Goal: Transaction & Acquisition: Purchase product/service

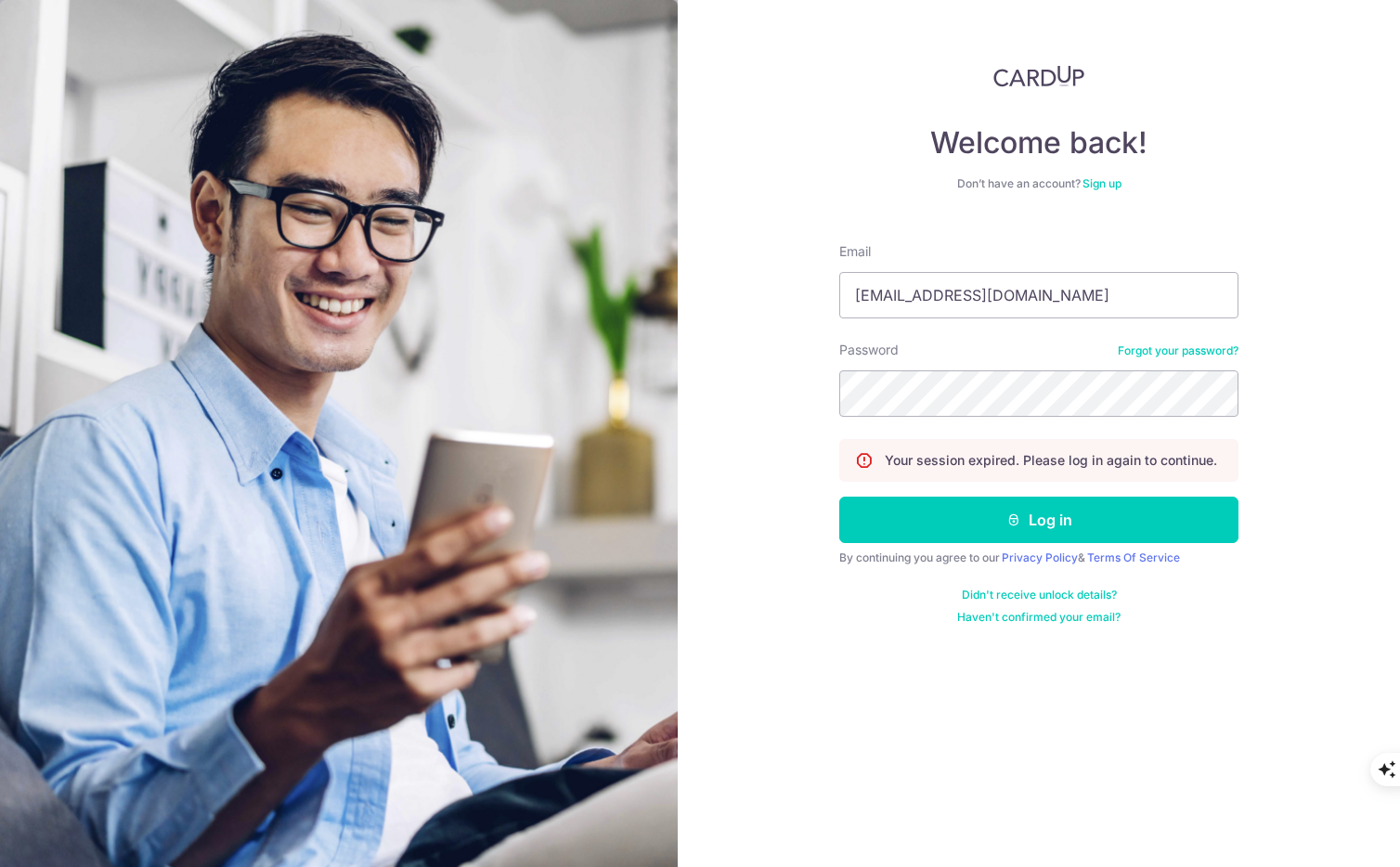
click at [921, 527] on button "Log in" at bounding box center [1039, 520] width 399 height 46
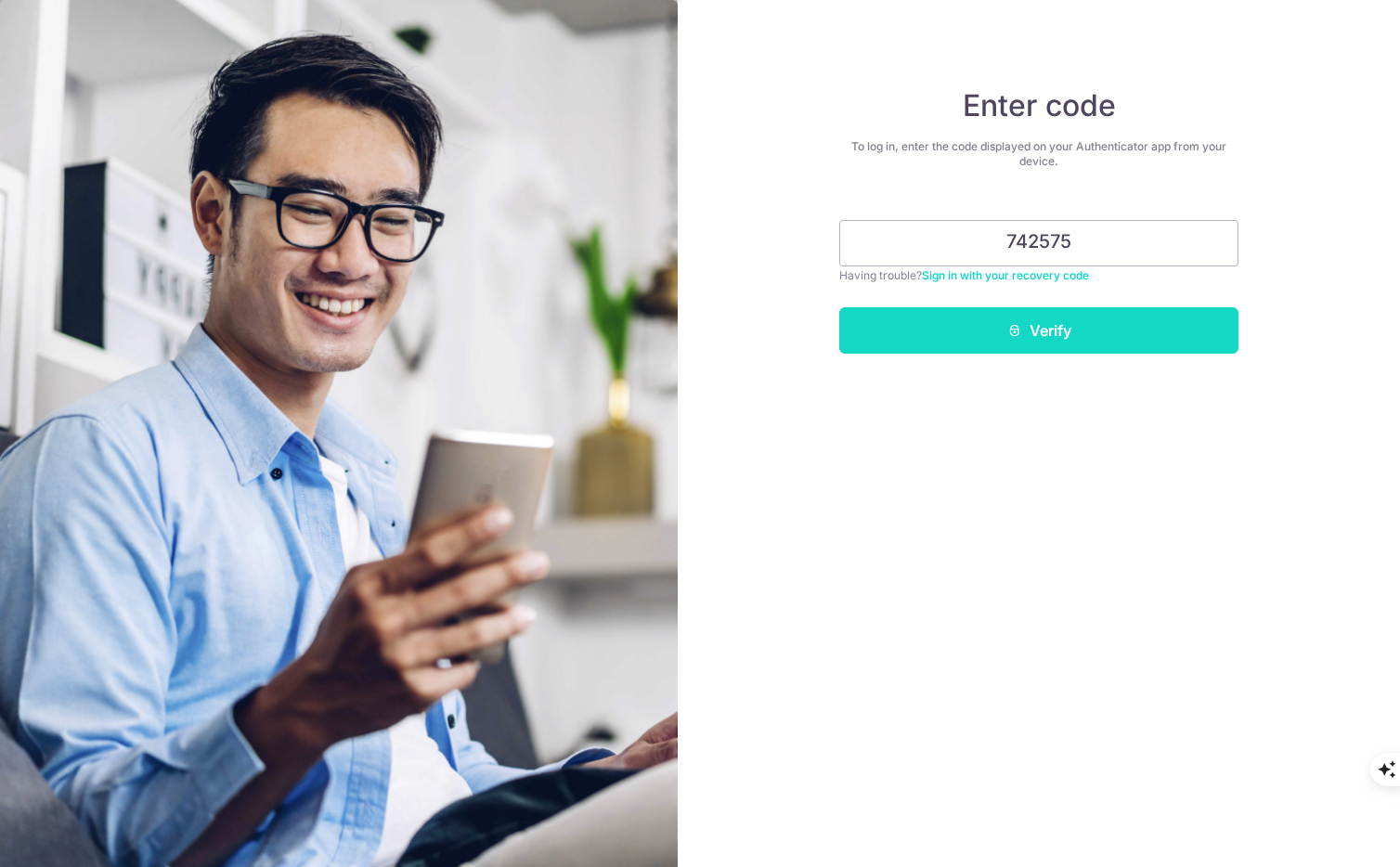
type input "742575"
click at [1071, 321] on button "Verify" at bounding box center [1039, 330] width 399 height 46
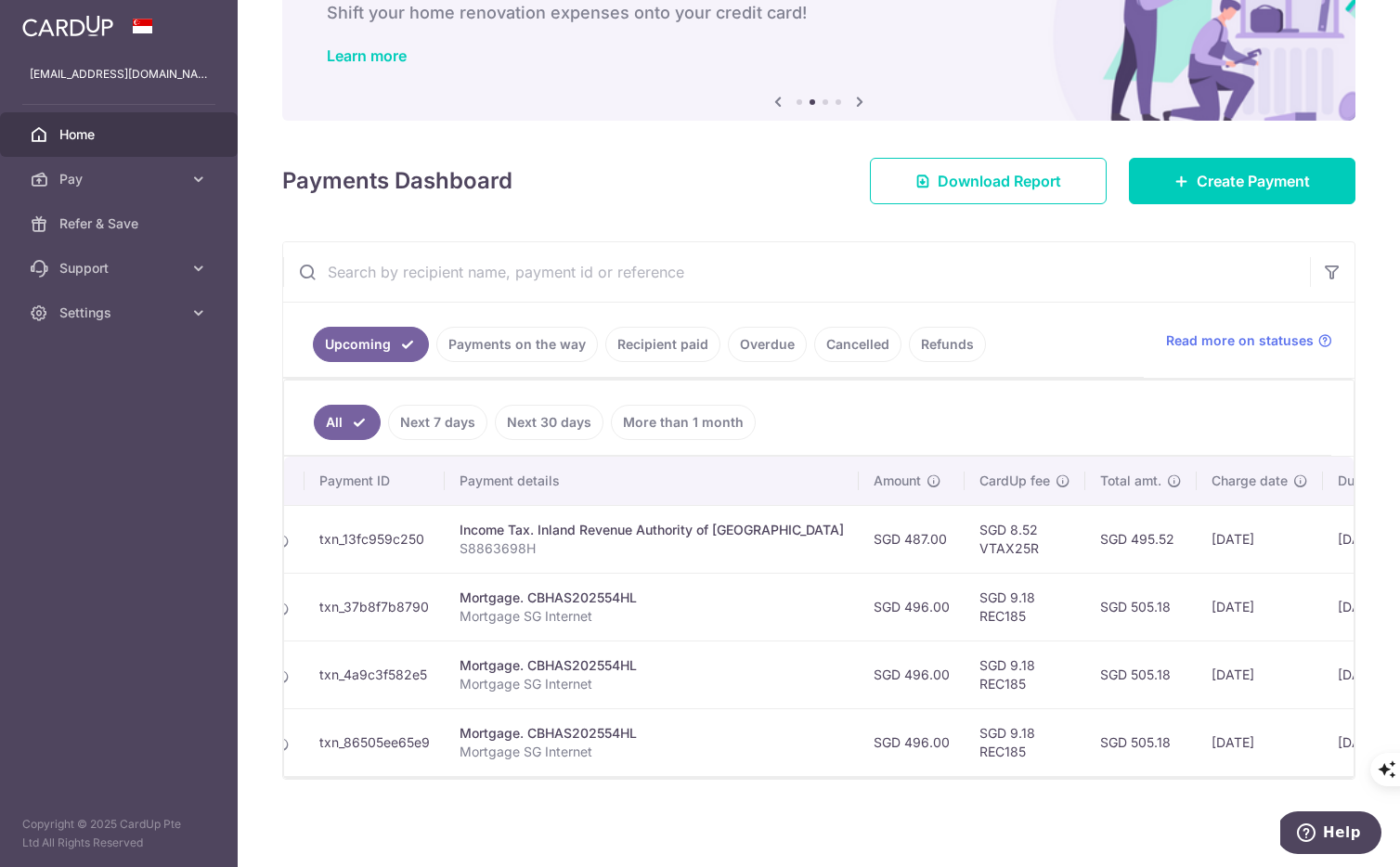
scroll to position [0, 176]
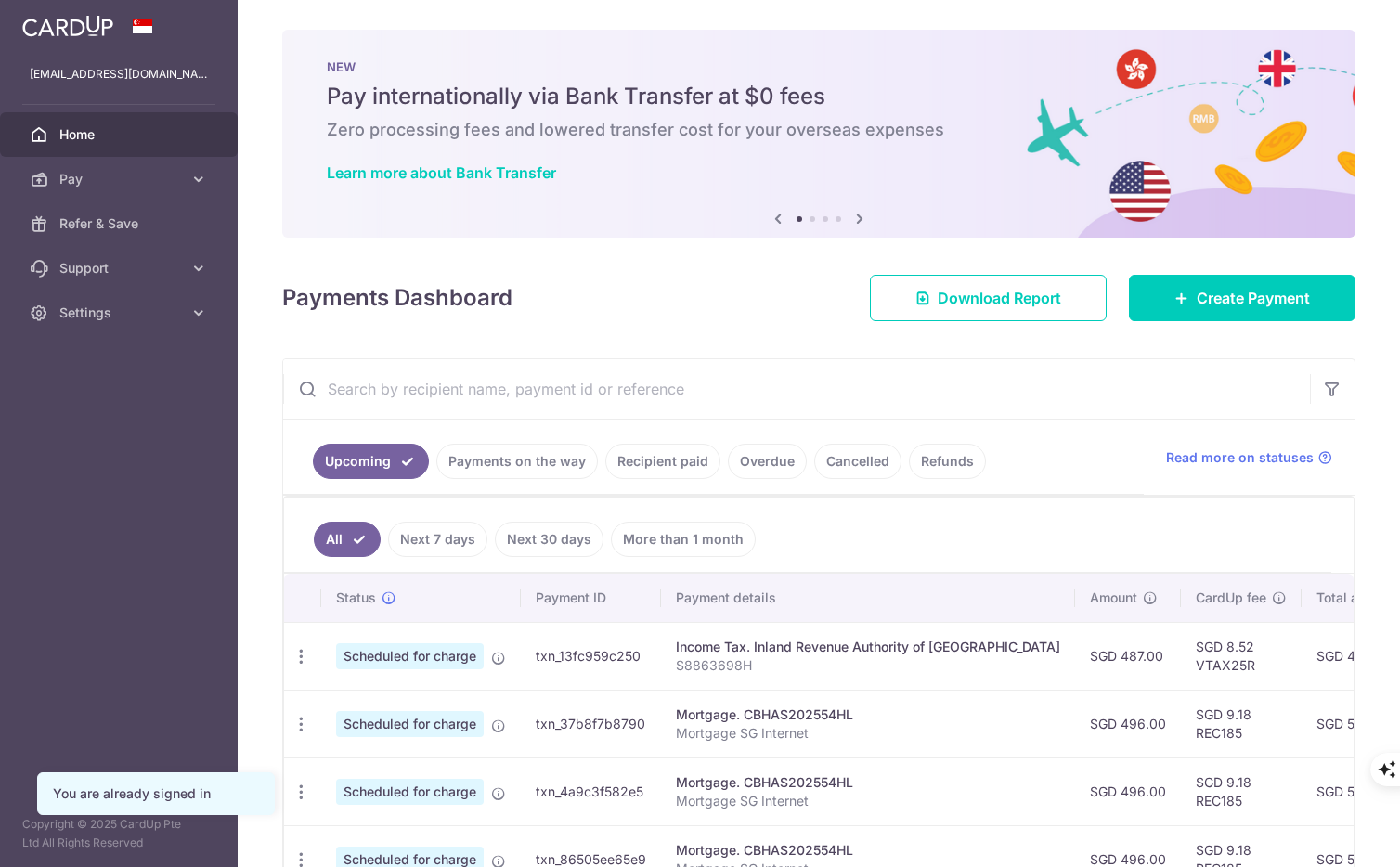
click at [297, 626] on td "Update payment Cancel payment" at bounding box center [302, 656] width 37 height 68
click at [303, 661] on icon "button" at bounding box center [301, 657] width 20 height 20
click at [347, 700] on span "Update payment" at bounding box center [399, 707] width 126 height 23
radio input "true"
type input "487.00"
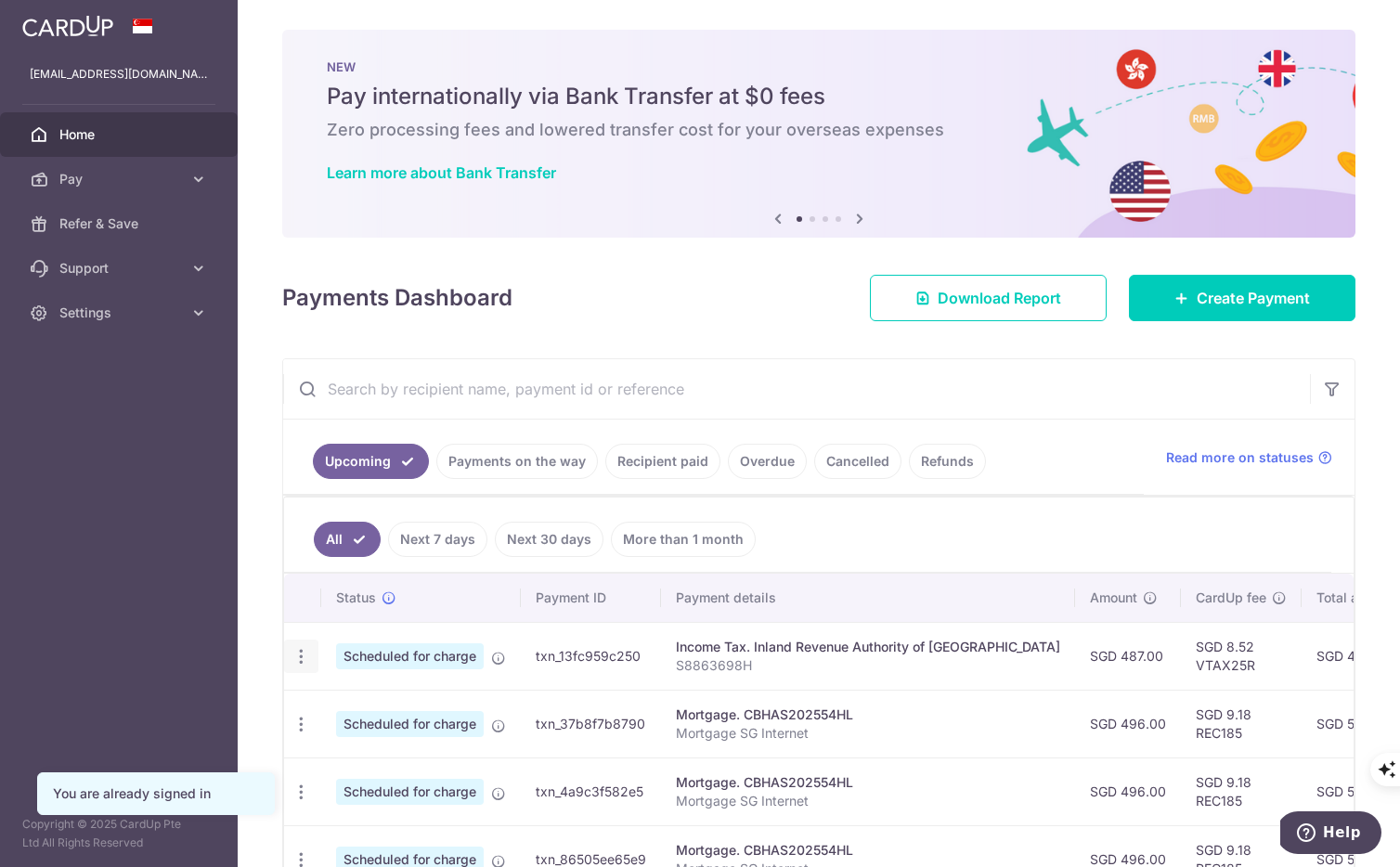
type input "15/10/2025"
type input "S8863698H"
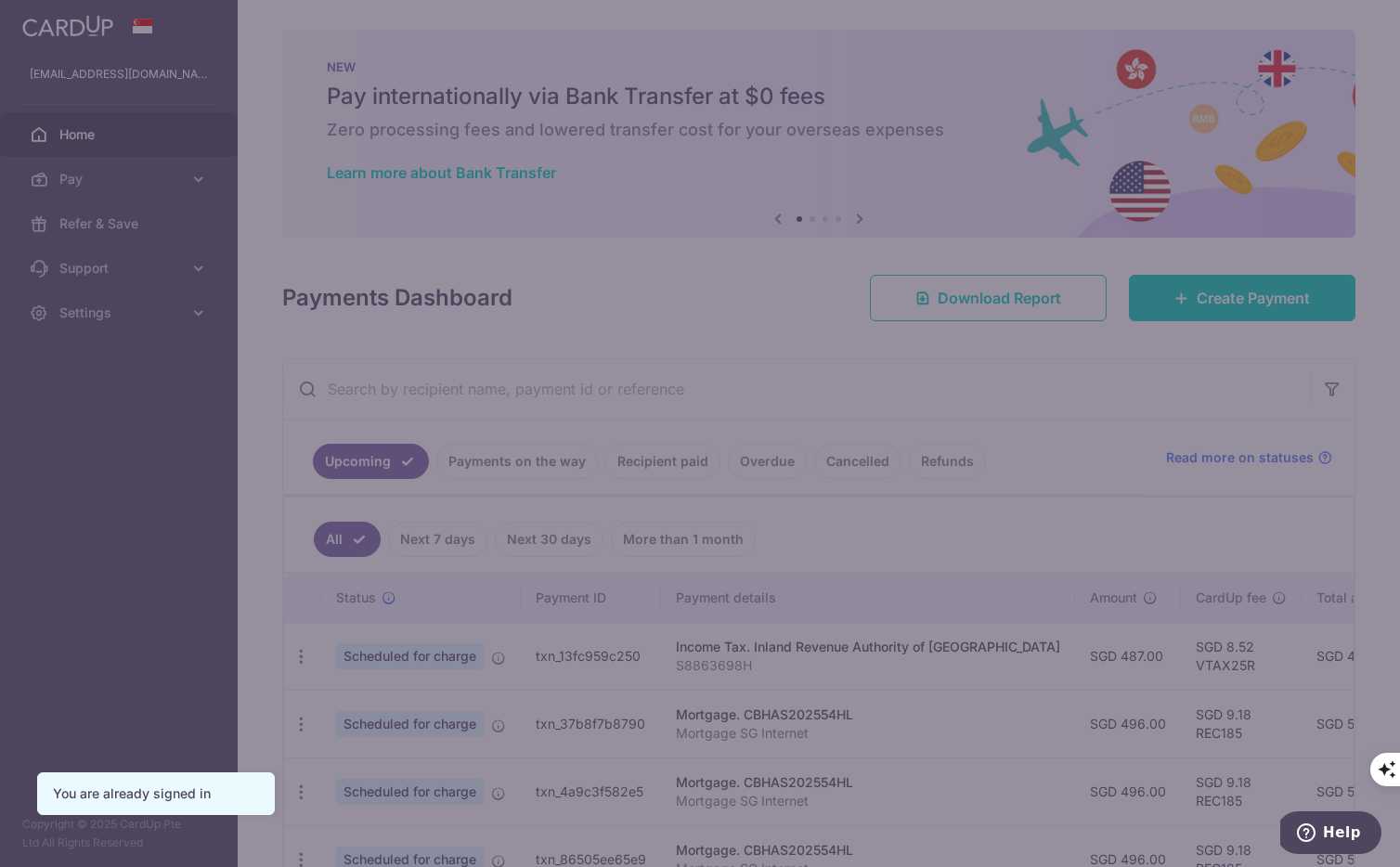
type input "VTAX25R"
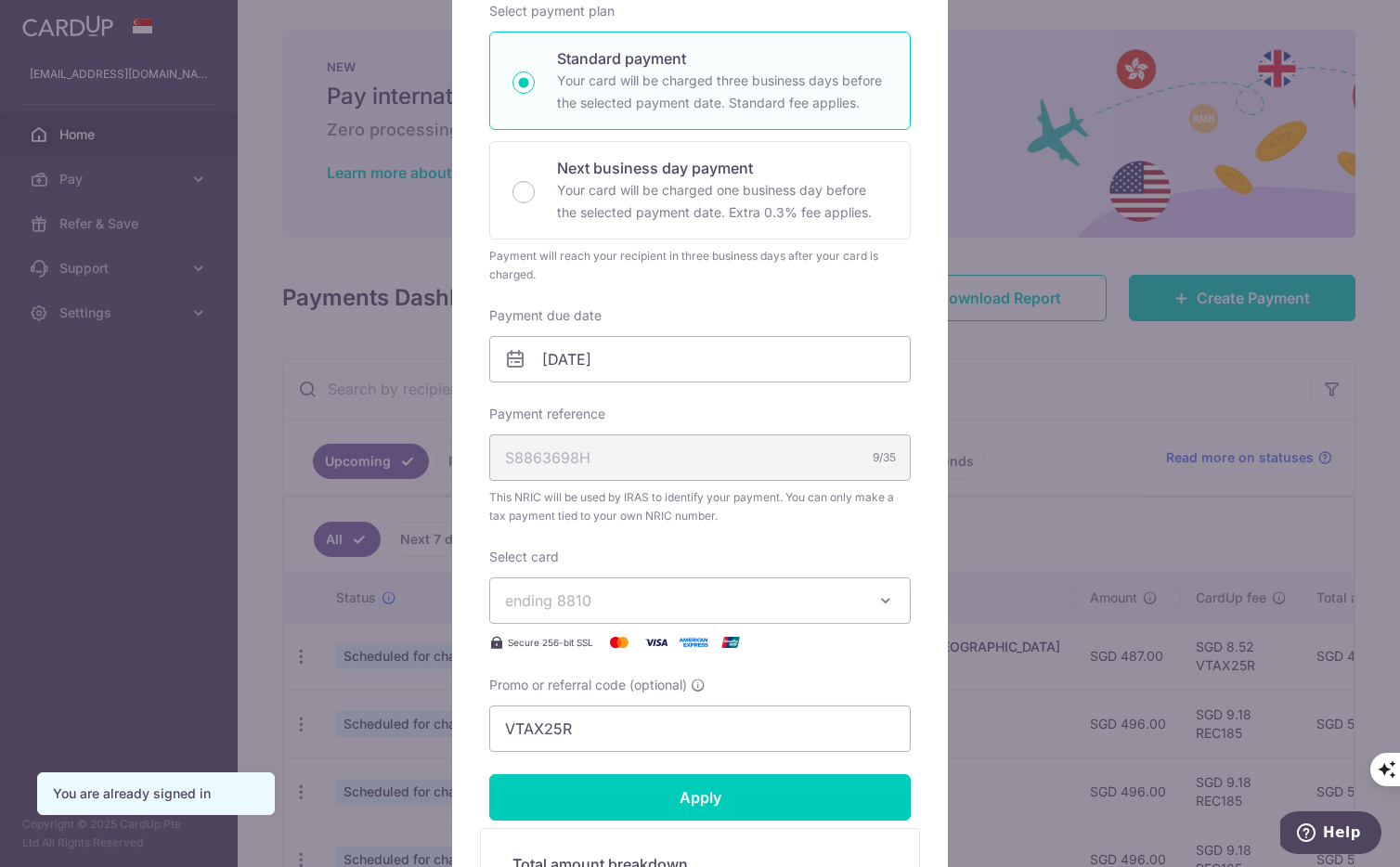
scroll to position [545, 0]
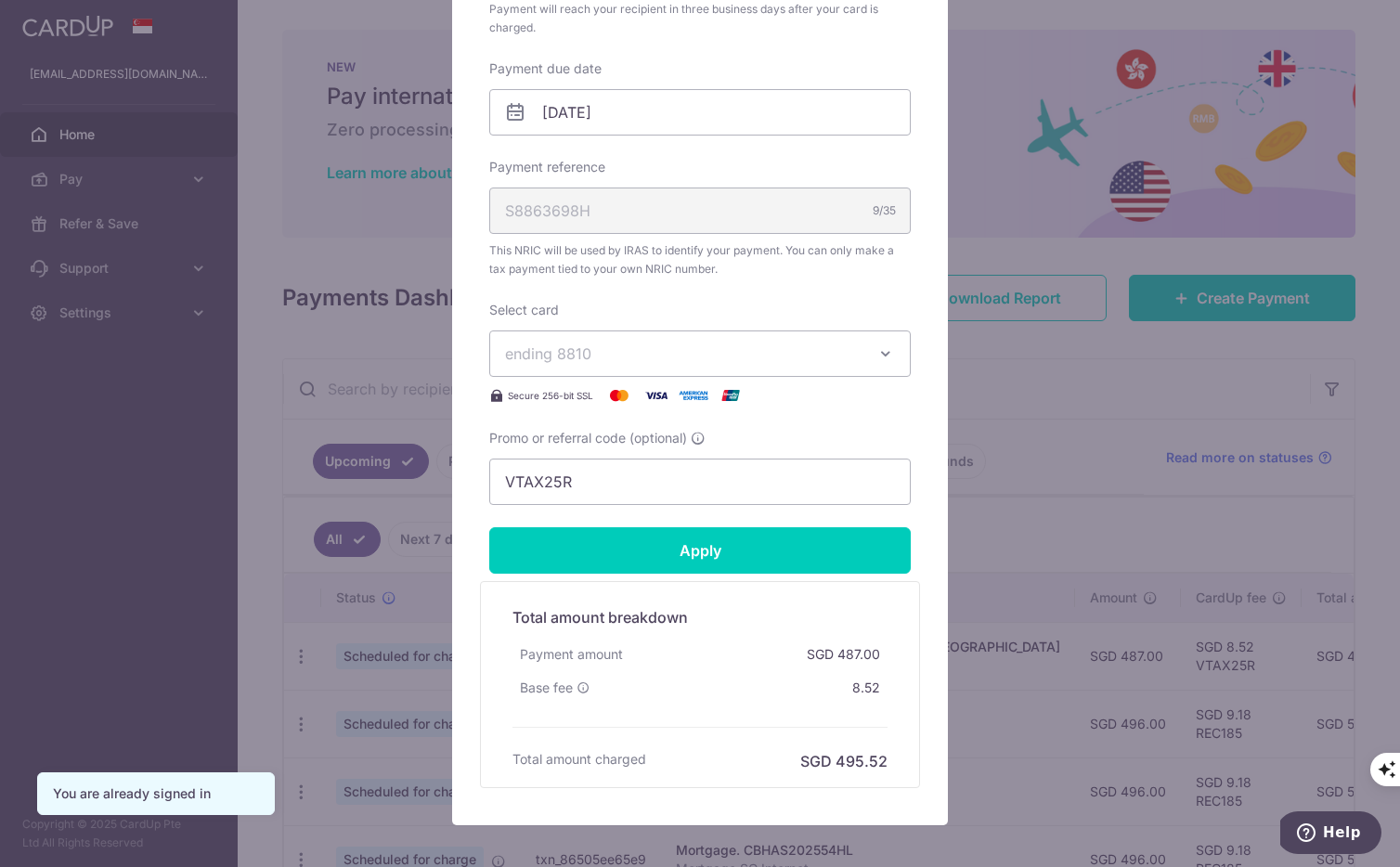
click at [880, 369] on button "ending 8810" at bounding box center [700, 353] width 422 height 46
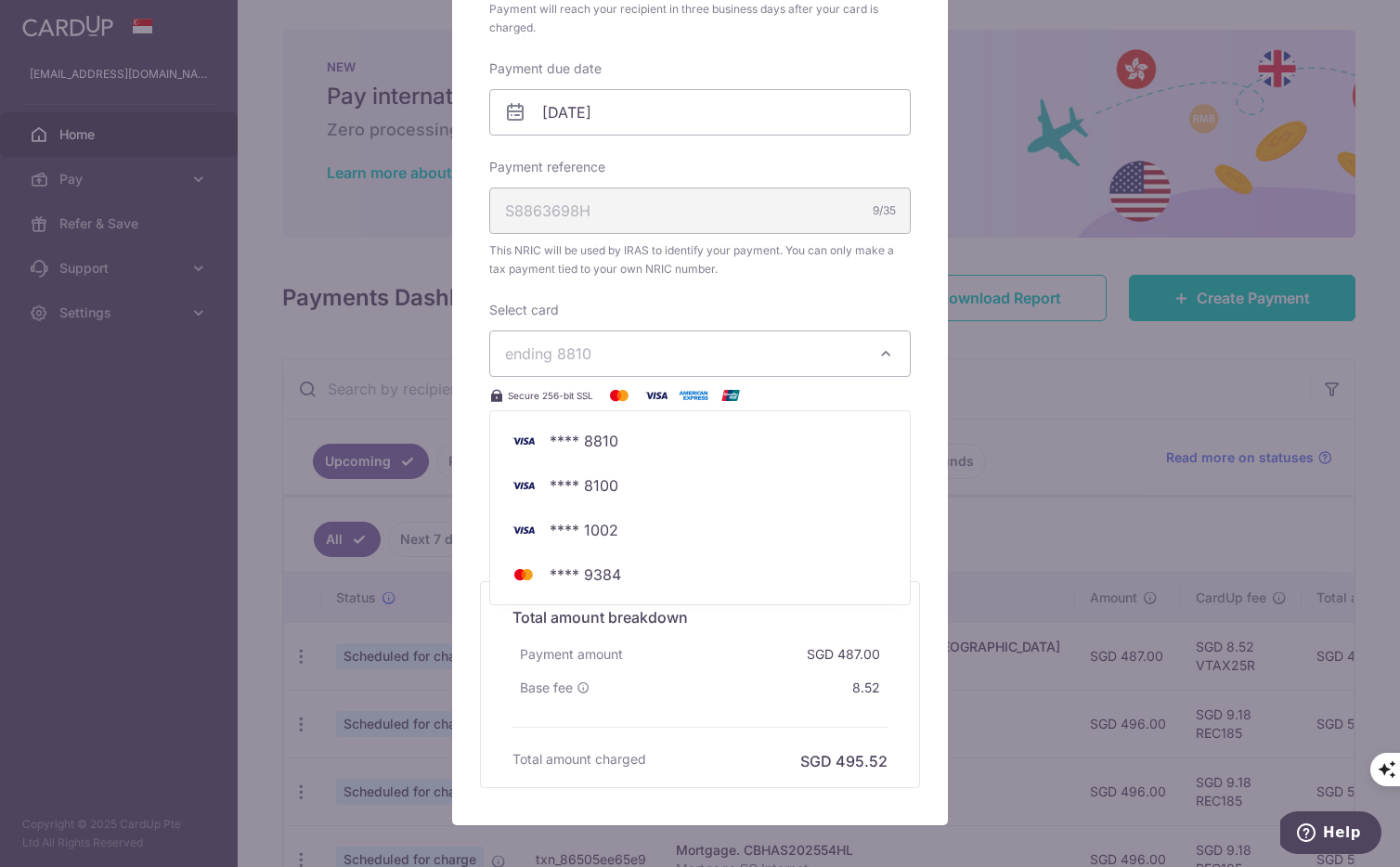
click at [1000, 474] on div "Edit payment By clicking apply, you will make changes to all payments to Inland…" at bounding box center [700, 434] width 1400 height 867
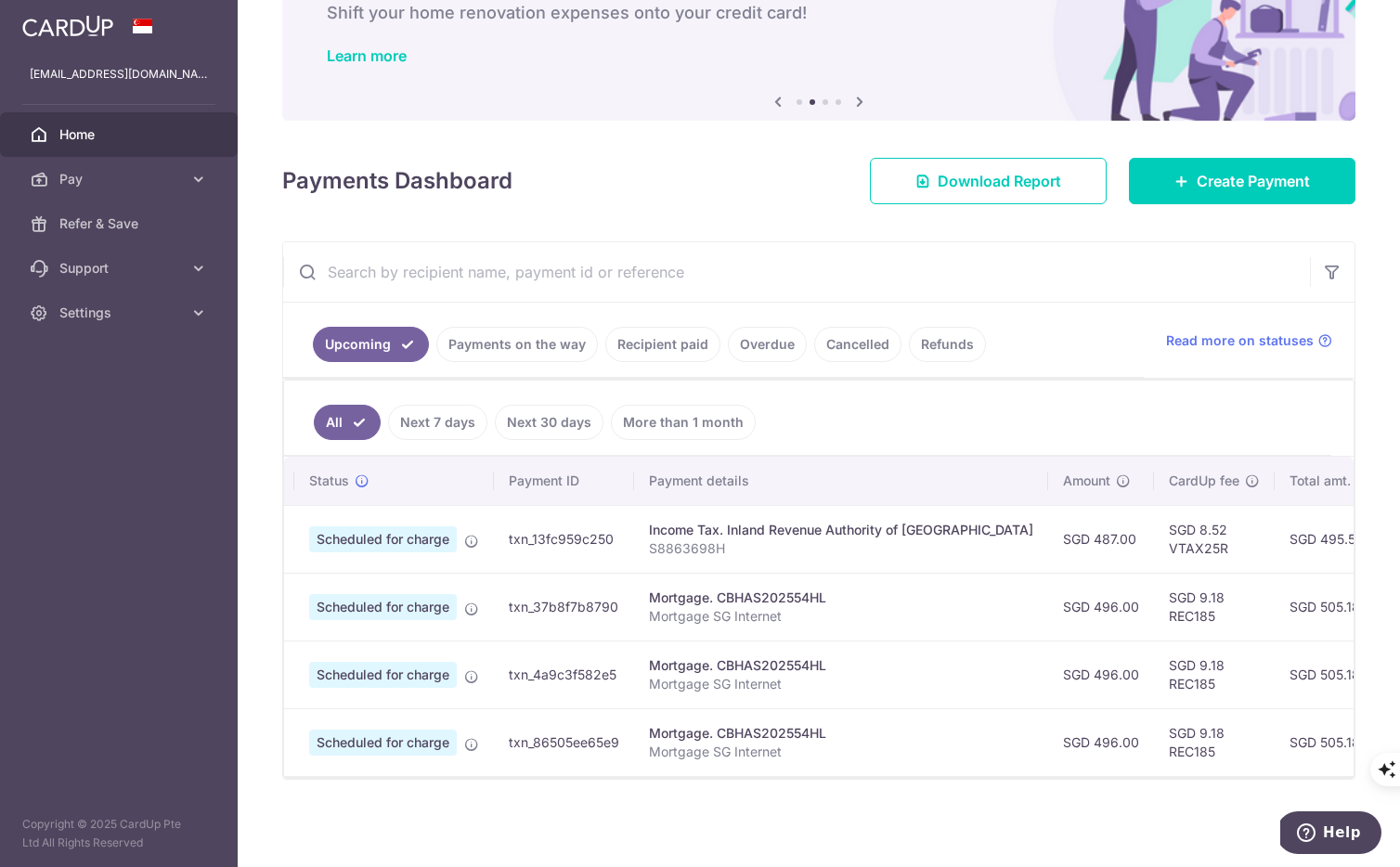
scroll to position [0, 0]
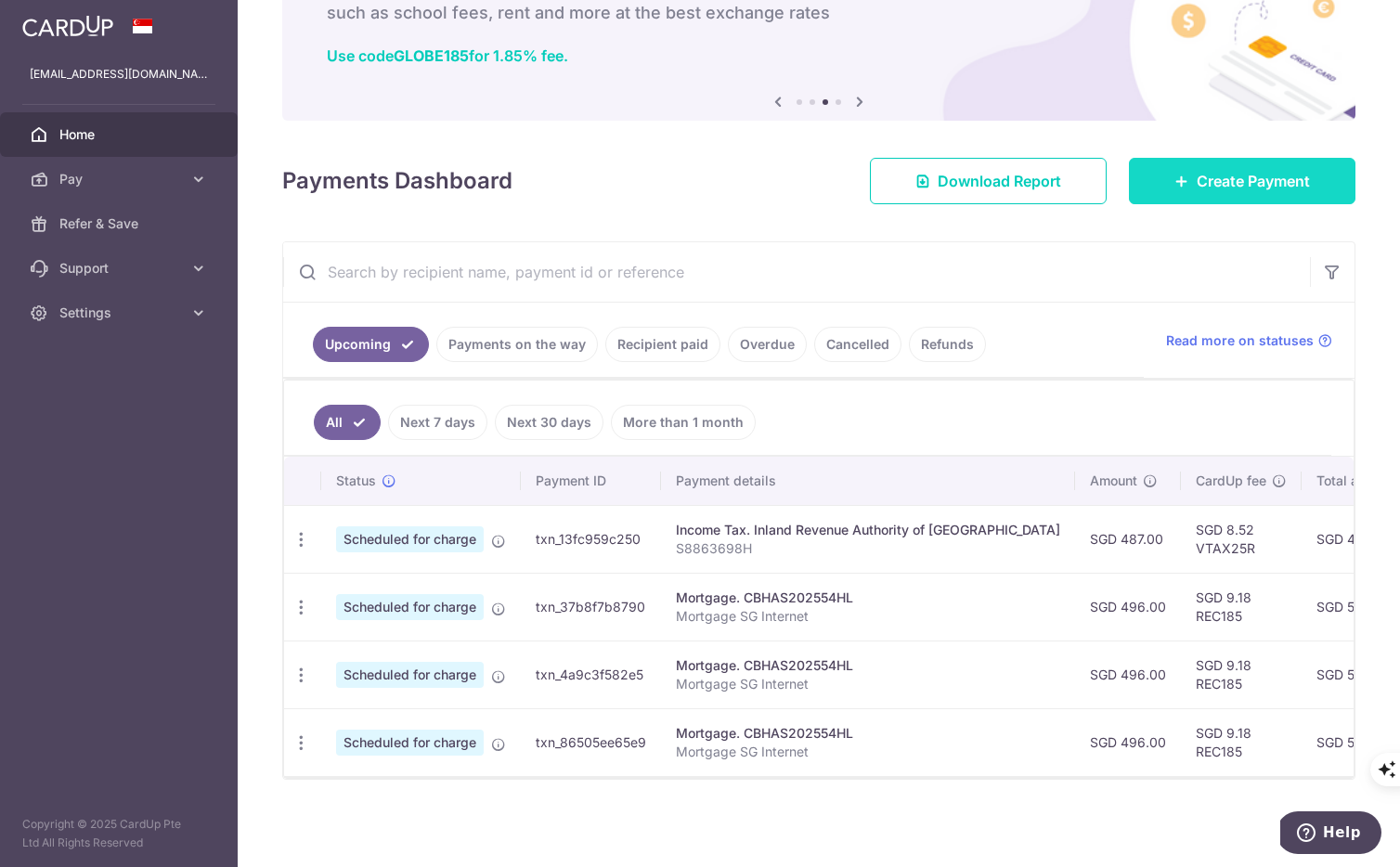
click at [1211, 196] on link "Create Payment" at bounding box center [1242, 180] width 227 height 46
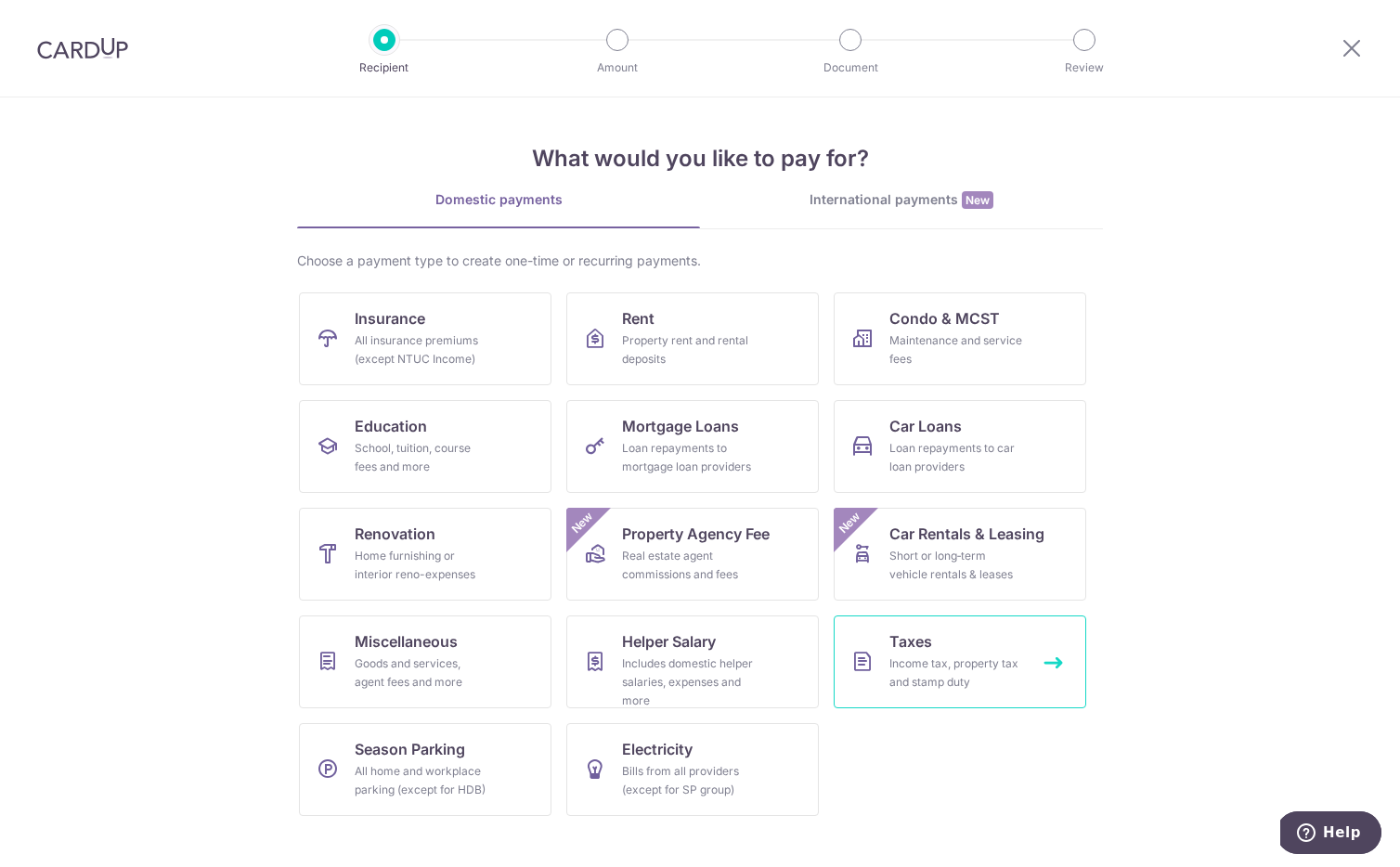
click at [935, 675] on div "Income tax, property tax and stamp duty" at bounding box center [956, 673] width 134 height 37
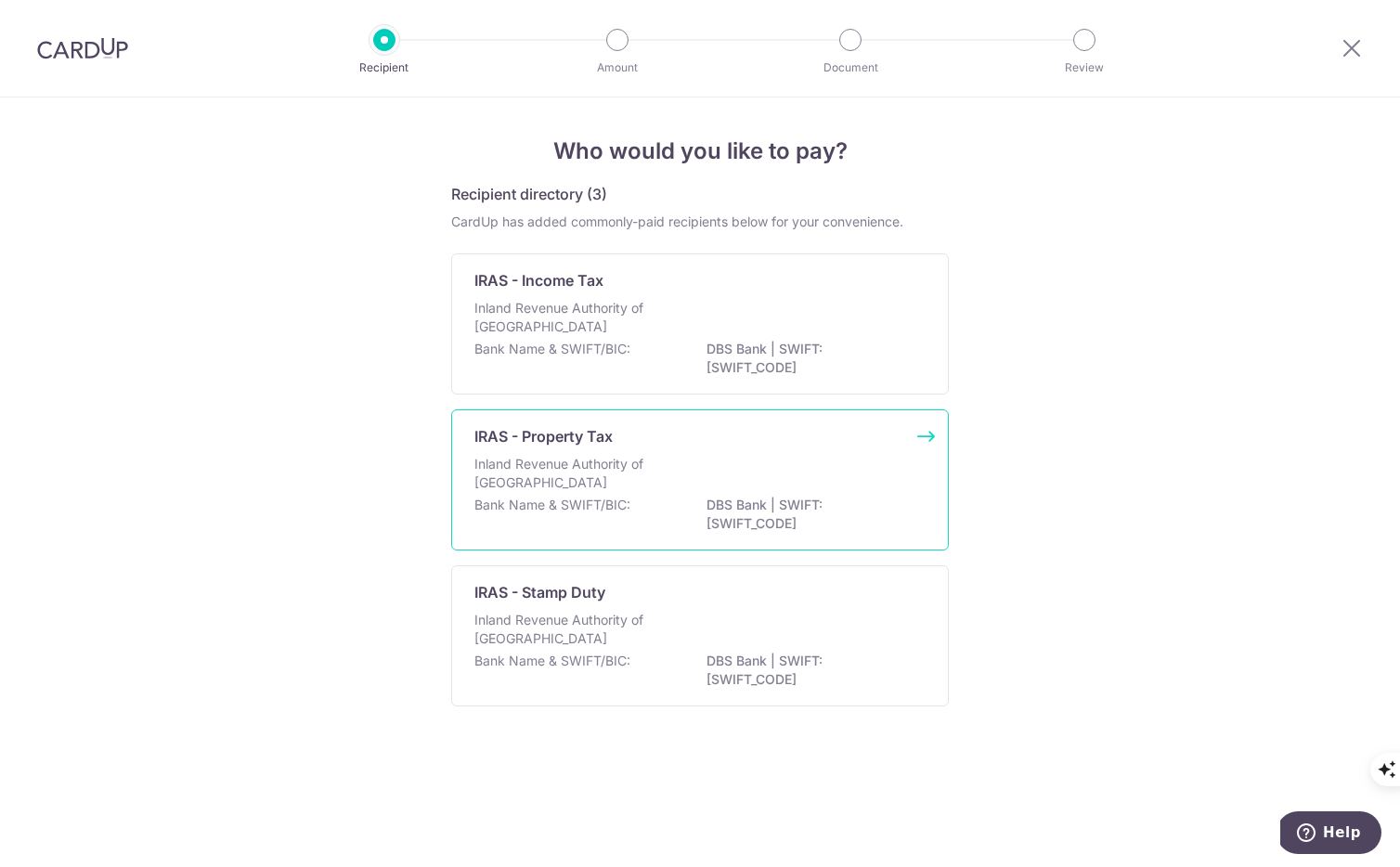
click at [622, 471] on p "Inland Revenue Authority of [GEOGRAPHIC_DATA]" at bounding box center [572, 474] width 197 height 37
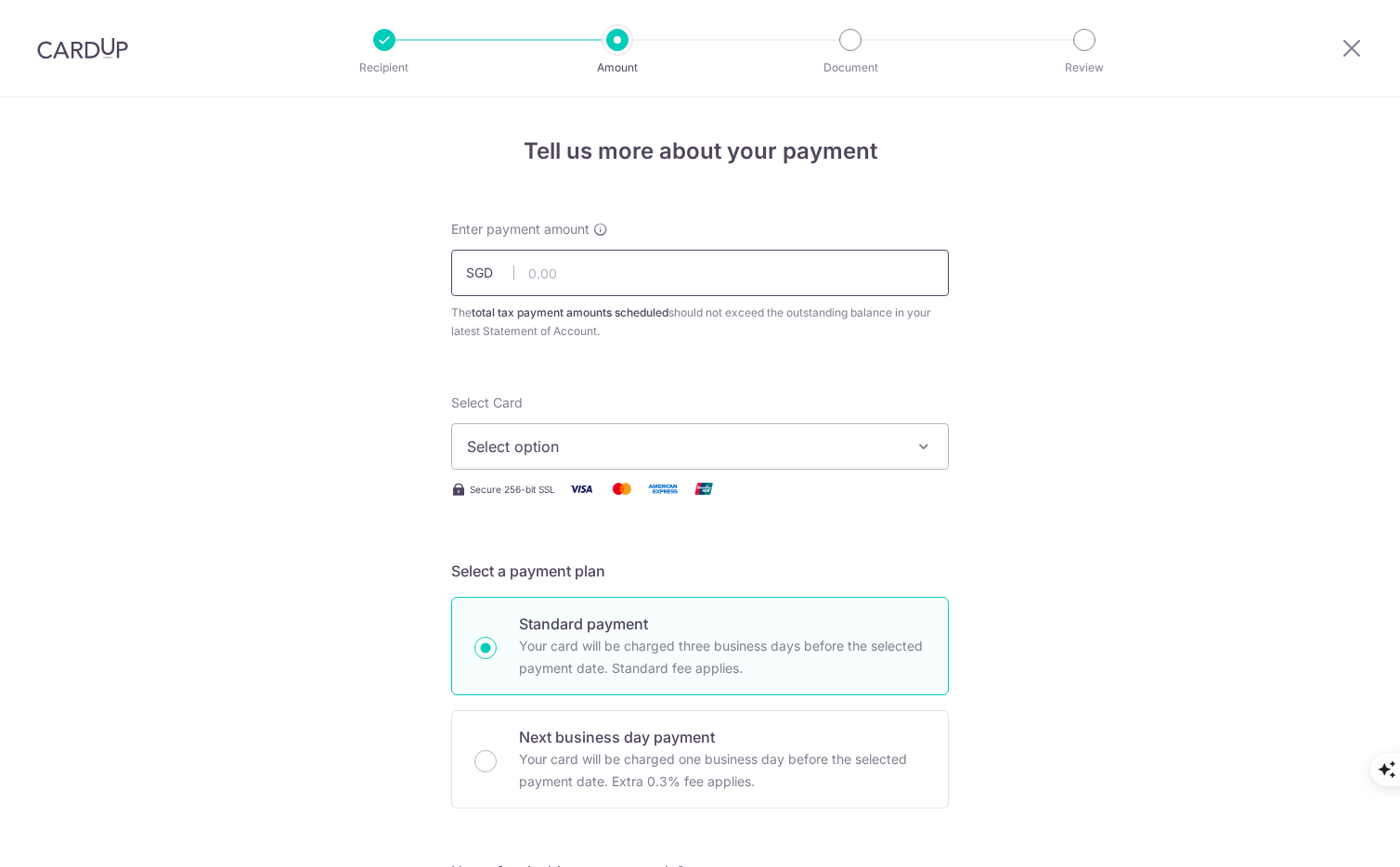
click at [695, 284] on input "text" at bounding box center [700, 272] width 498 height 46
click at [624, 280] on input "text" at bounding box center [700, 272] width 498 height 46
type input "378.00"
click at [594, 443] on span "Select option" at bounding box center [683, 446] width 432 height 23
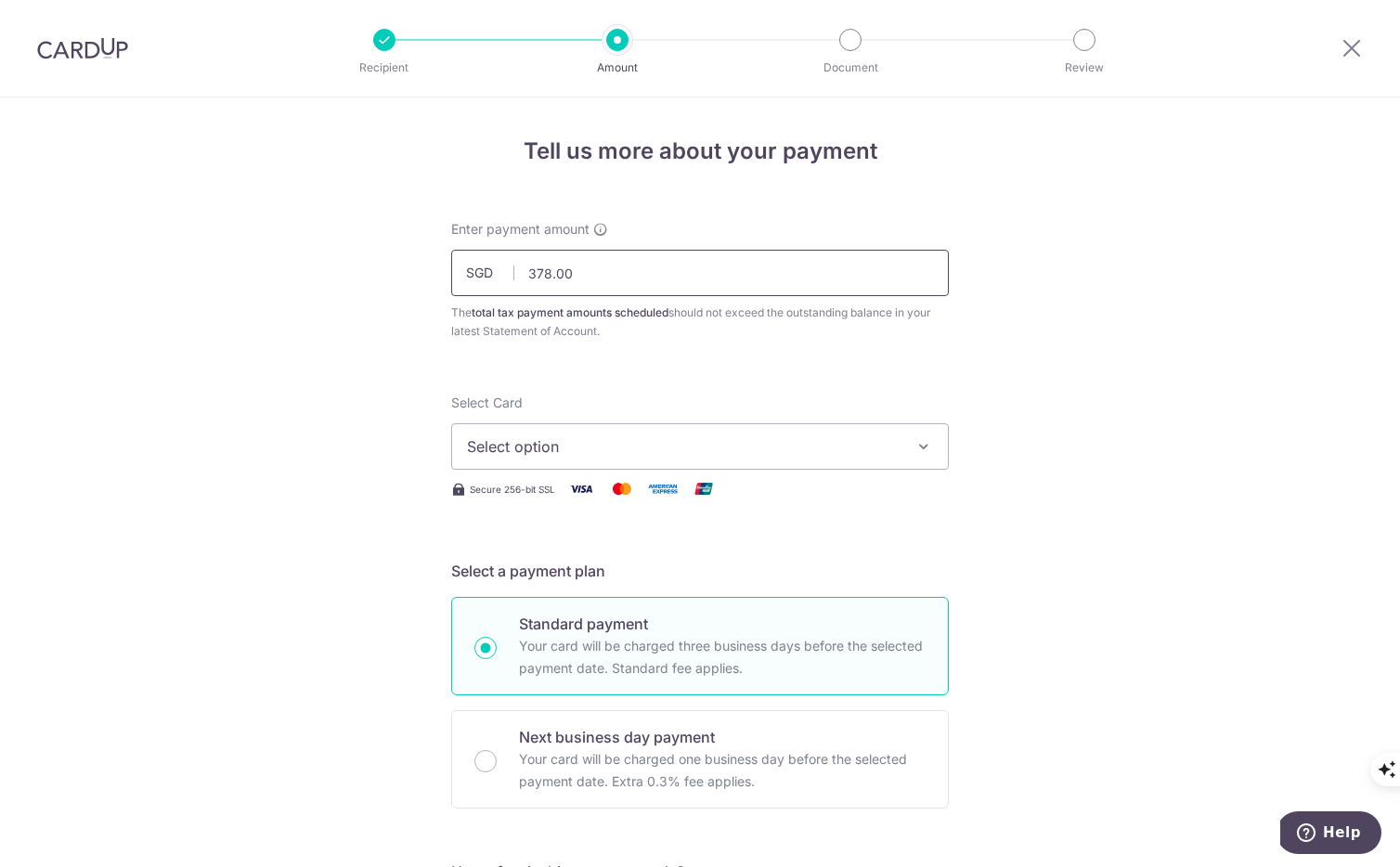
click at [700, 266] on input "378.00" at bounding box center [700, 272] width 498 height 46
click at [601, 450] on span "Select option" at bounding box center [683, 446] width 432 height 23
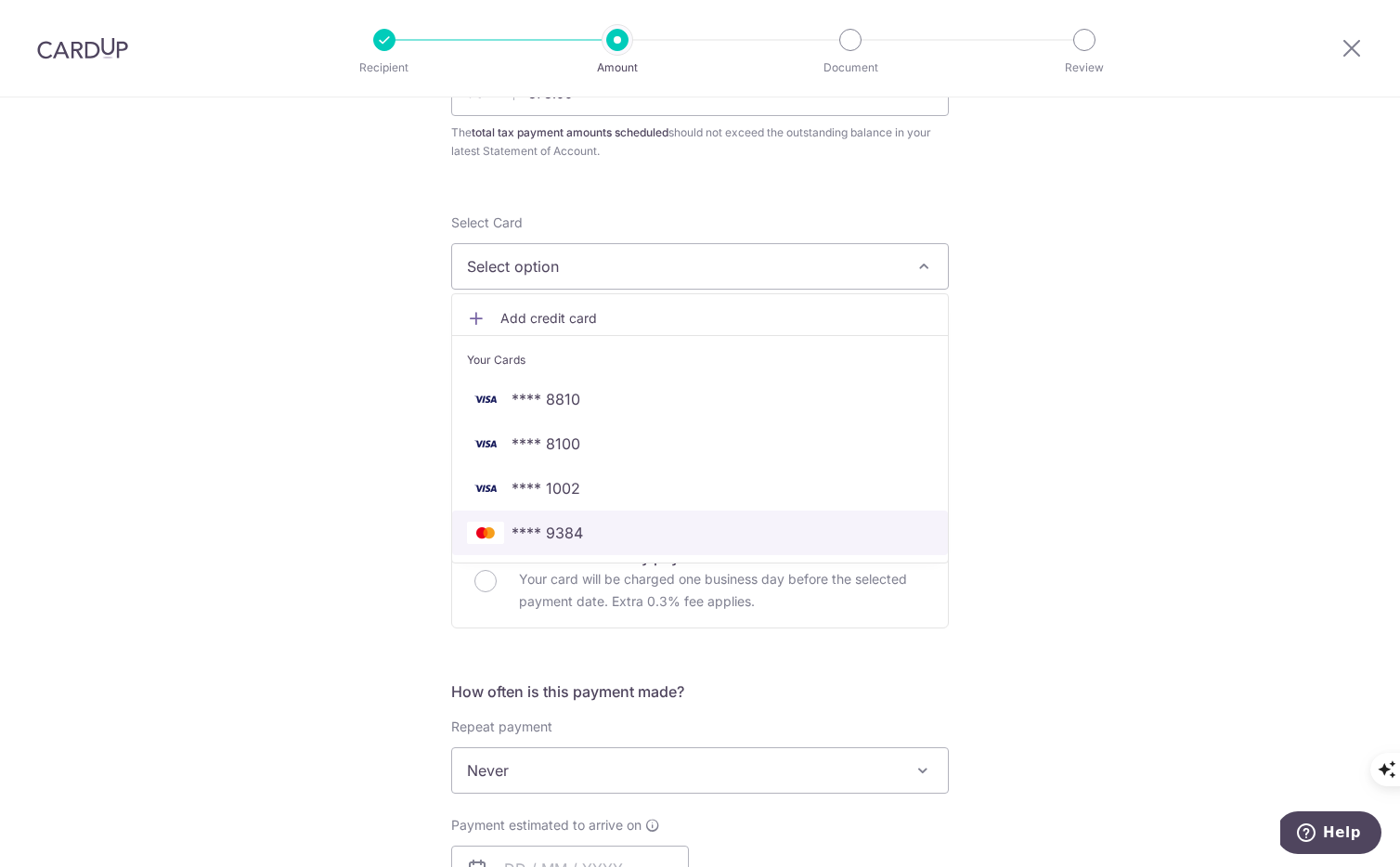
scroll to position [228, 0]
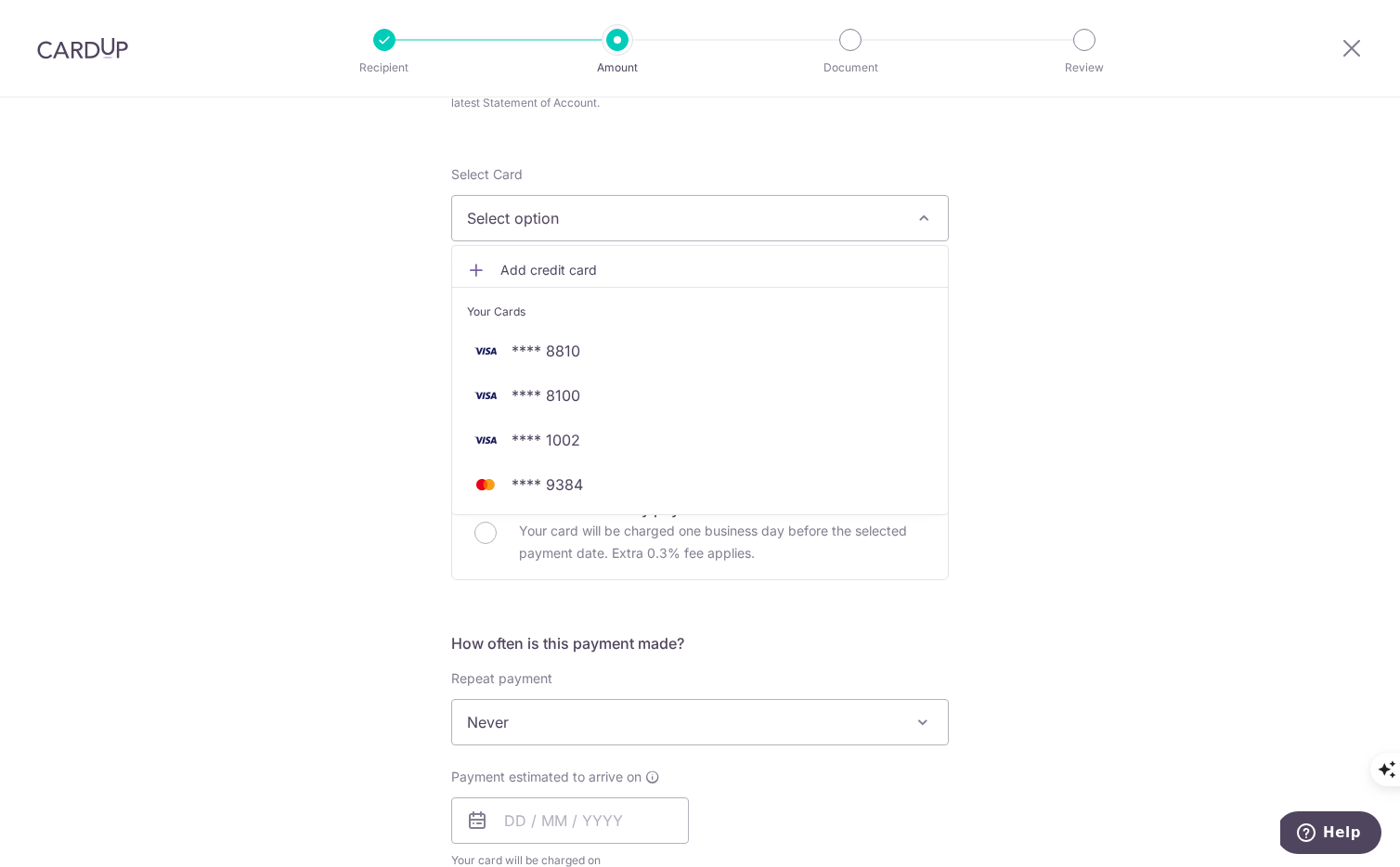
click at [581, 269] on span "Add credit card" at bounding box center [716, 270] width 432 height 19
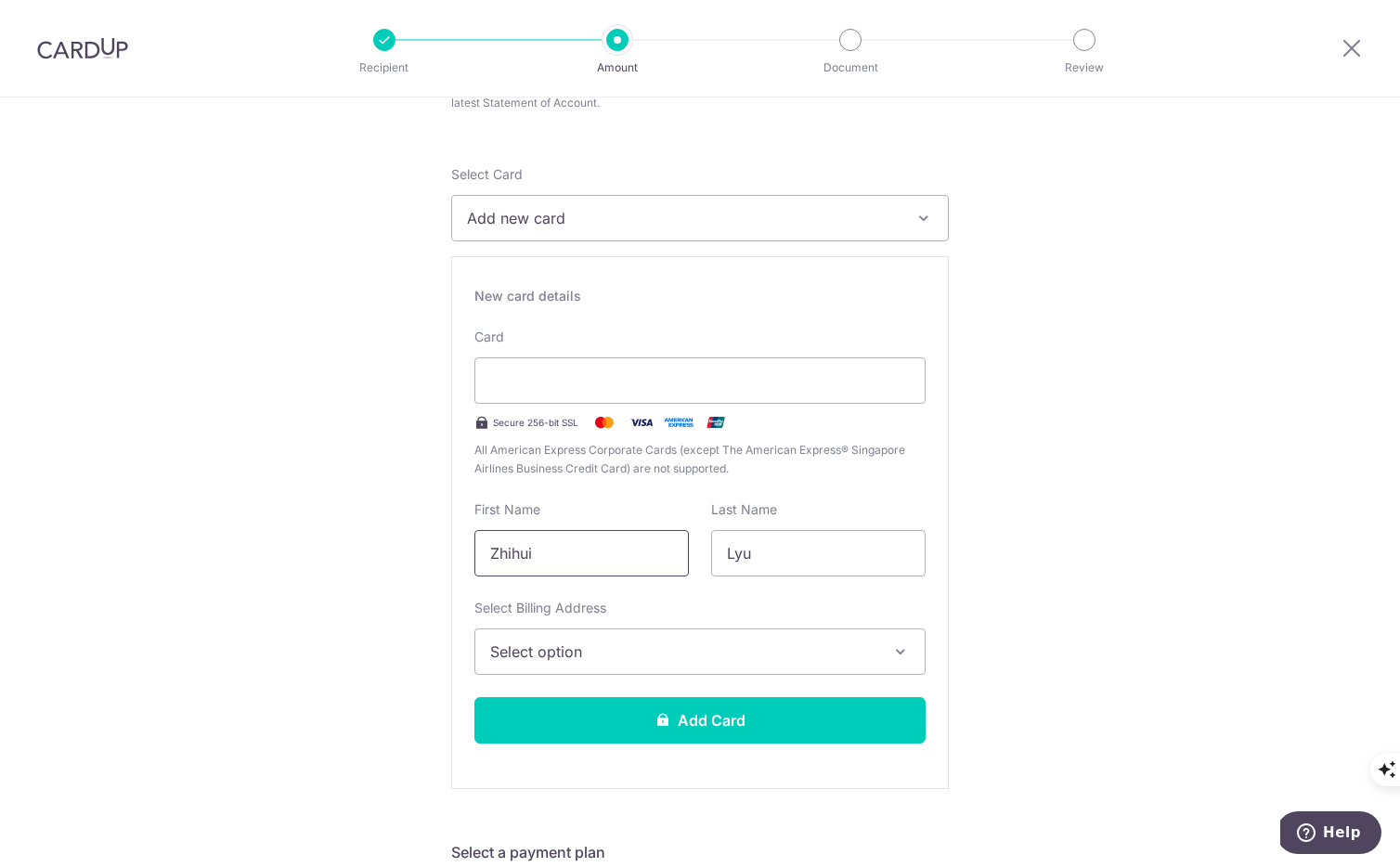
click at [539, 551] on input "Zhihui" at bounding box center [581, 553] width 214 height 46
click at [541, 652] on span "Select option" at bounding box center [683, 652] width 386 height 23
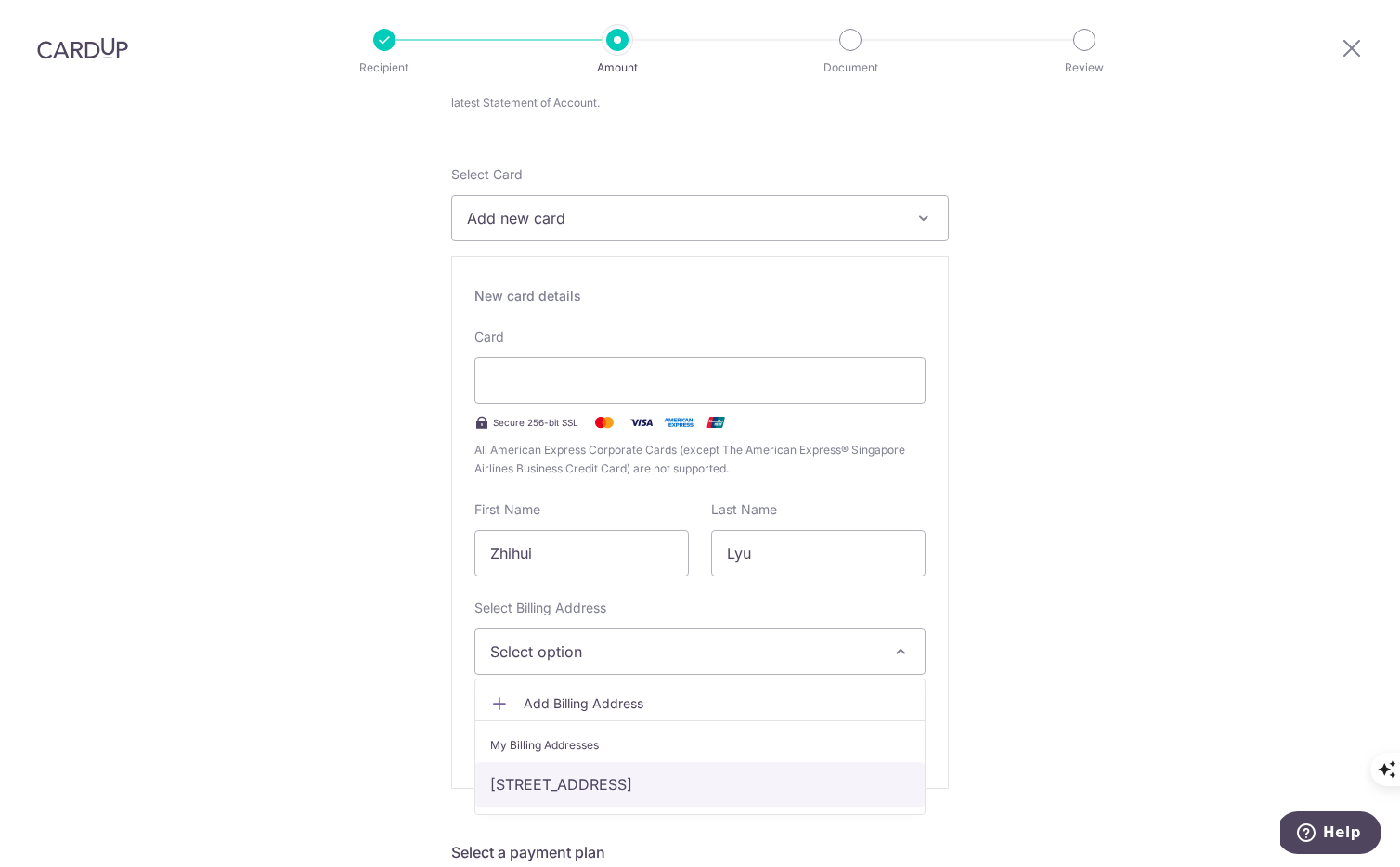
click at [590, 782] on link "[STREET_ADDRESS]" at bounding box center [700, 785] width 449 height 45
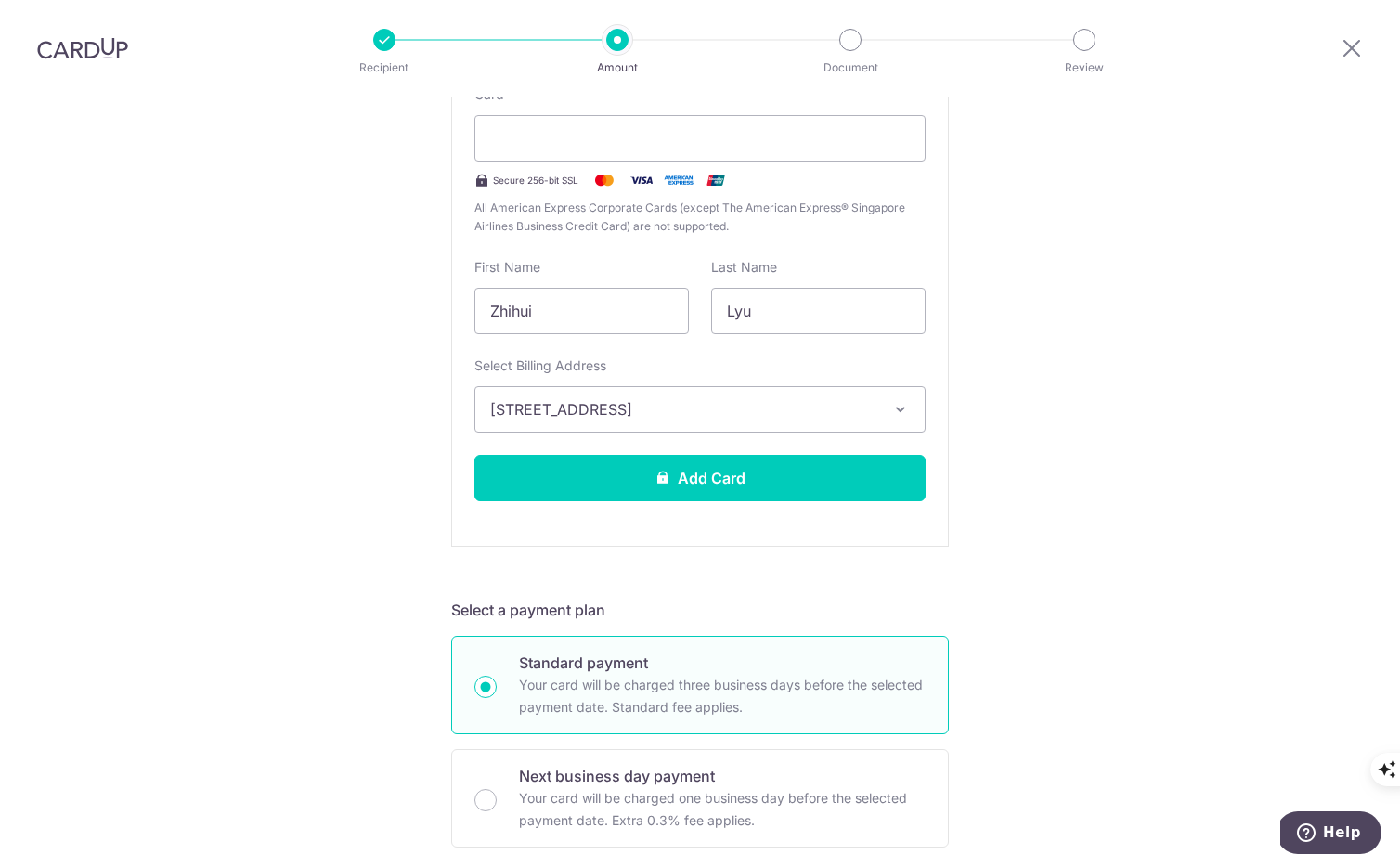
scroll to position [580, 0]
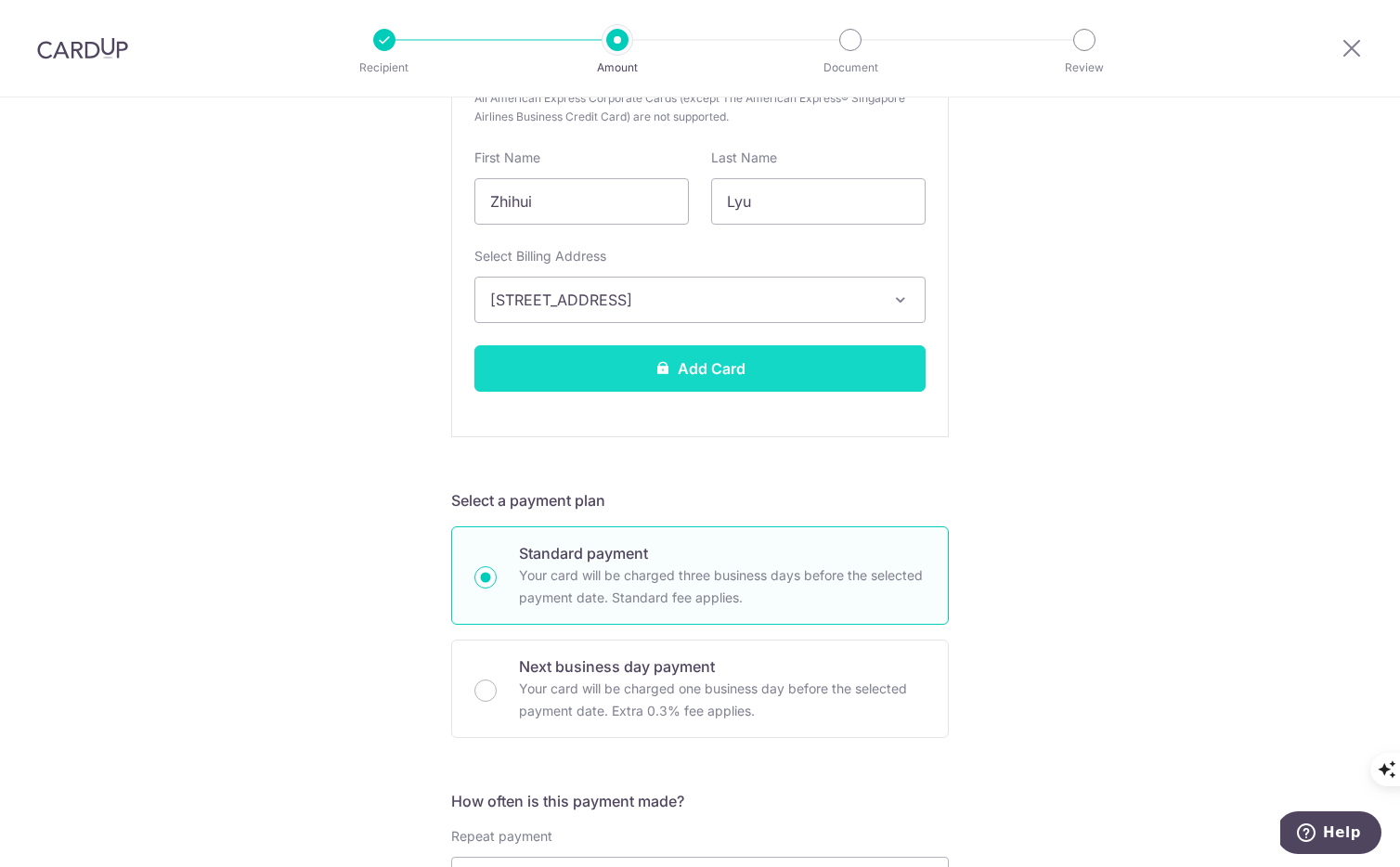
click at [699, 371] on button "Add Card" at bounding box center [700, 368] width 451 height 46
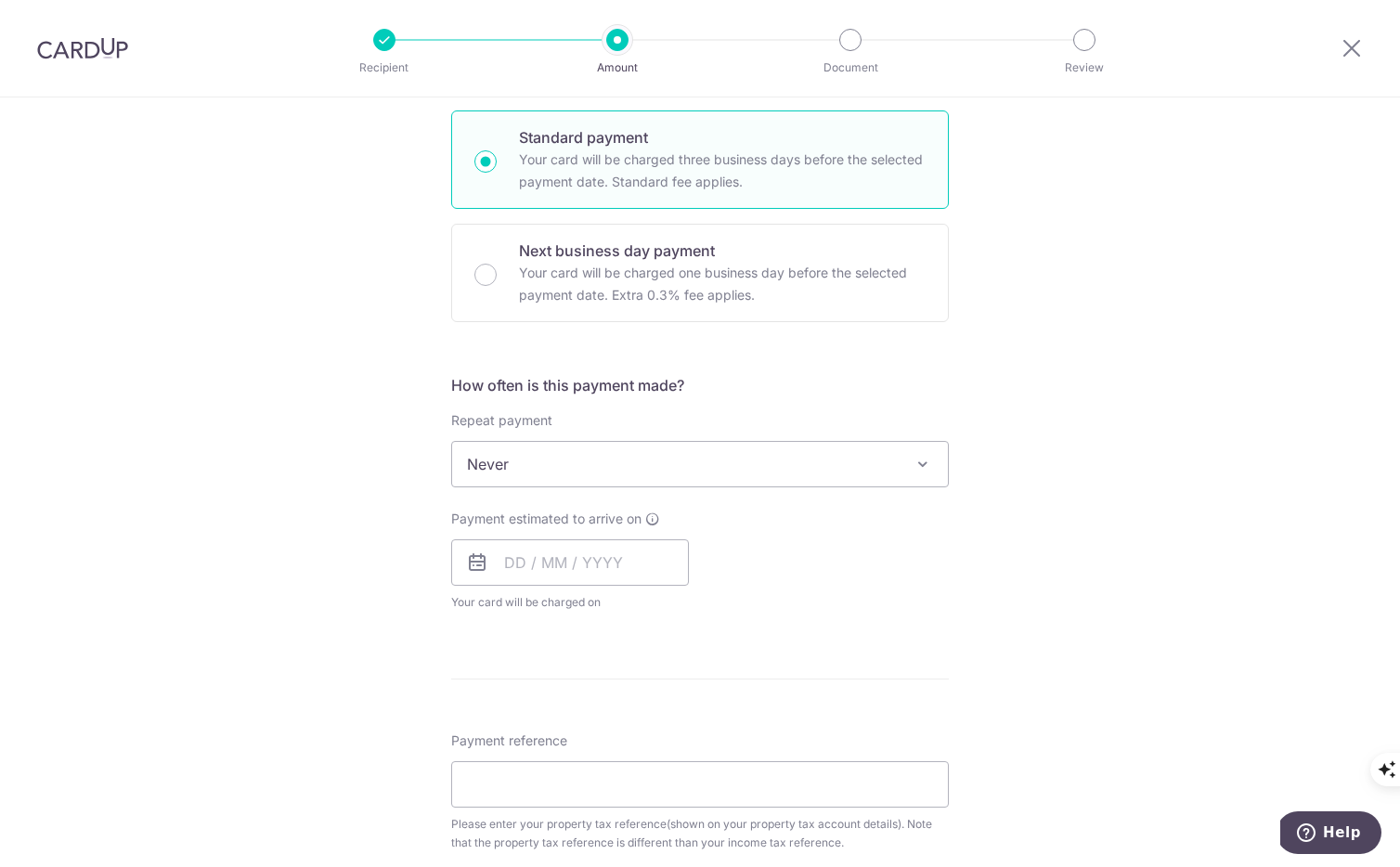
scroll to position [1050, 0]
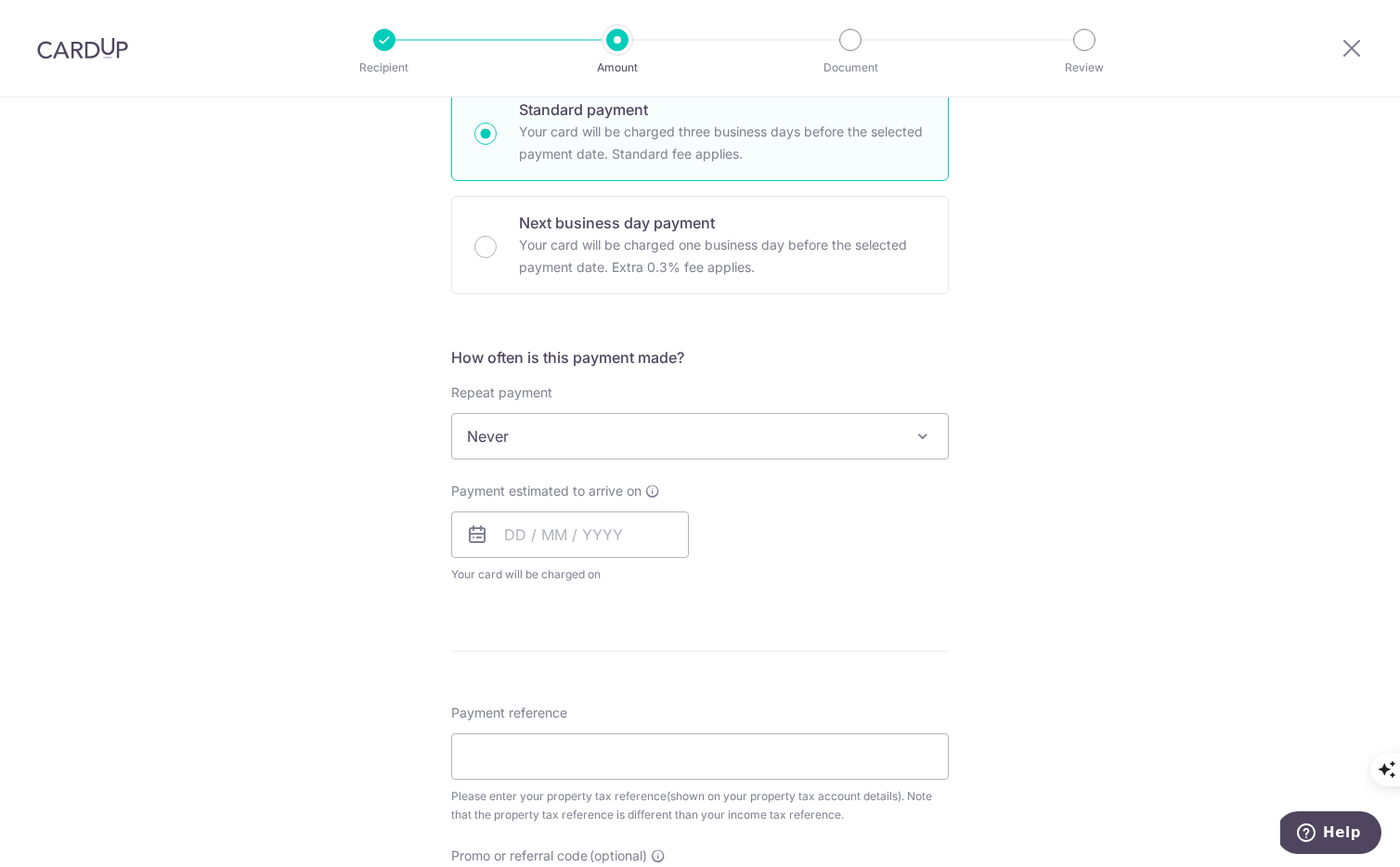
click at [766, 436] on span "Never" at bounding box center [700, 436] width 496 height 45
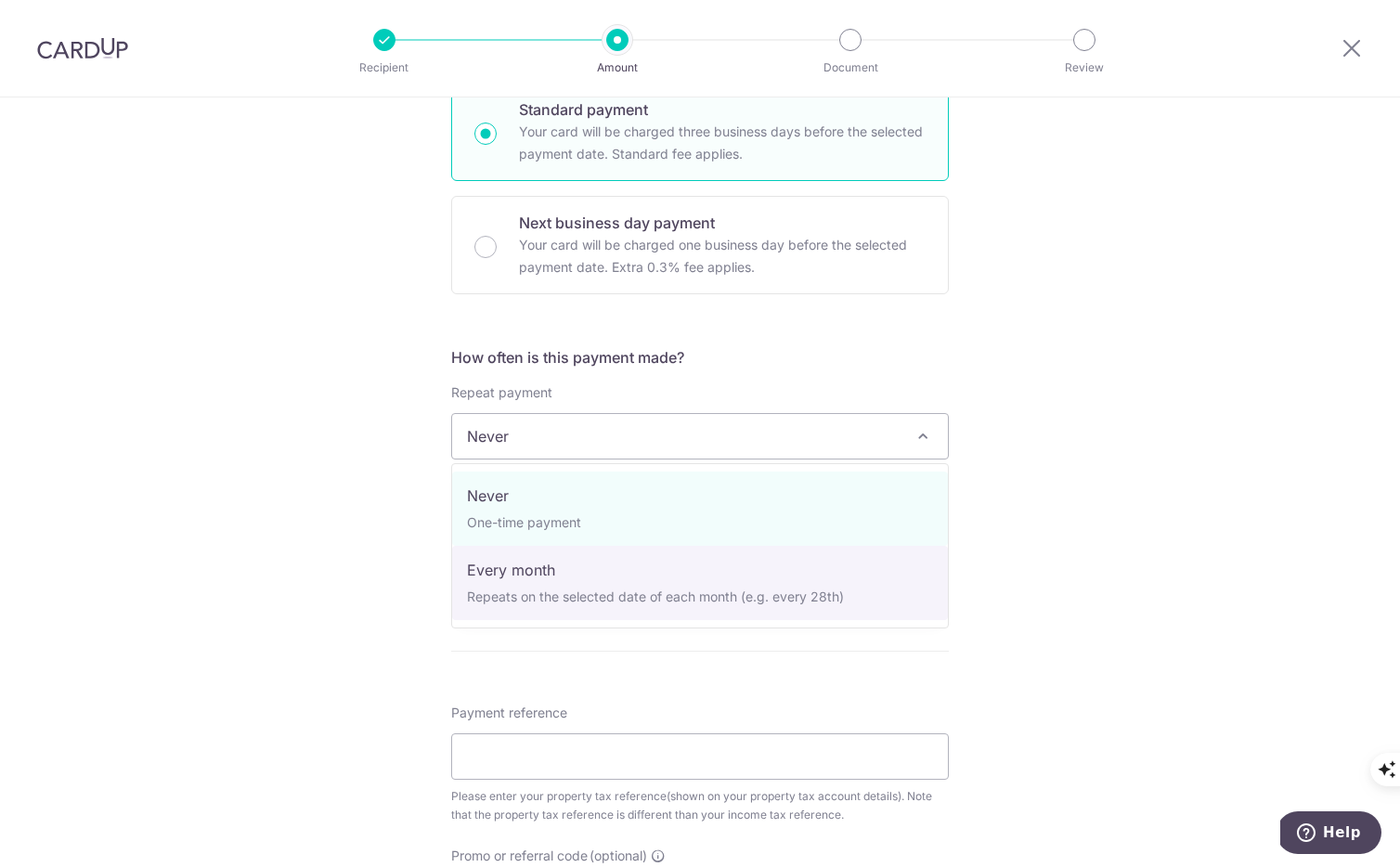
select select "3"
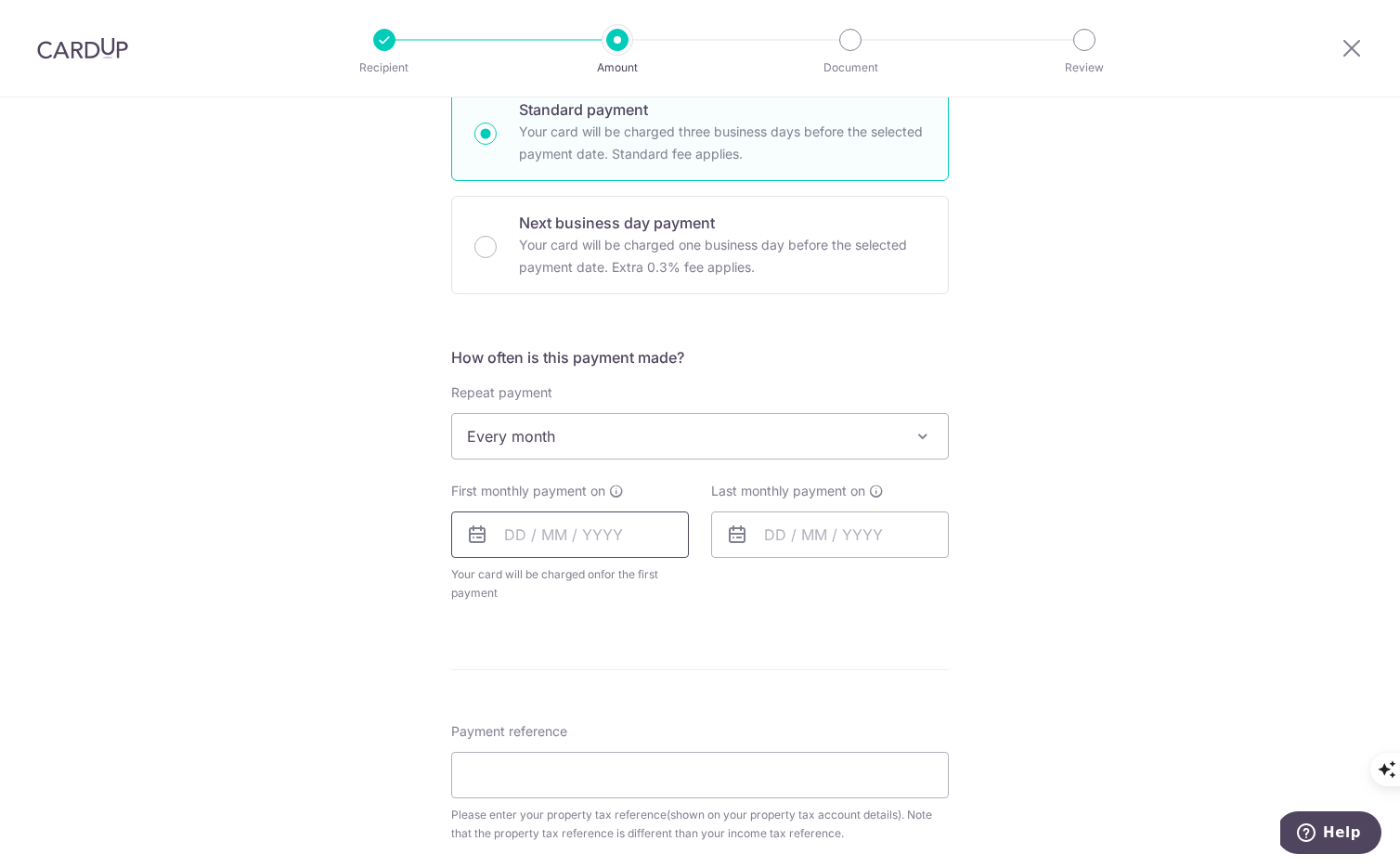
click at [645, 527] on input "text" at bounding box center [569, 534] width 238 height 46
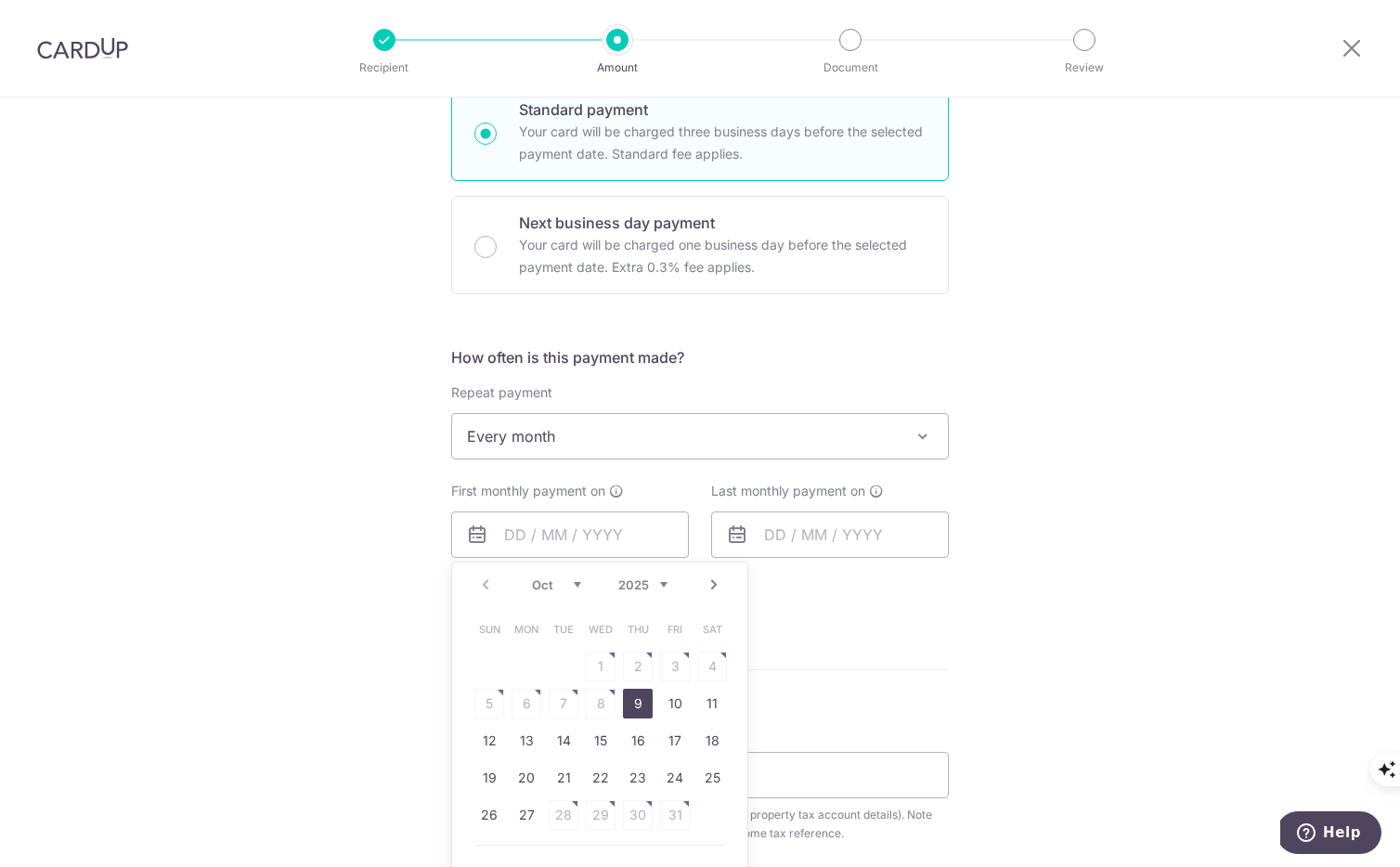
click at [639, 697] on link "9" at bounding box center [638, 704] width 29 height 29
type input "[DATE]"
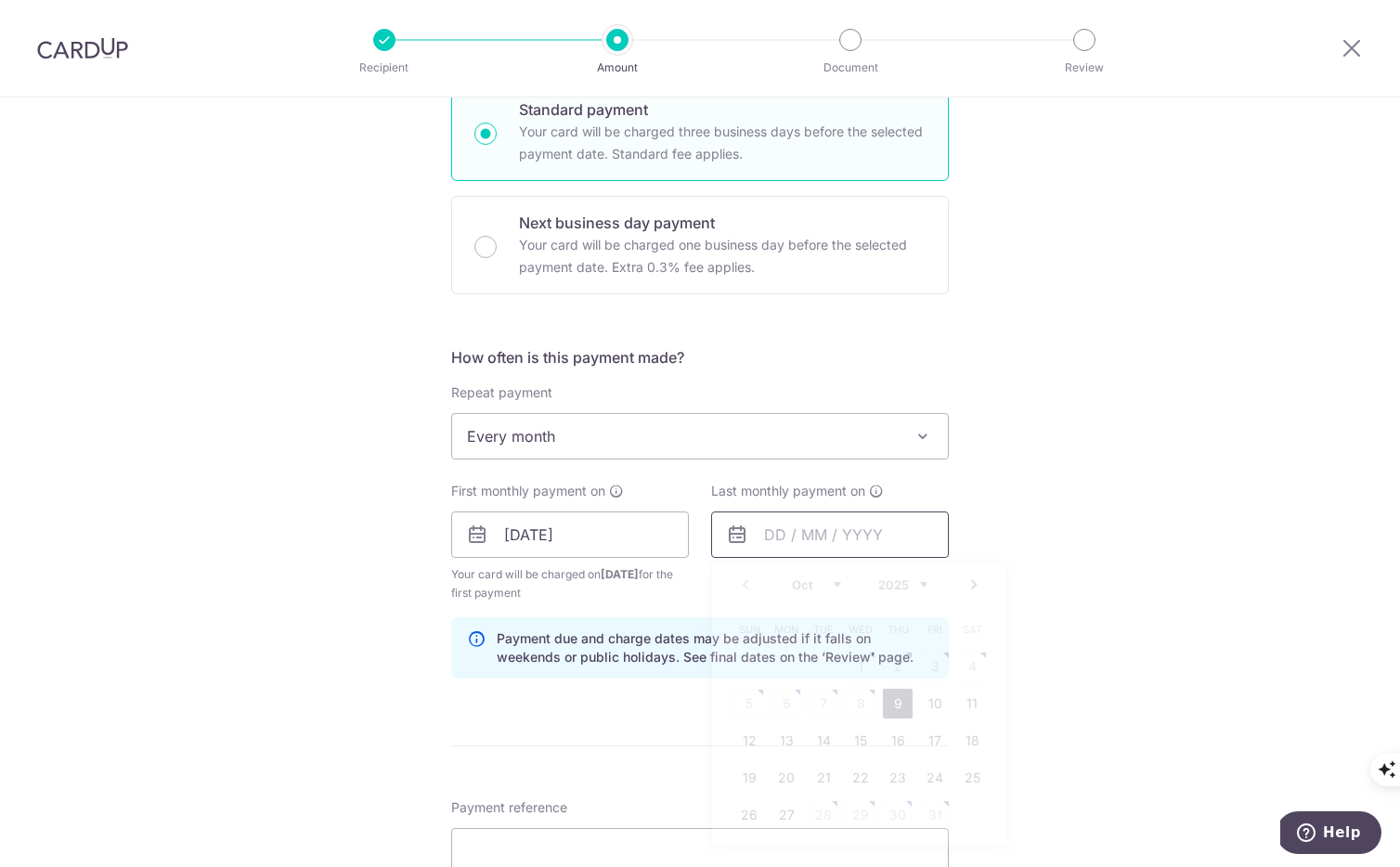
click at [831, 538] on input "text" at bounding box center [830, 534] width 238 height 46
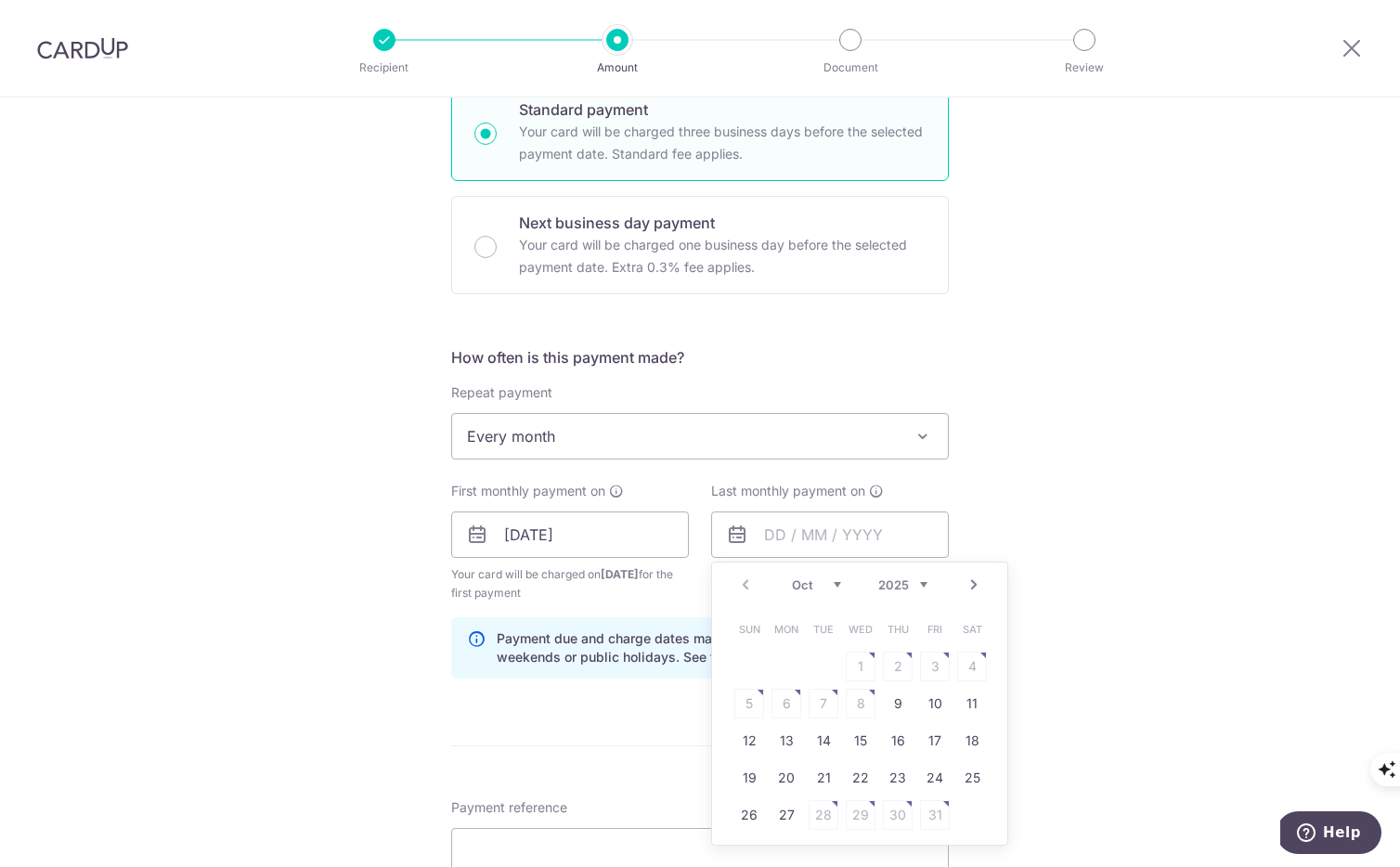
click at [970, 577] on link "Next" at bounding box center [973, 584] width 23 height 23
click at [890, 771] on link "25" at bounding box center [897, 778] width 29 height 29
type input "25/12/2025"
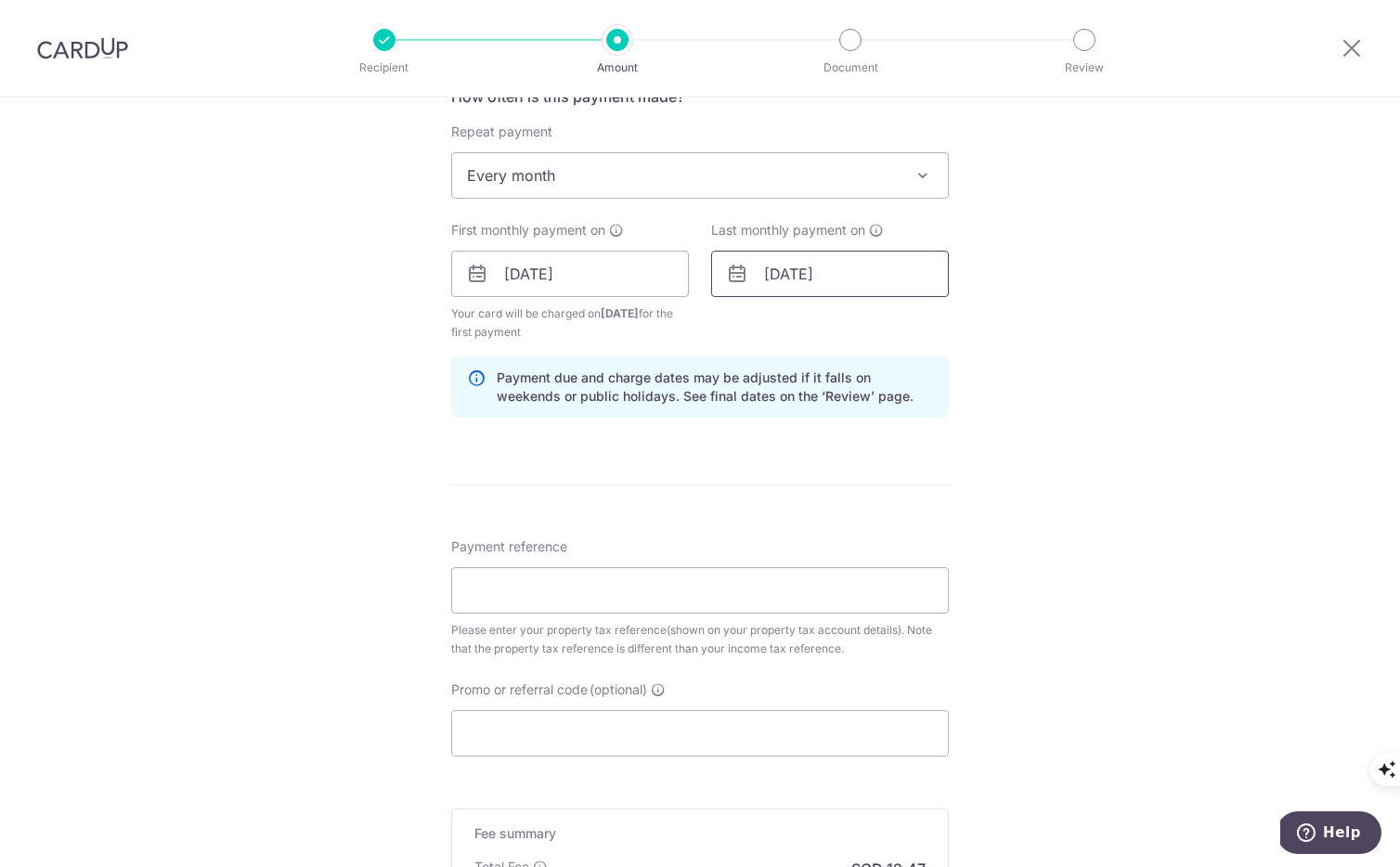
scroll to position [1390, 0]
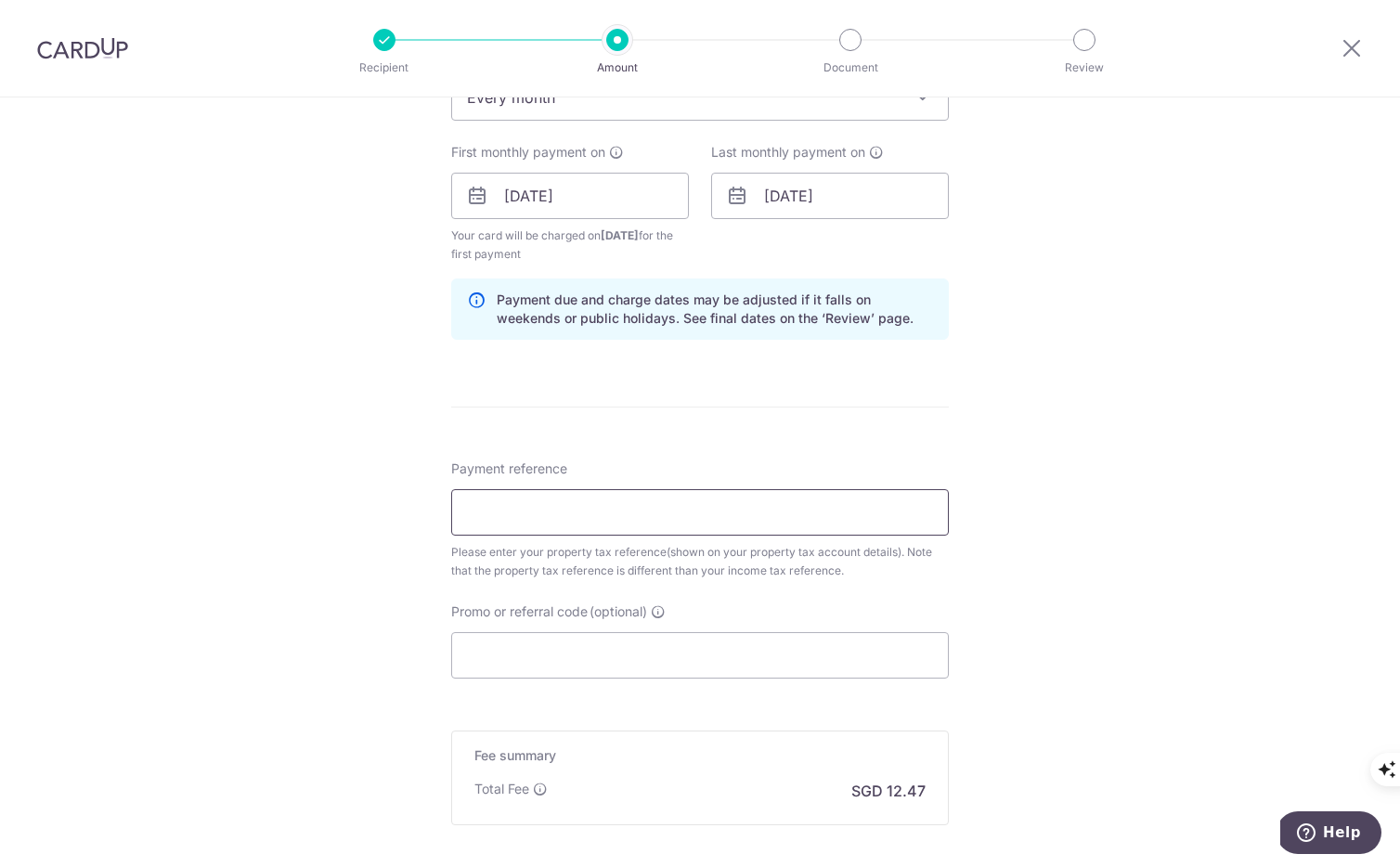
click at [662, 520] on input "Payment reference" at bounding box center [700, 512] width 498 height 46
type input "5448450A"
click at [600, 656] on input "Promo or referral code (optional)" at bounding box center [700, 655] width 498 height 46
click at [600, 655] on input "Promo or referral code (optional)" at bounding box center [700, 655] width 498 height 46
paste input "3HOME25R"
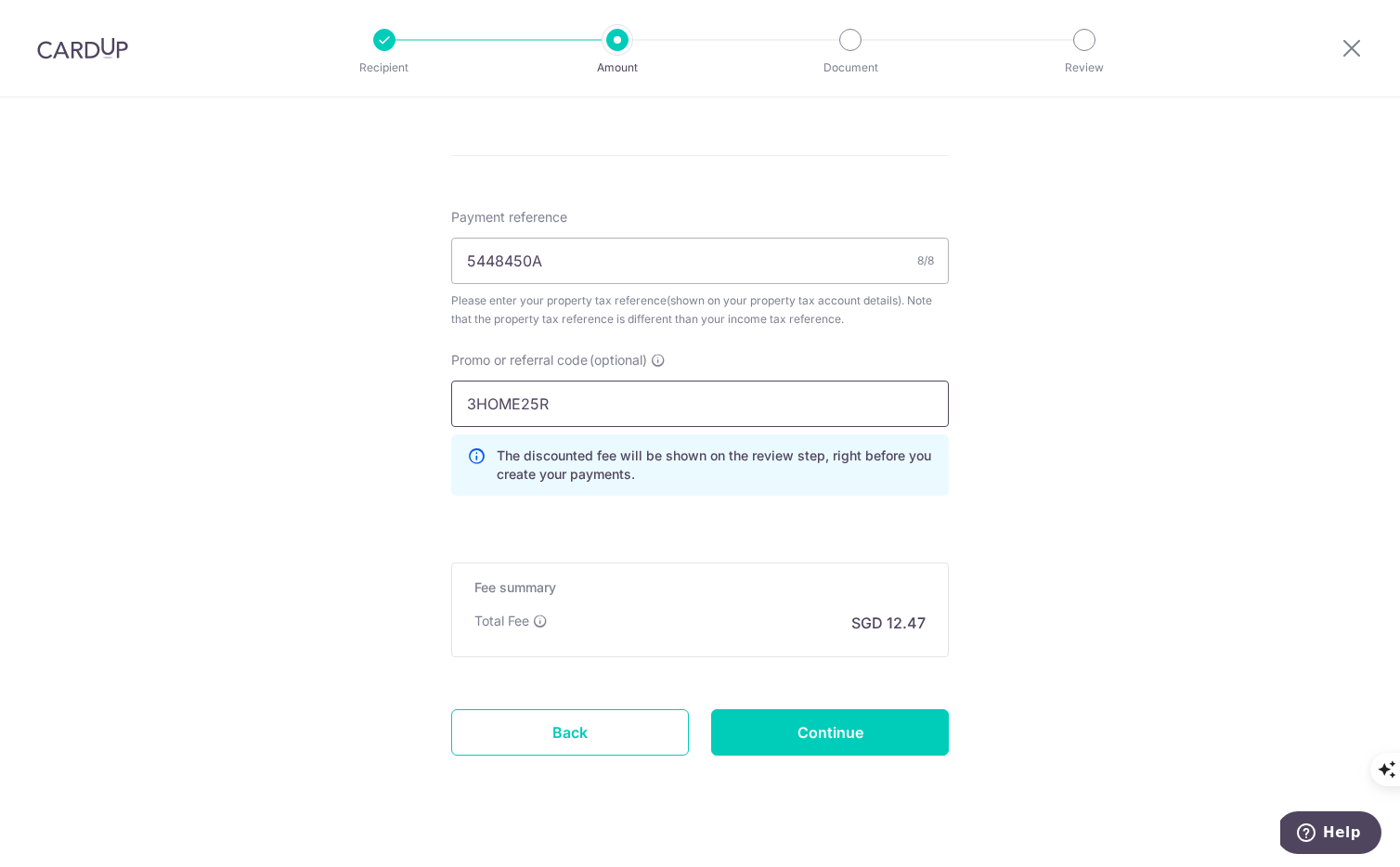
scroll to position [1668, 0]
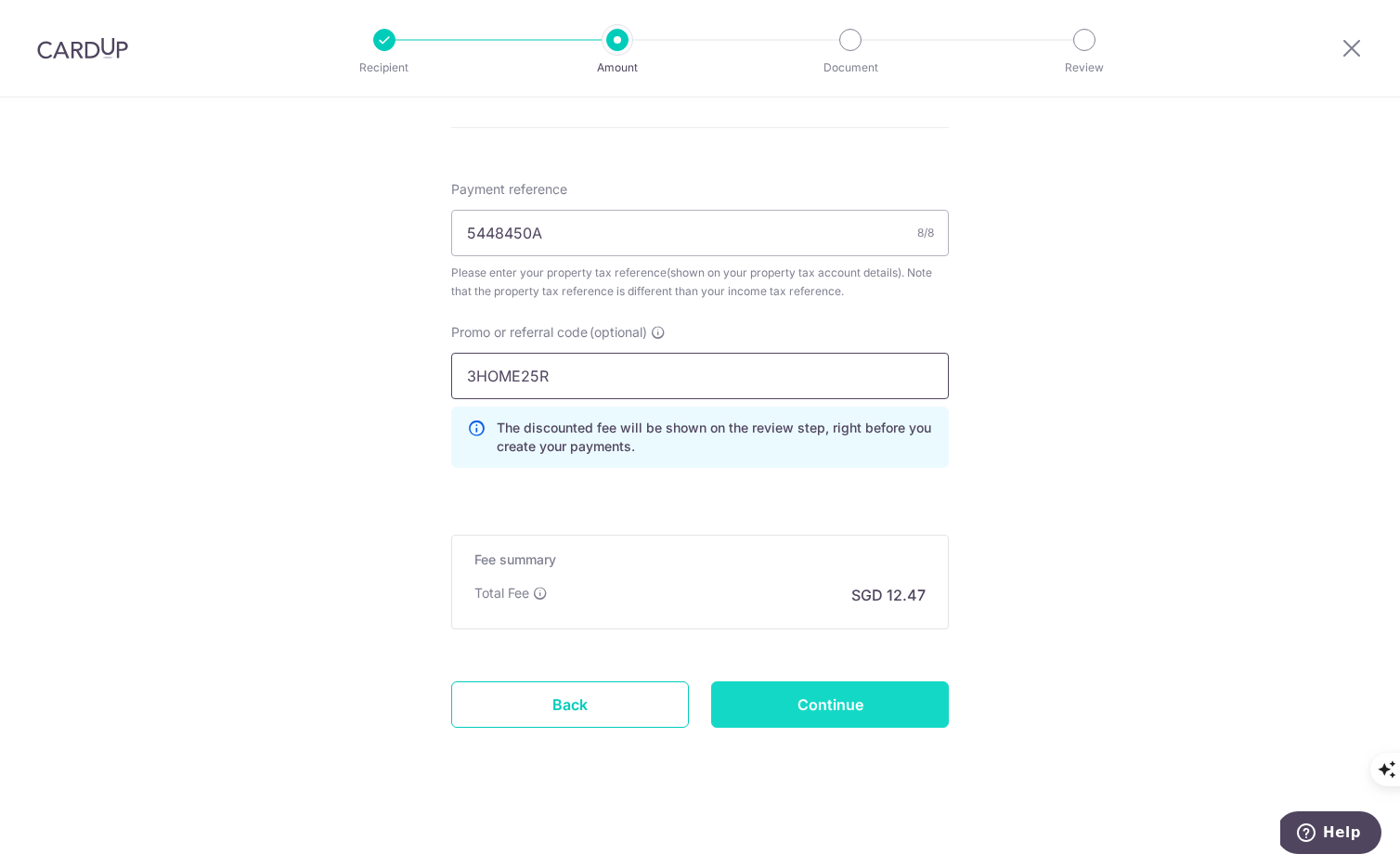
type input "3HOME25R"
click at [777, 706] on input "Continue" at bounding box center [830, 704] width 238 height 46
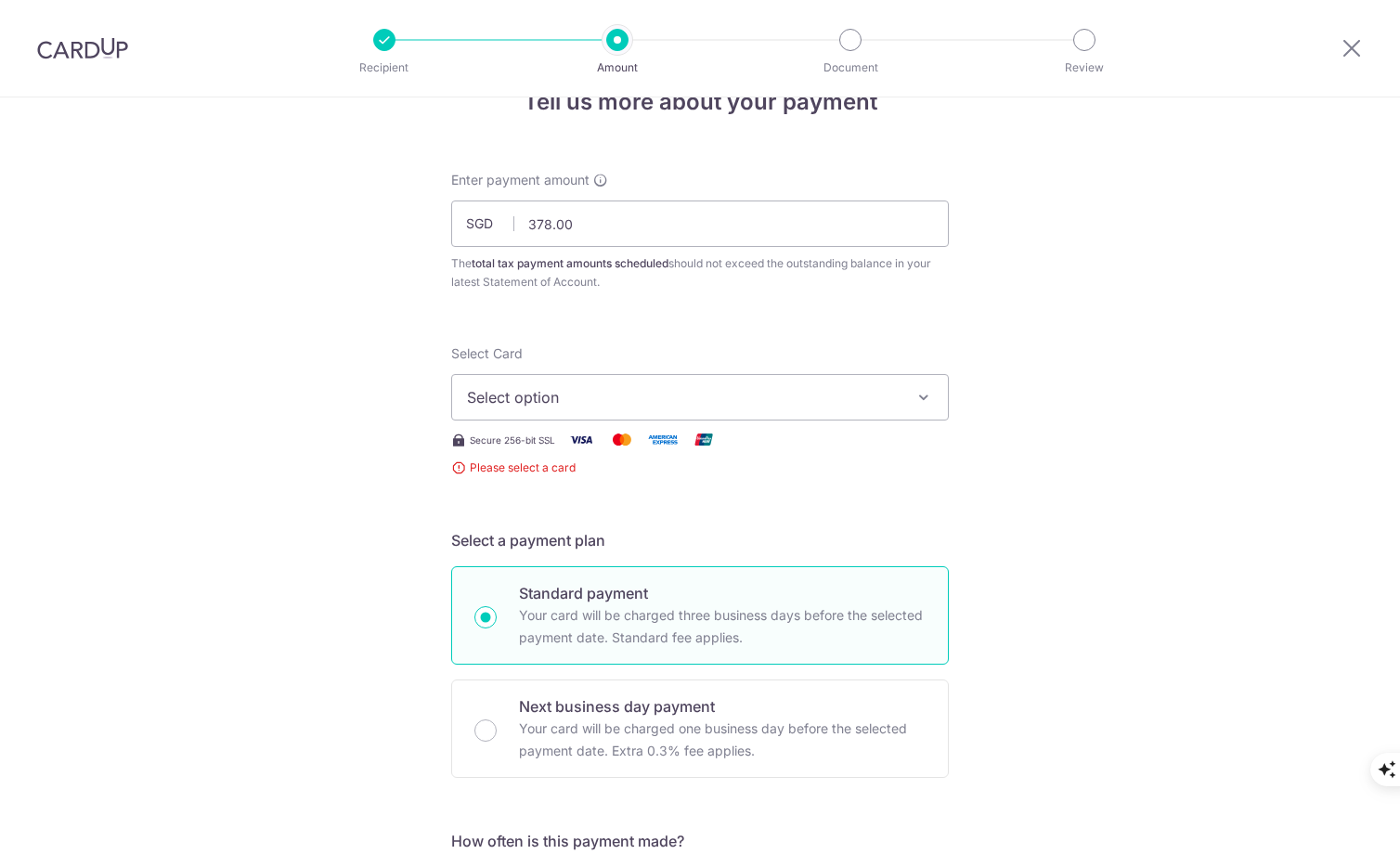
scroll to position [22, 0]
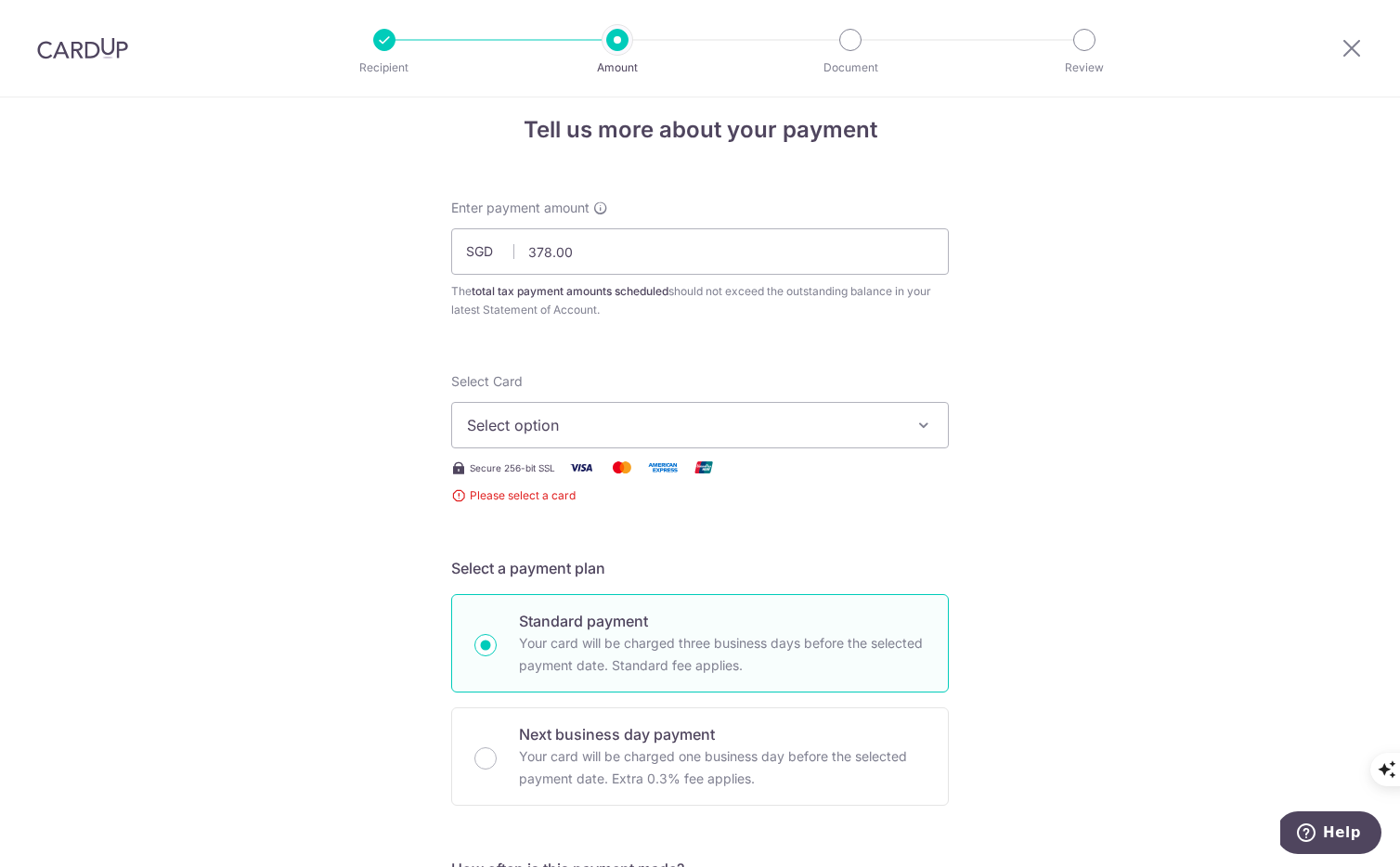
click at [757, 402] on button "Select option" at bounding box center [700, 425] width 498 height 46
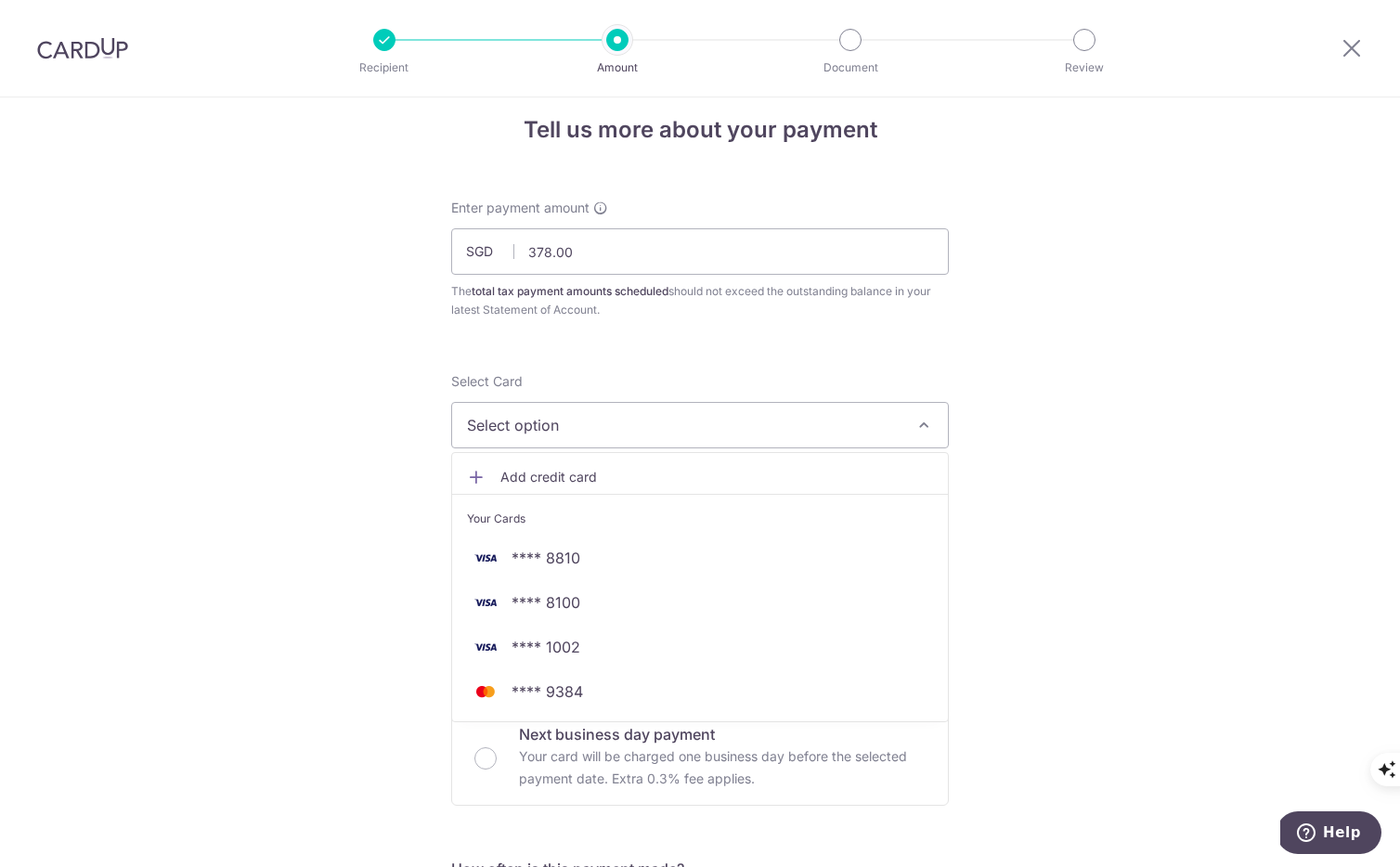
click at [579, 474] on span "Add credit card" at bounding box center [716, 477] width 432 height 19
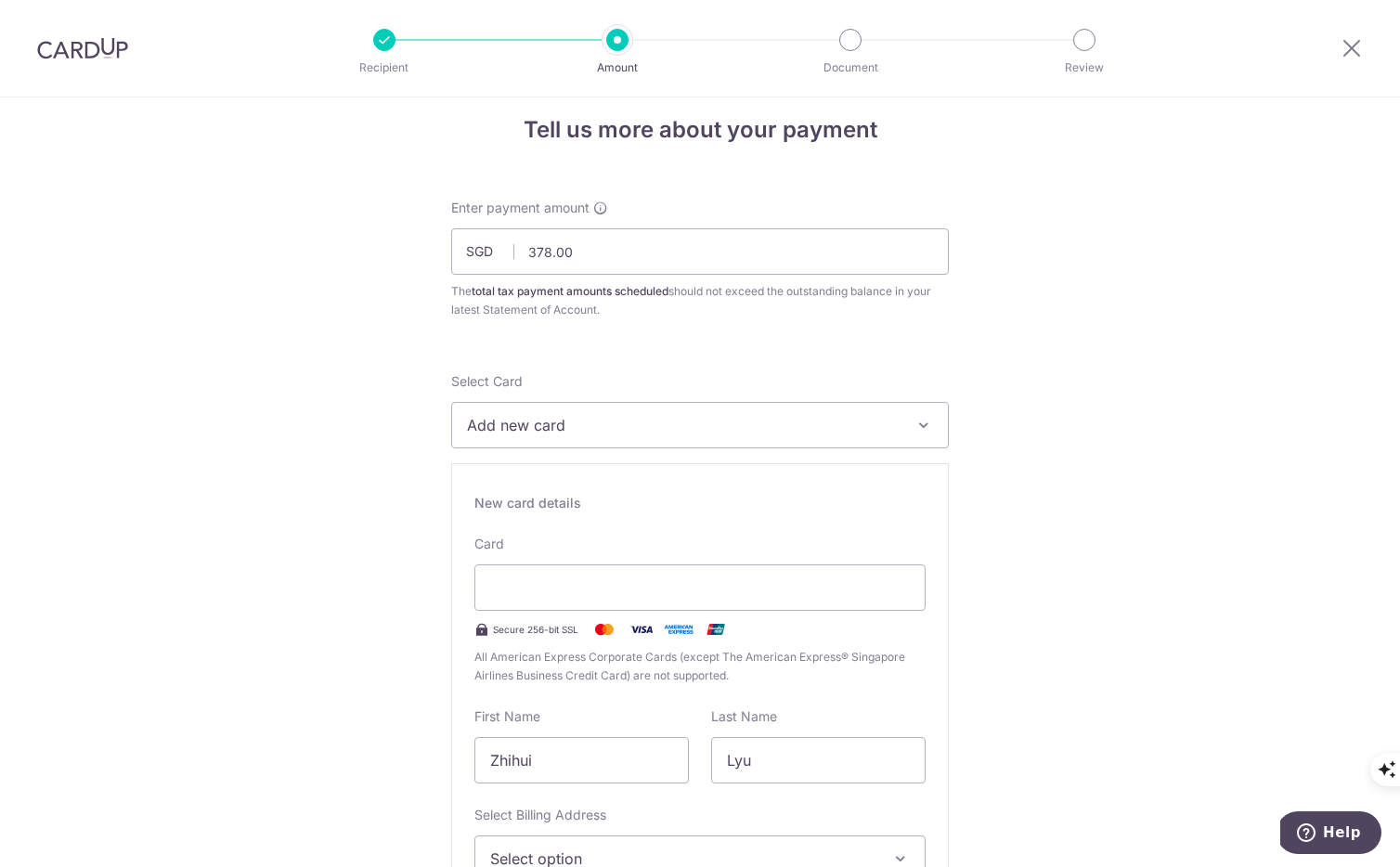
click at [937, 501] on div "New card details Card Secure 256-bit SSL All American Express Corporate Cards (…" at bounding box center [700, 729] width 498 height 533
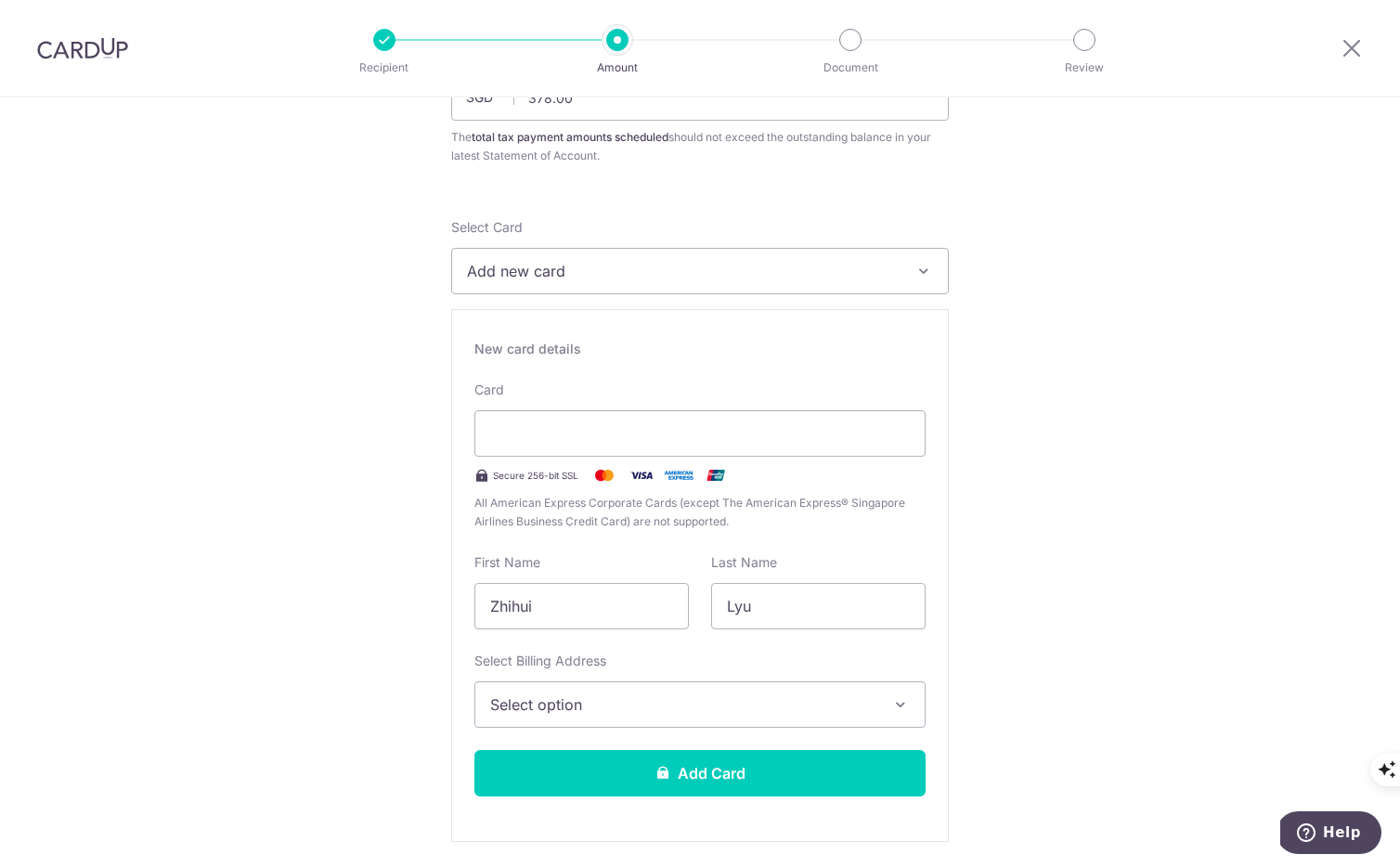
scroll to position [318, 0]
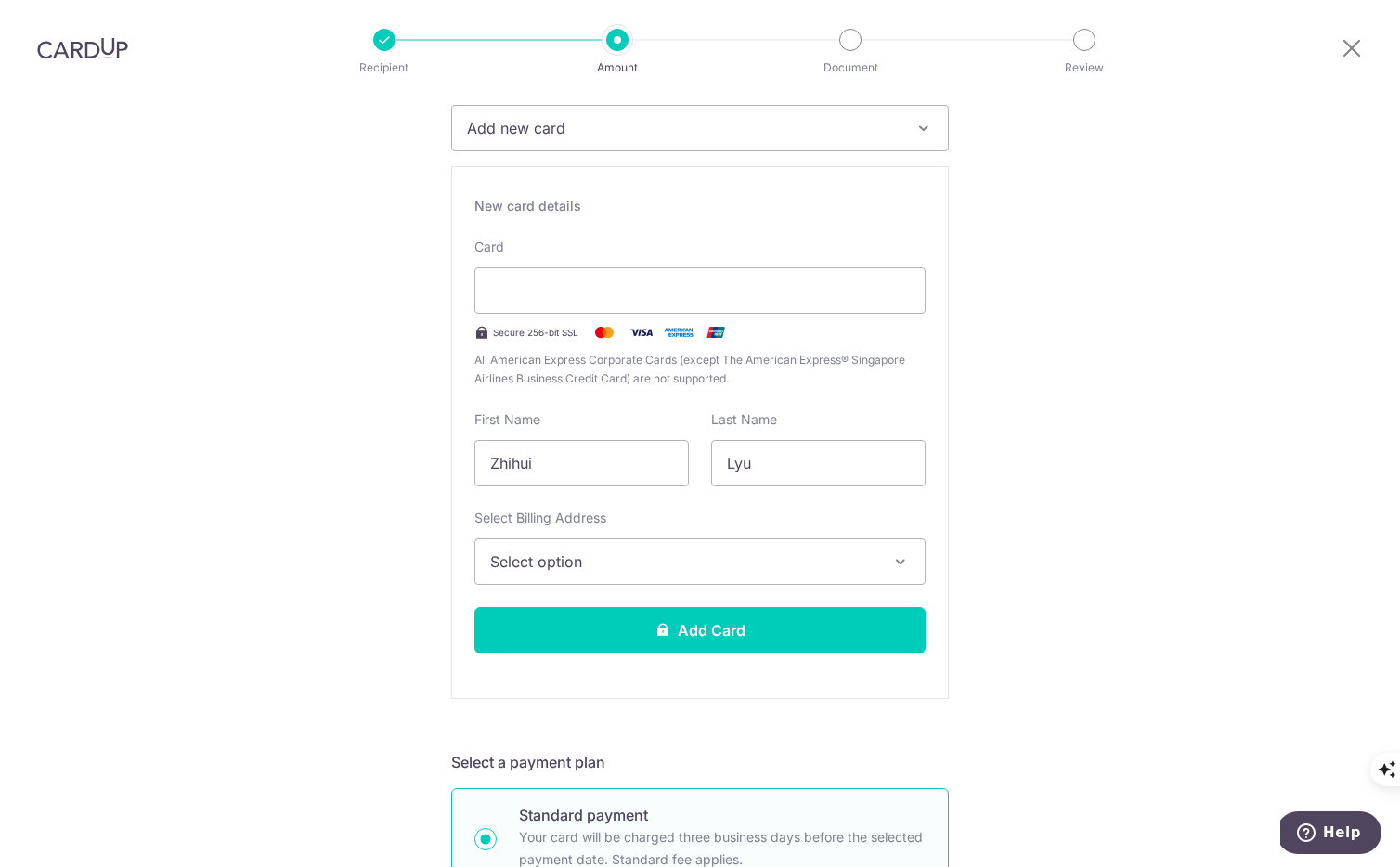
click at [834, 538] on button "Select option" at bounding box center [700, 561] width 451 height 46
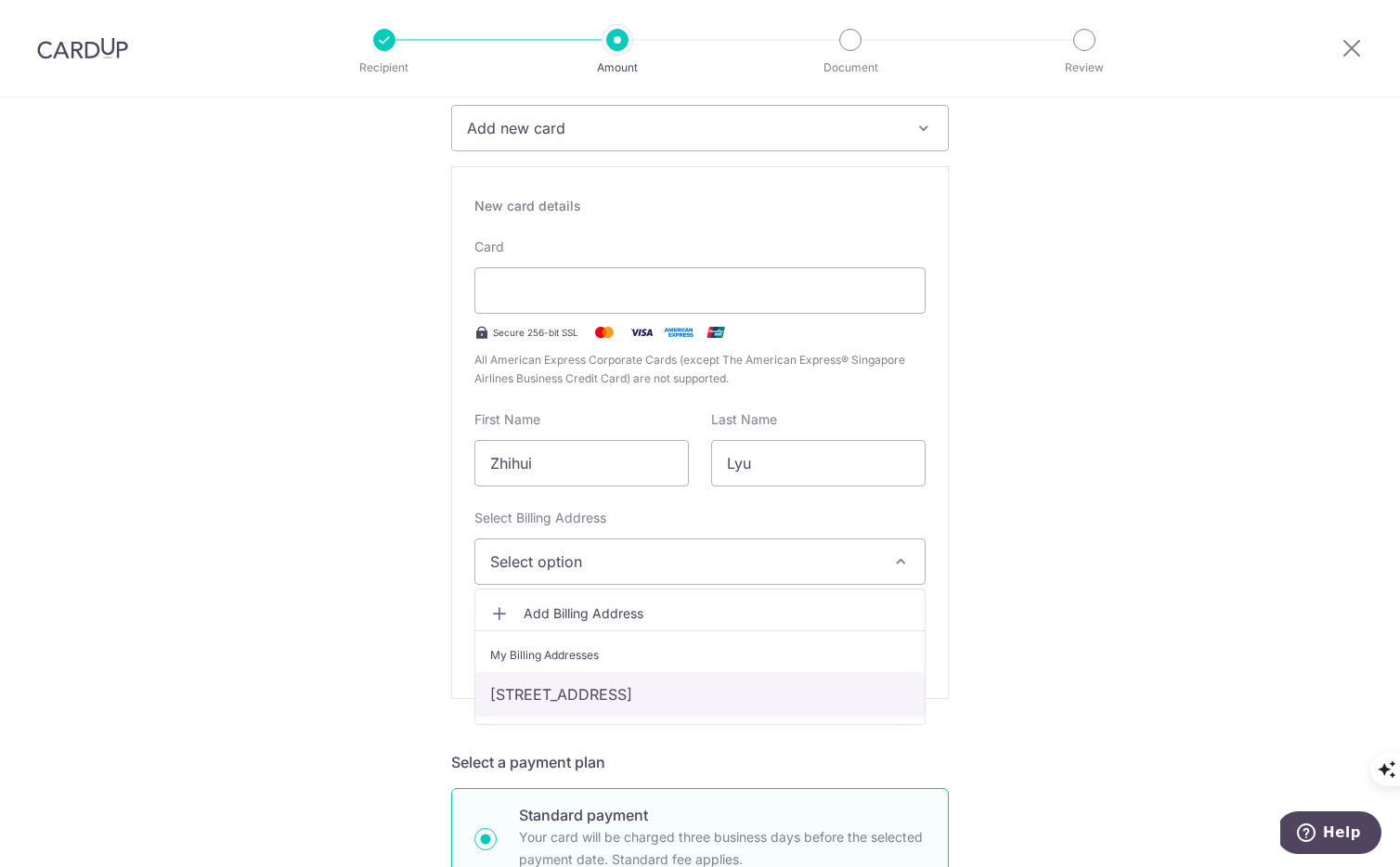
click at [754, 691] on link "[STREET_ADDRESS]" at bounding box center [700, 695] width 449 height 45
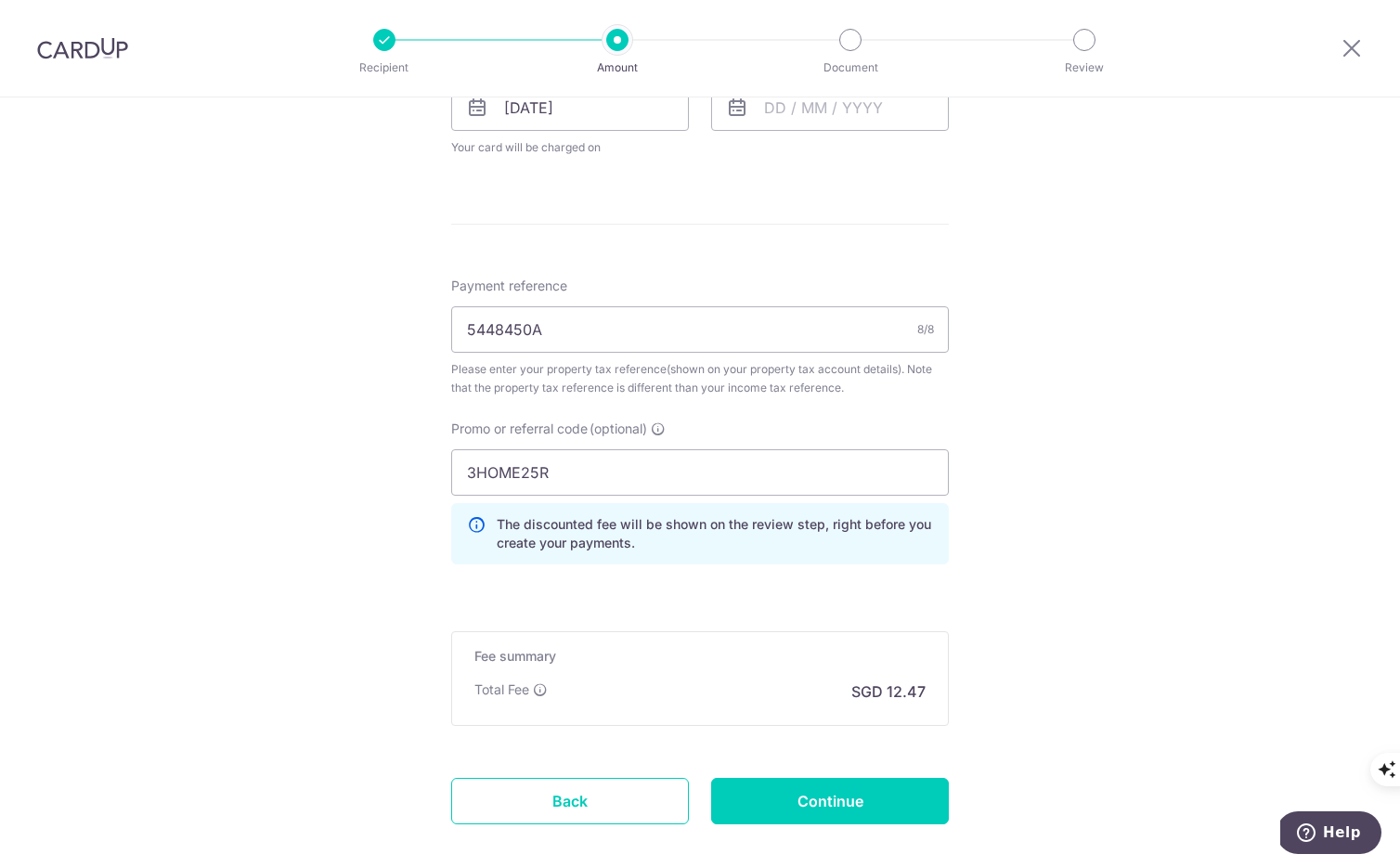
scroll to position [1548, 0]
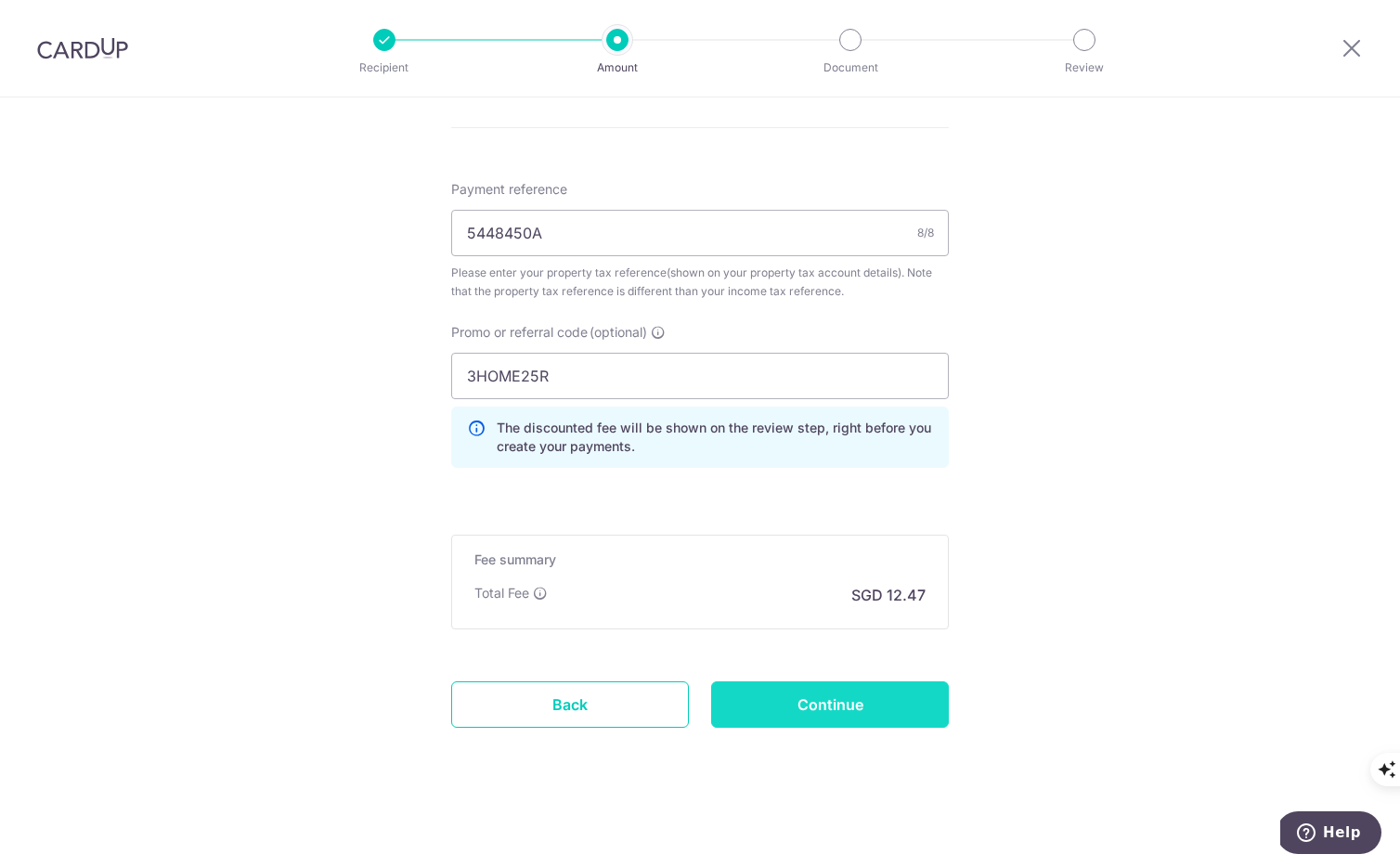
click at [823, 711] on input "Continue" at bounding box center [830, 704] width 238 height 46
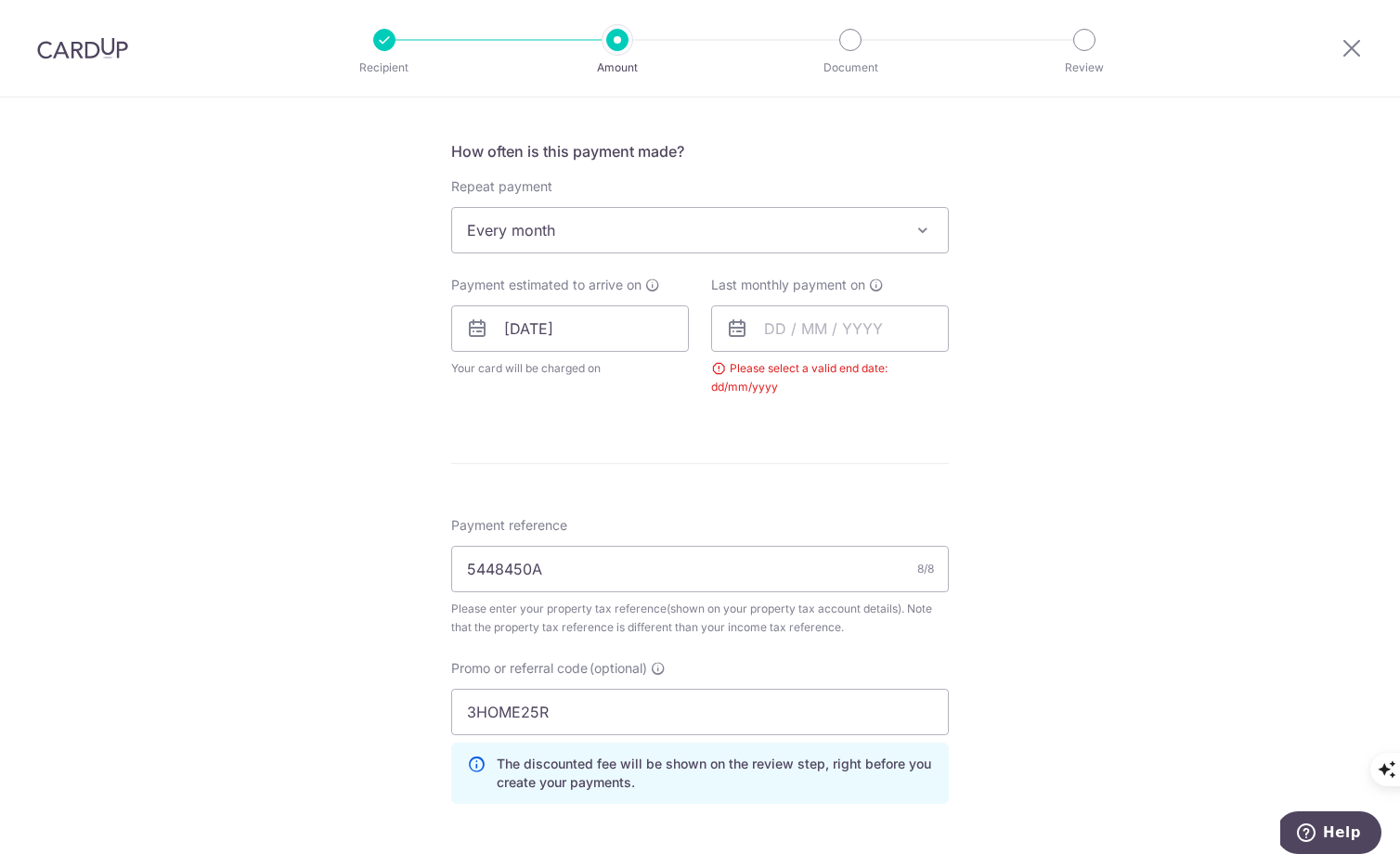
scroll to position [672, 0]
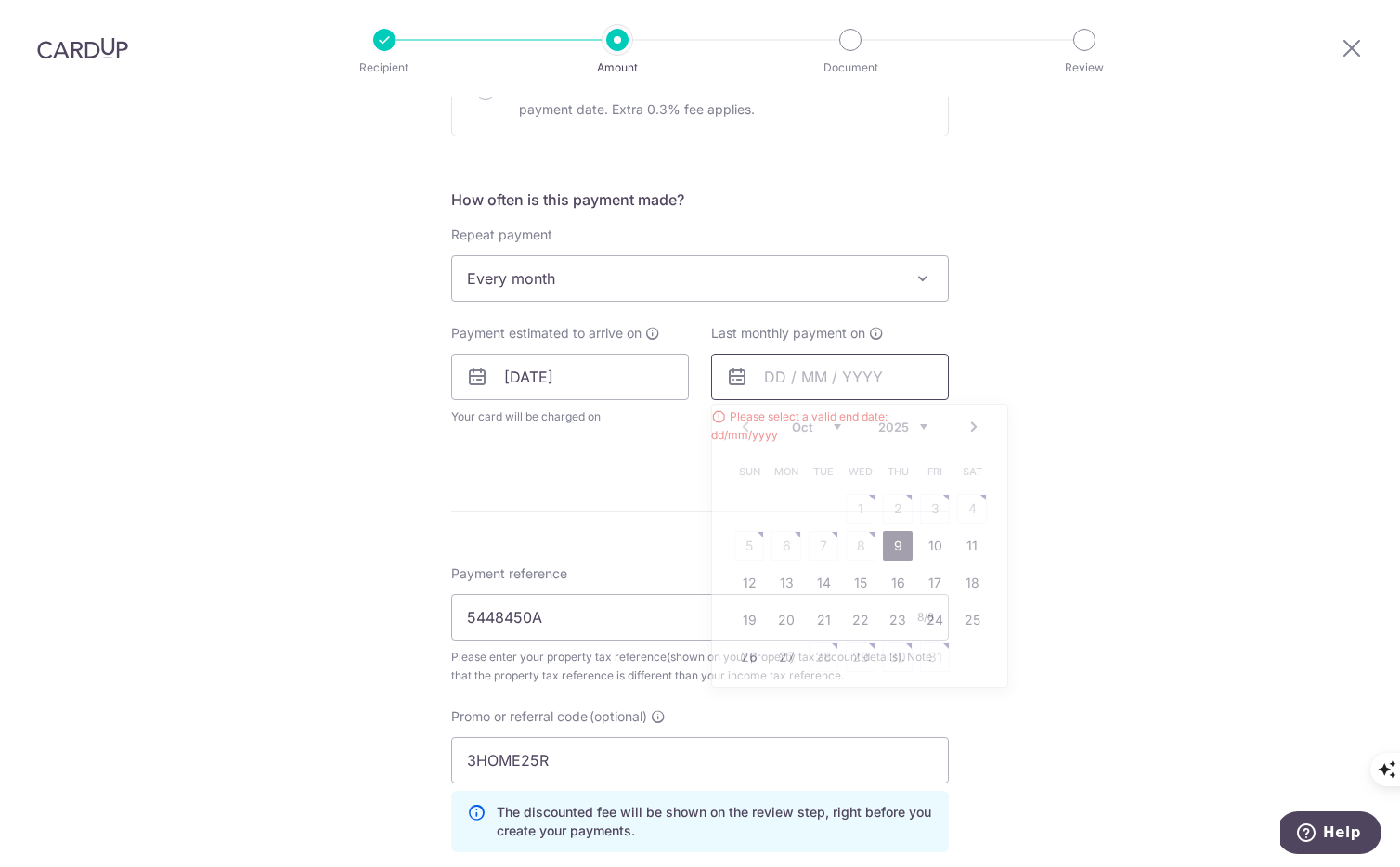
click at [830, 378] on input "text" at bounding box center [830, 377] width 238 height 46
click at [971, 424] on link "Next" at bounding box center [973, 427] width 23 height 23
click at [938, 585] on link "19" at bounding box center [934, 583] width 29 height 29
type input "19/12/2025"
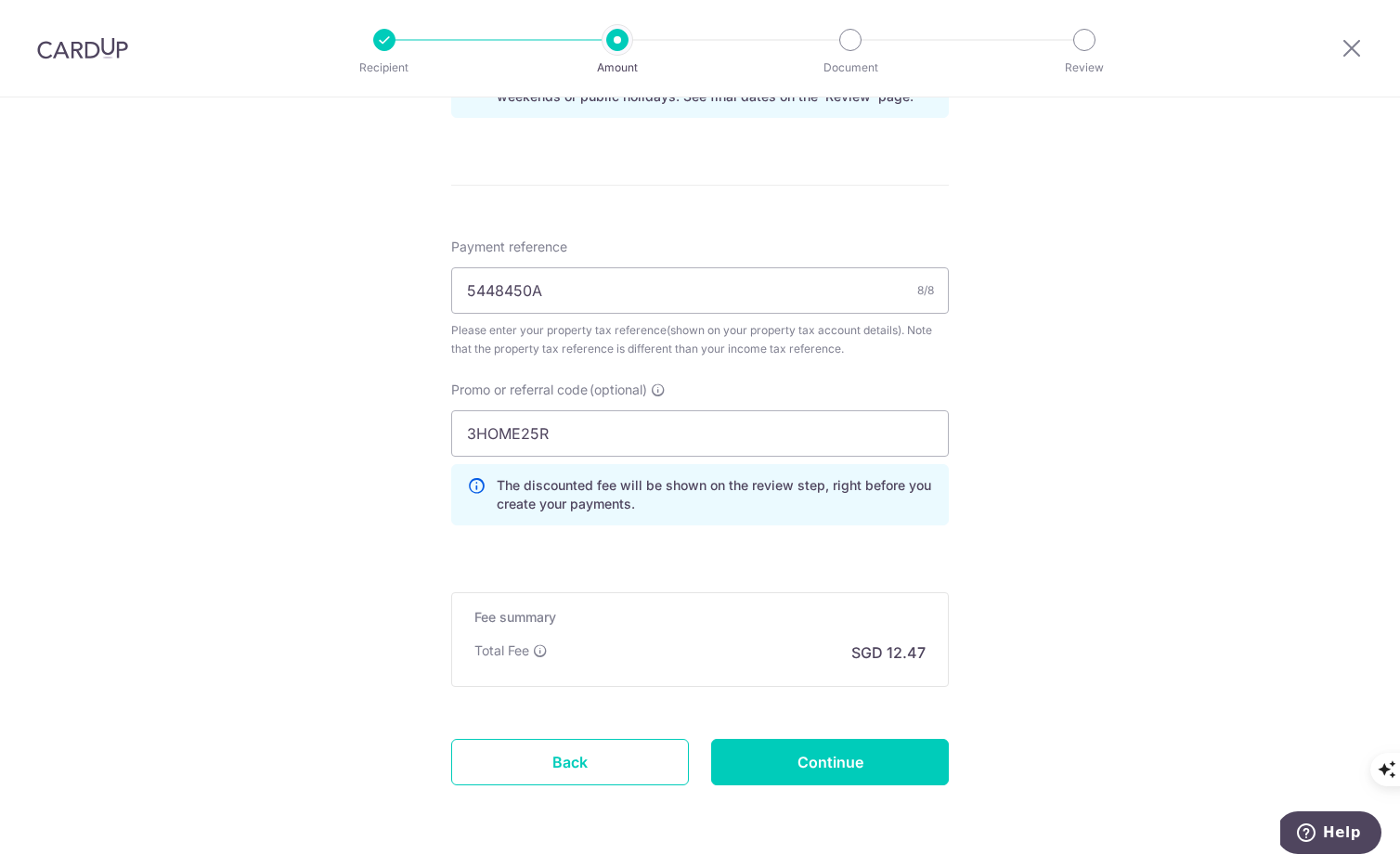
scroll to position [1133, 0]
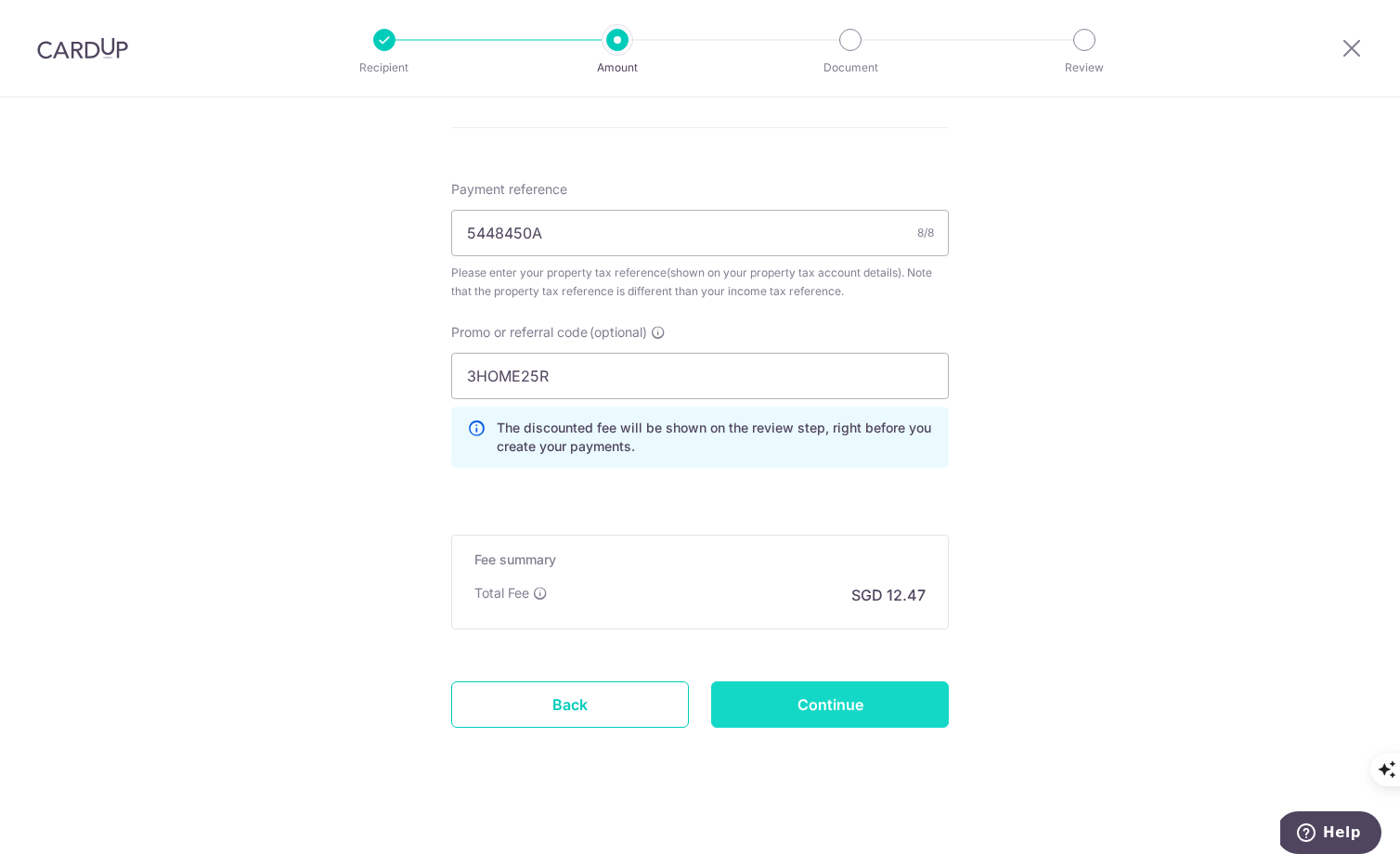
click at [826, 686] on input "Continue" at bounding box center [830, 704] width 238 height 46
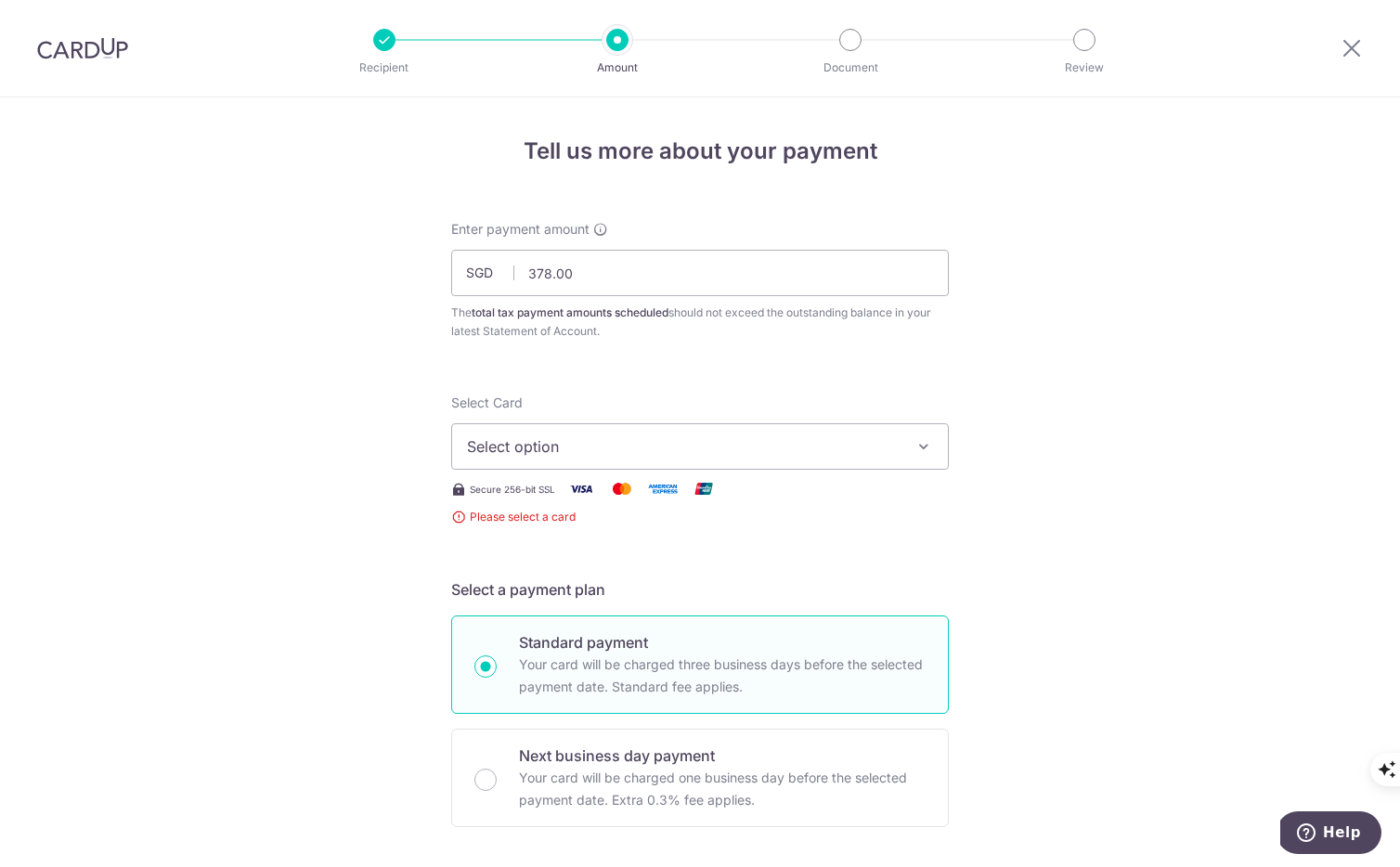
click at [696, 446] on span "Select option" at bounding box center [683, 446] width 432 height 23
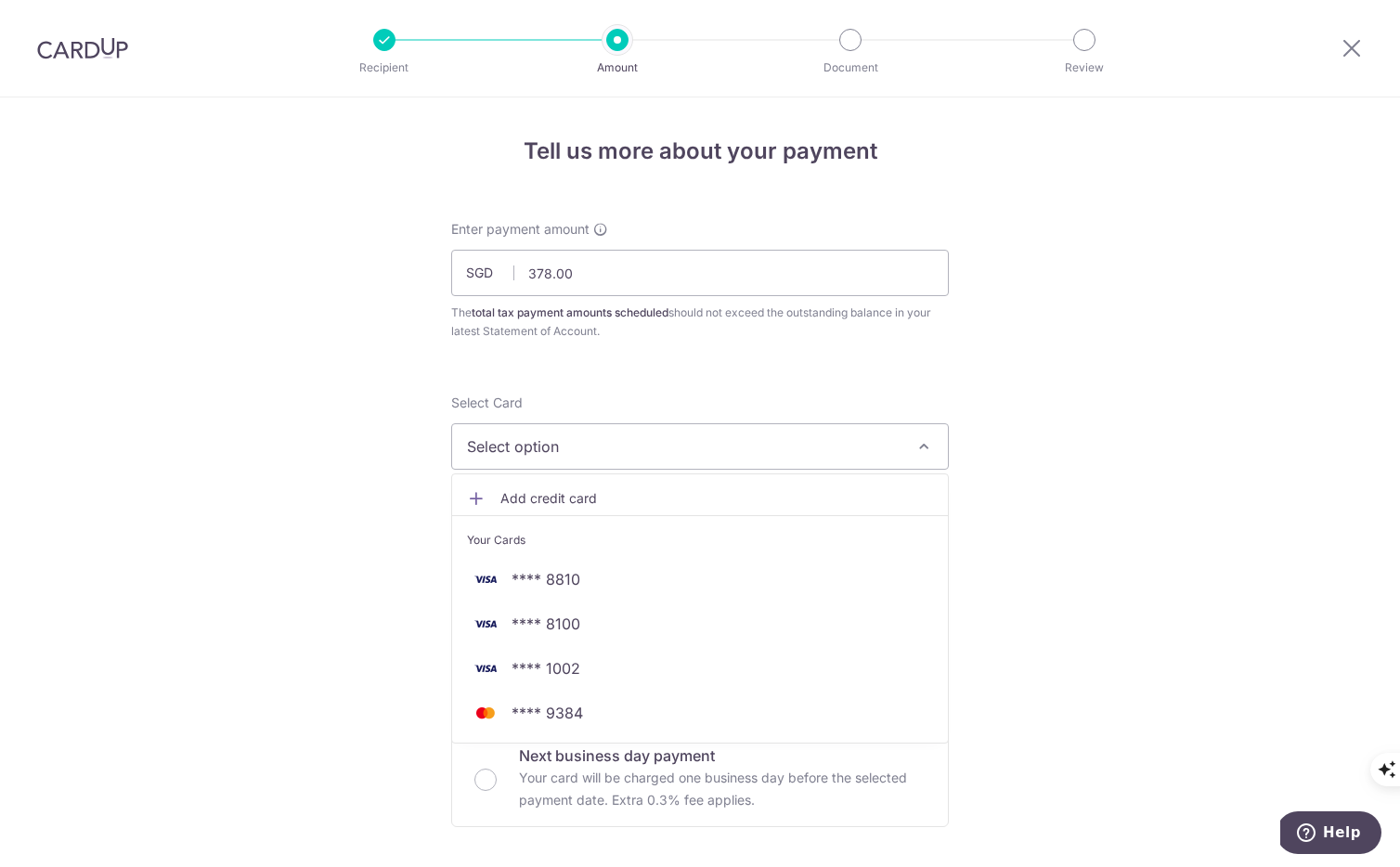
click at [675, 498] on span "Add credit card" at bounding box center [716, 498] width 432 height 19
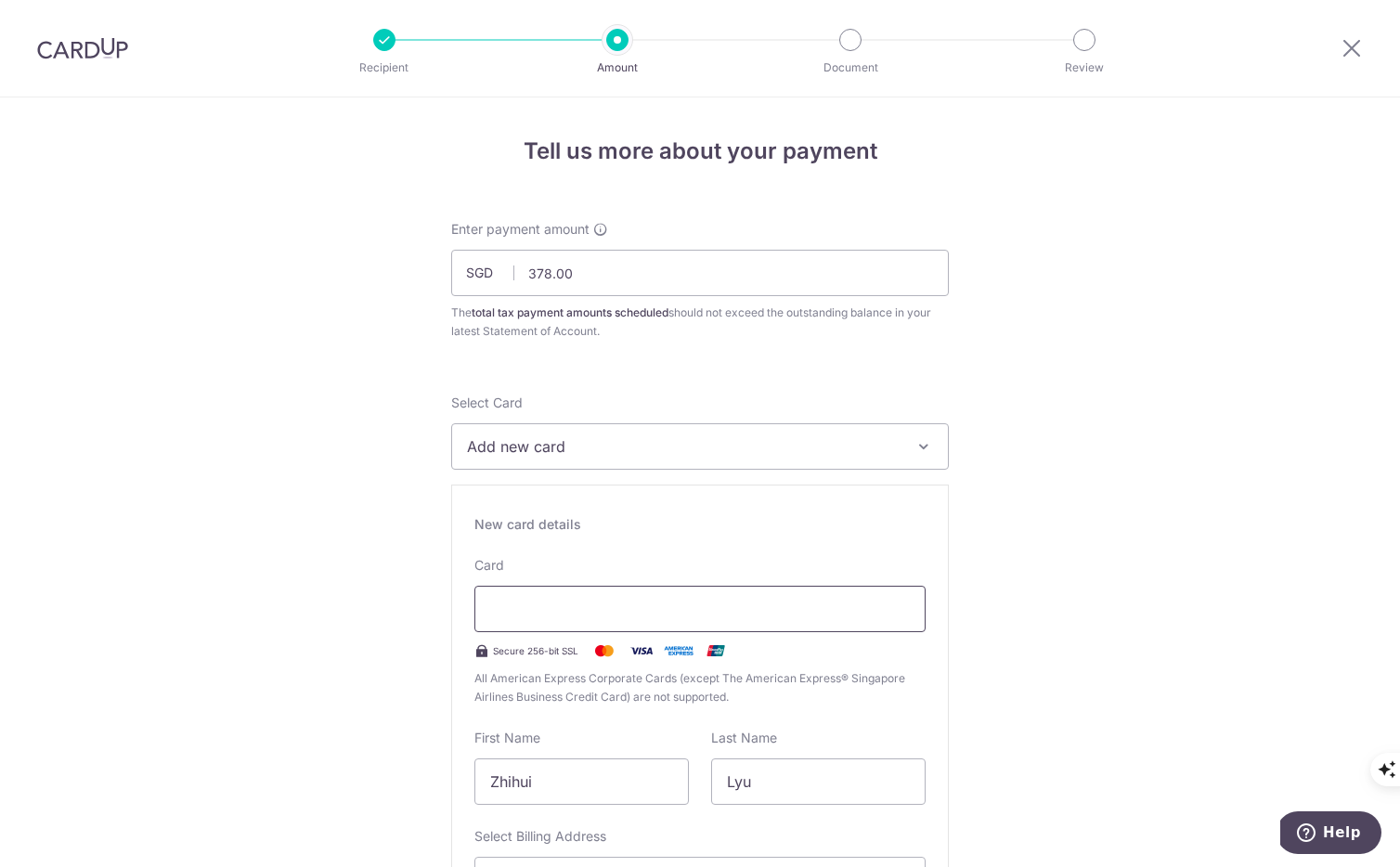
click at [584, 620] on div at bounding box center [700, 609] width 451 height 46
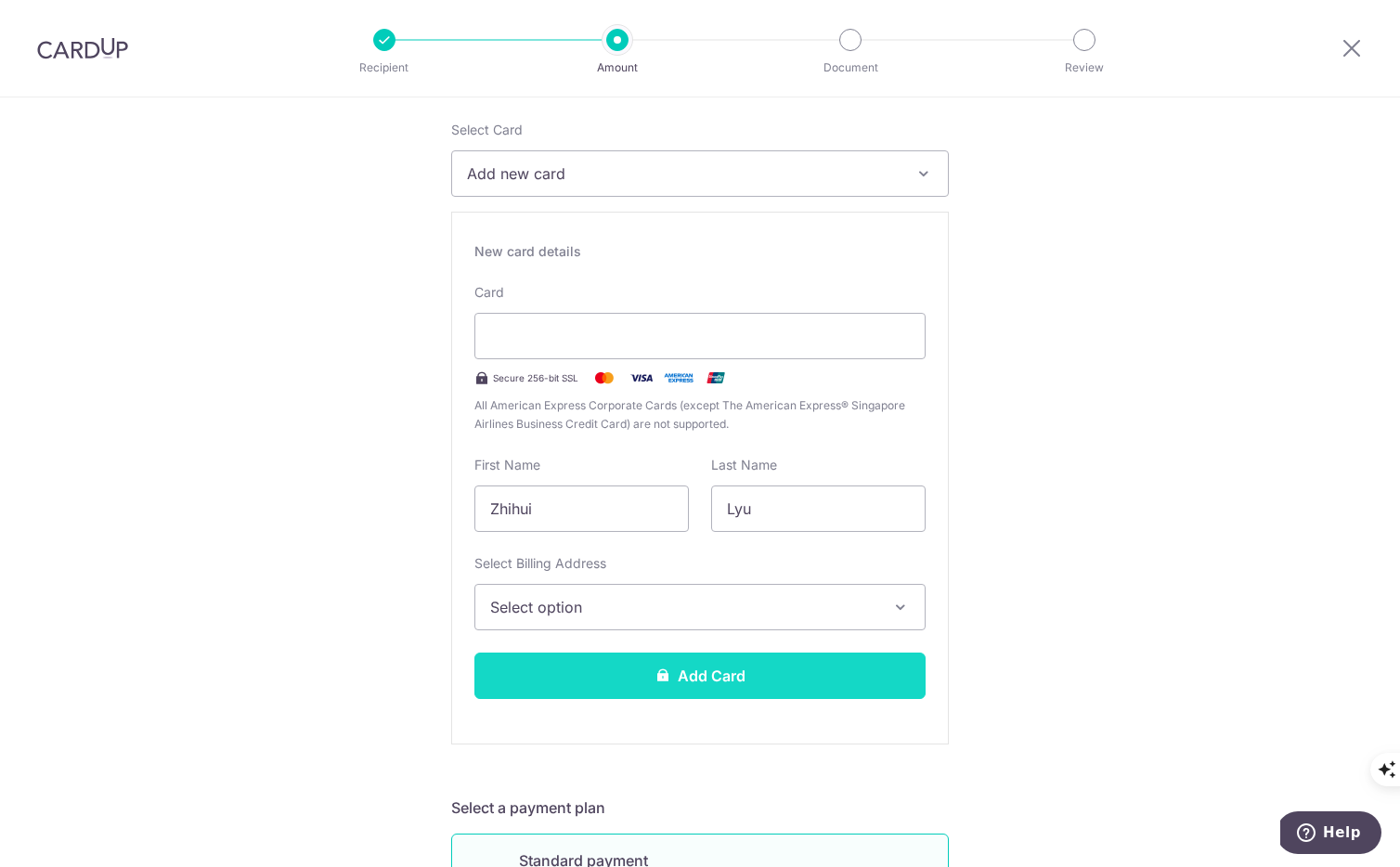
scroll to position [334, 0]
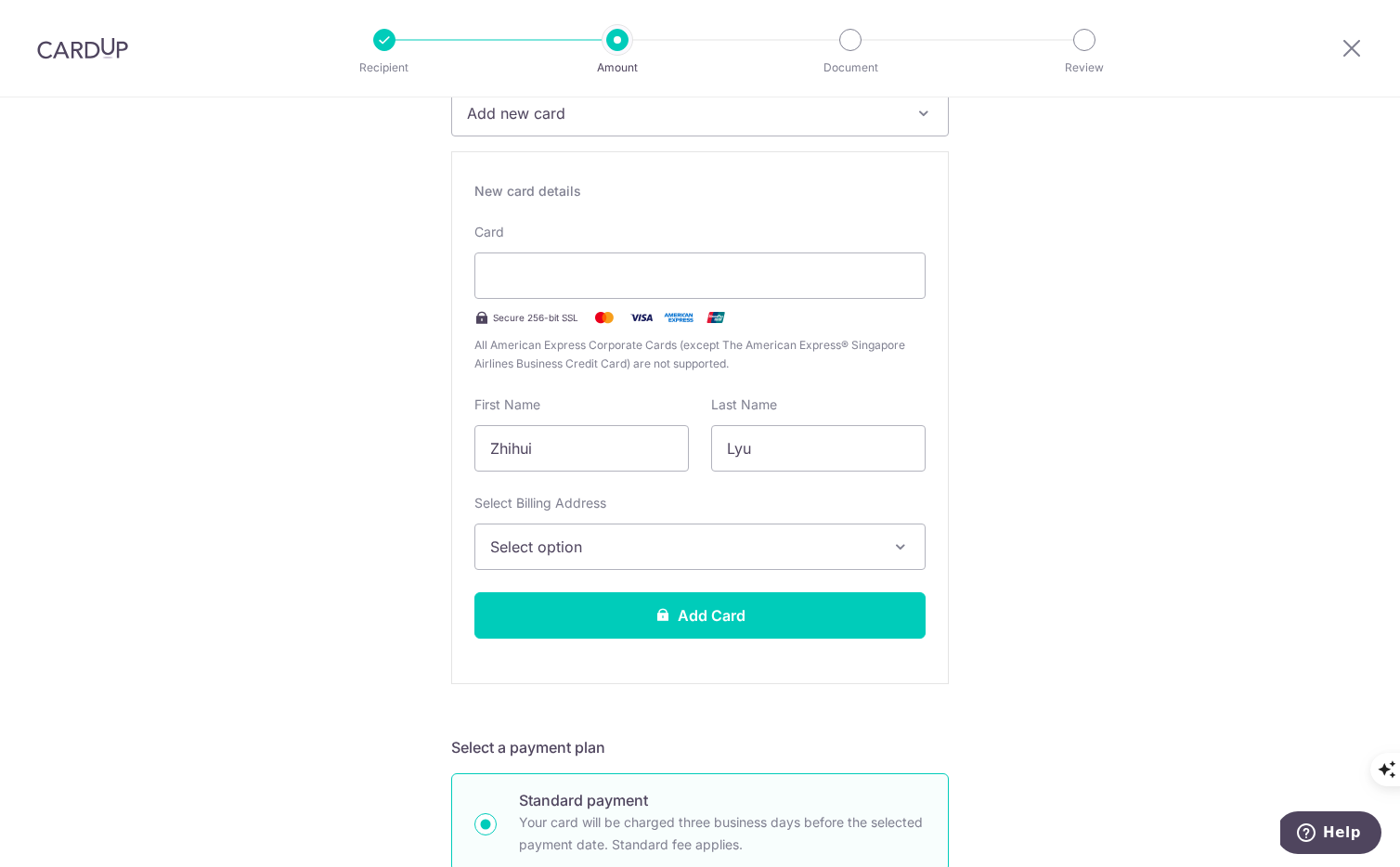
click at [700, 542] on span "Select option" at bounding box center [683, 546] width 386 height 23
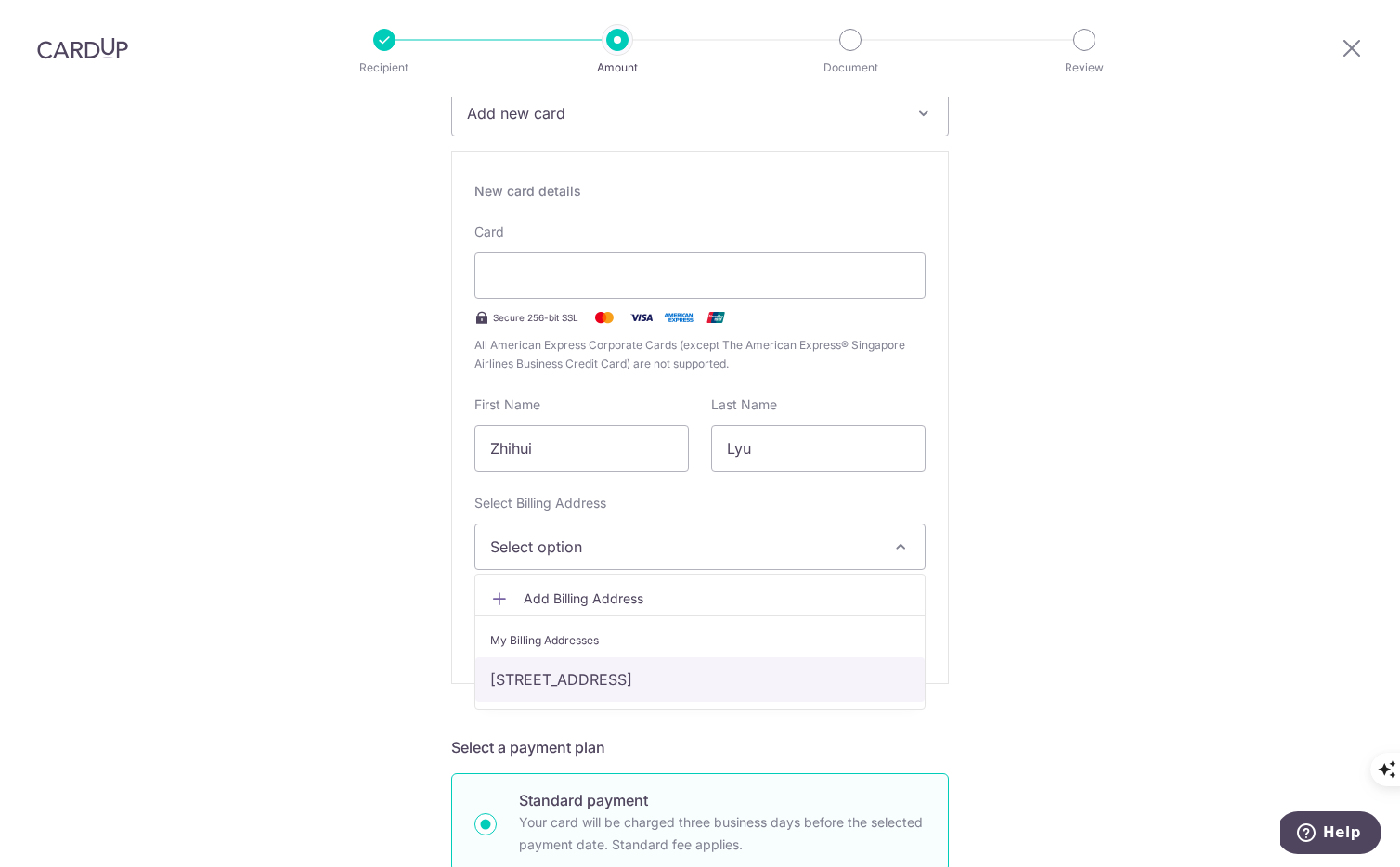
click at [661, 679] on link "[STREET_ADDRESS]" at bounding box center [700, 680] width 449 height 45
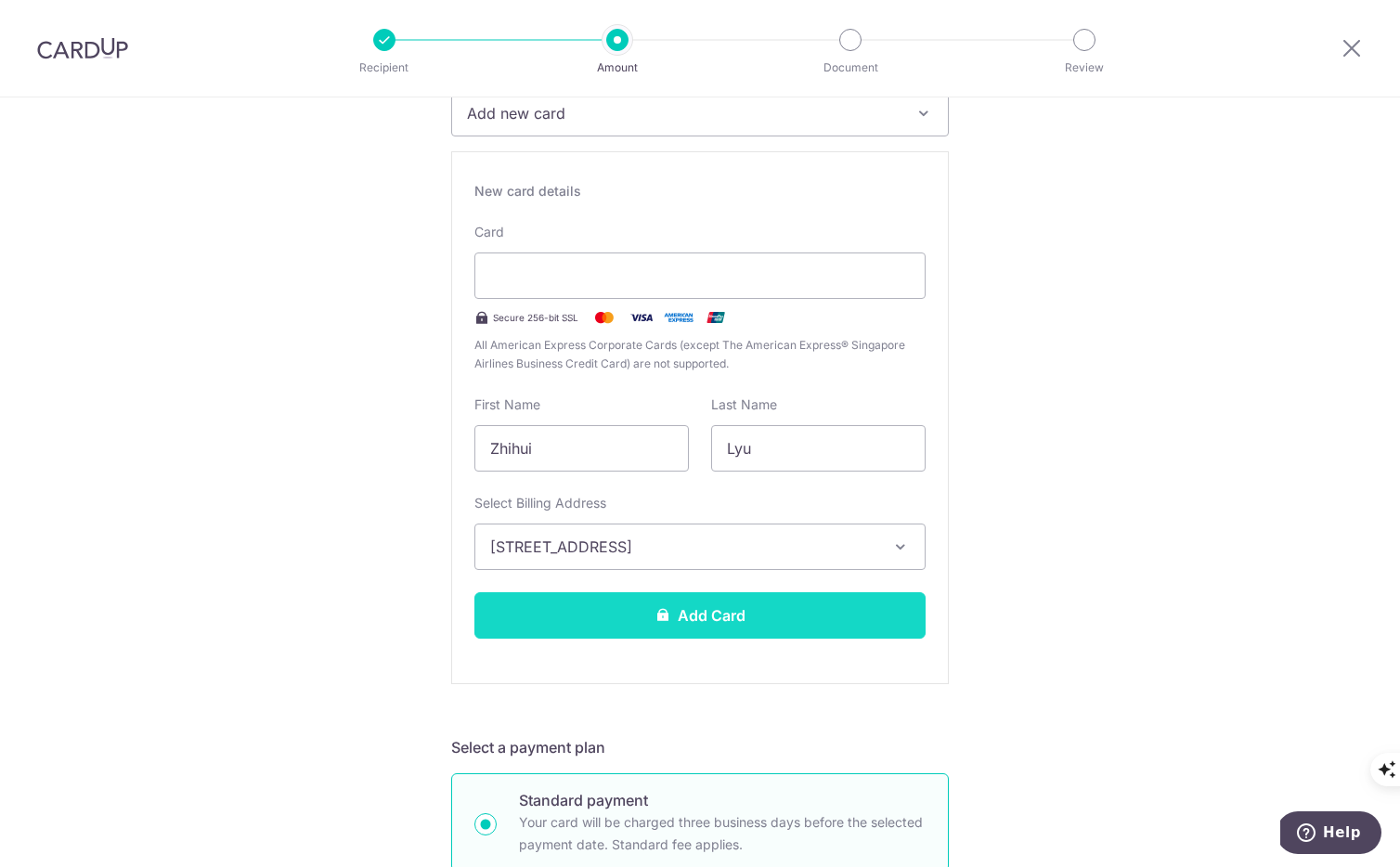
click at [776, 612] on button "Add Card" at bounding box center [700, 615] width 451 height 46
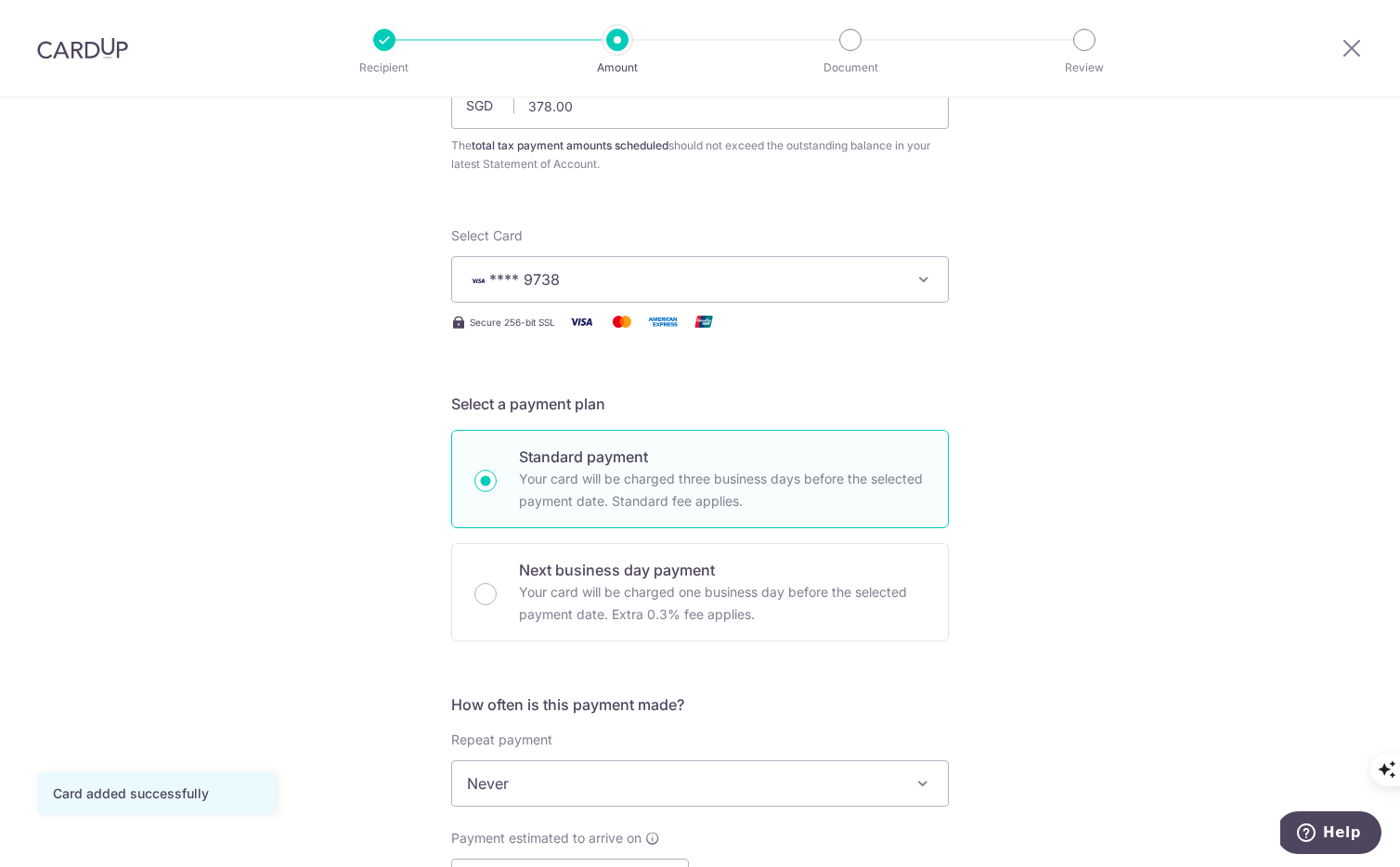
scroll to position [147, 0]
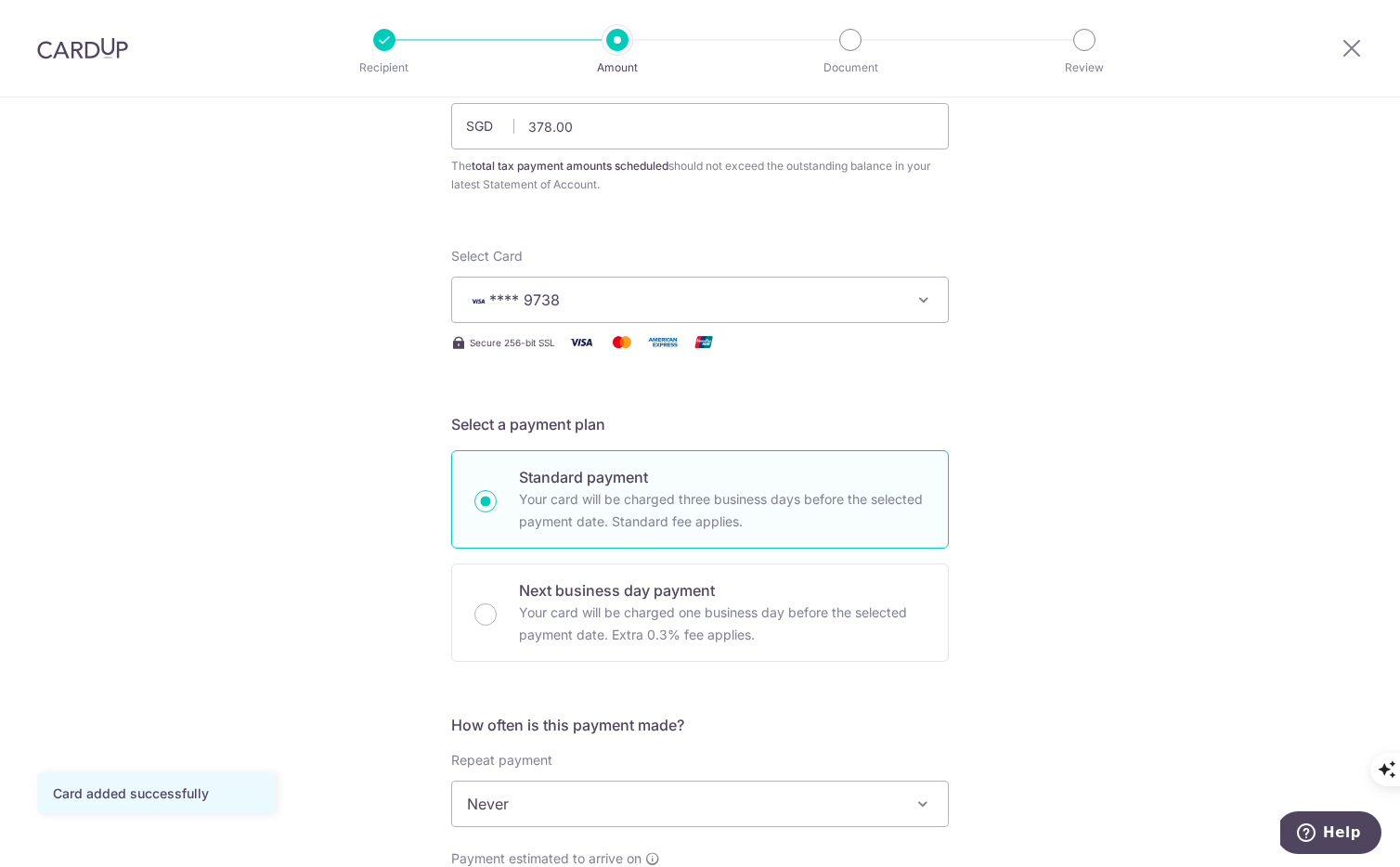
click at [870, 307] on span "**** 9738" at bounding box center [683, 299] width 432 height 23
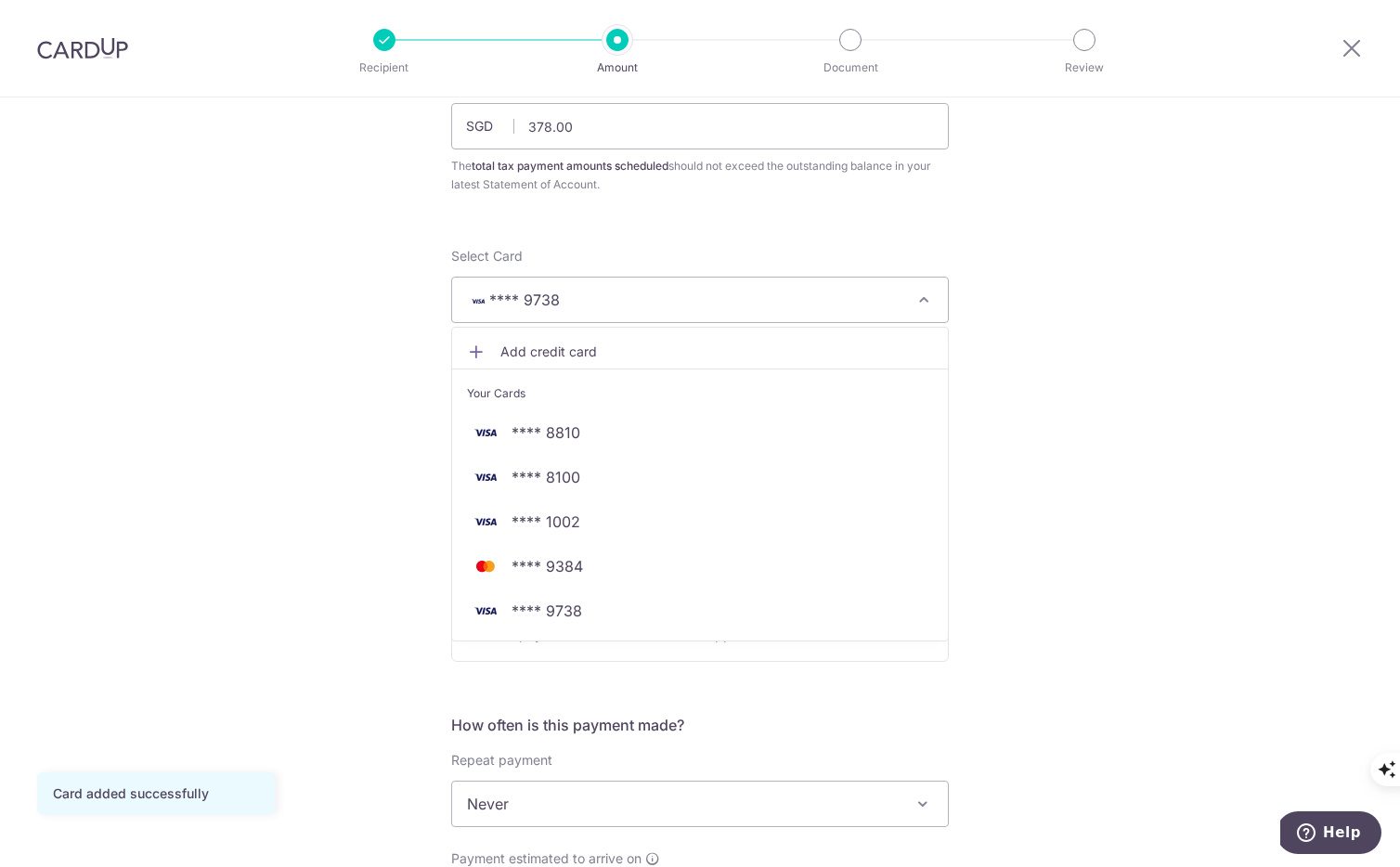
click at [1017, 322] on div "Tell us more about your payment Enter payment amount SGD 378.00 378.00 The tota…" at bounding box center [700, 851] width 1400 height 1801
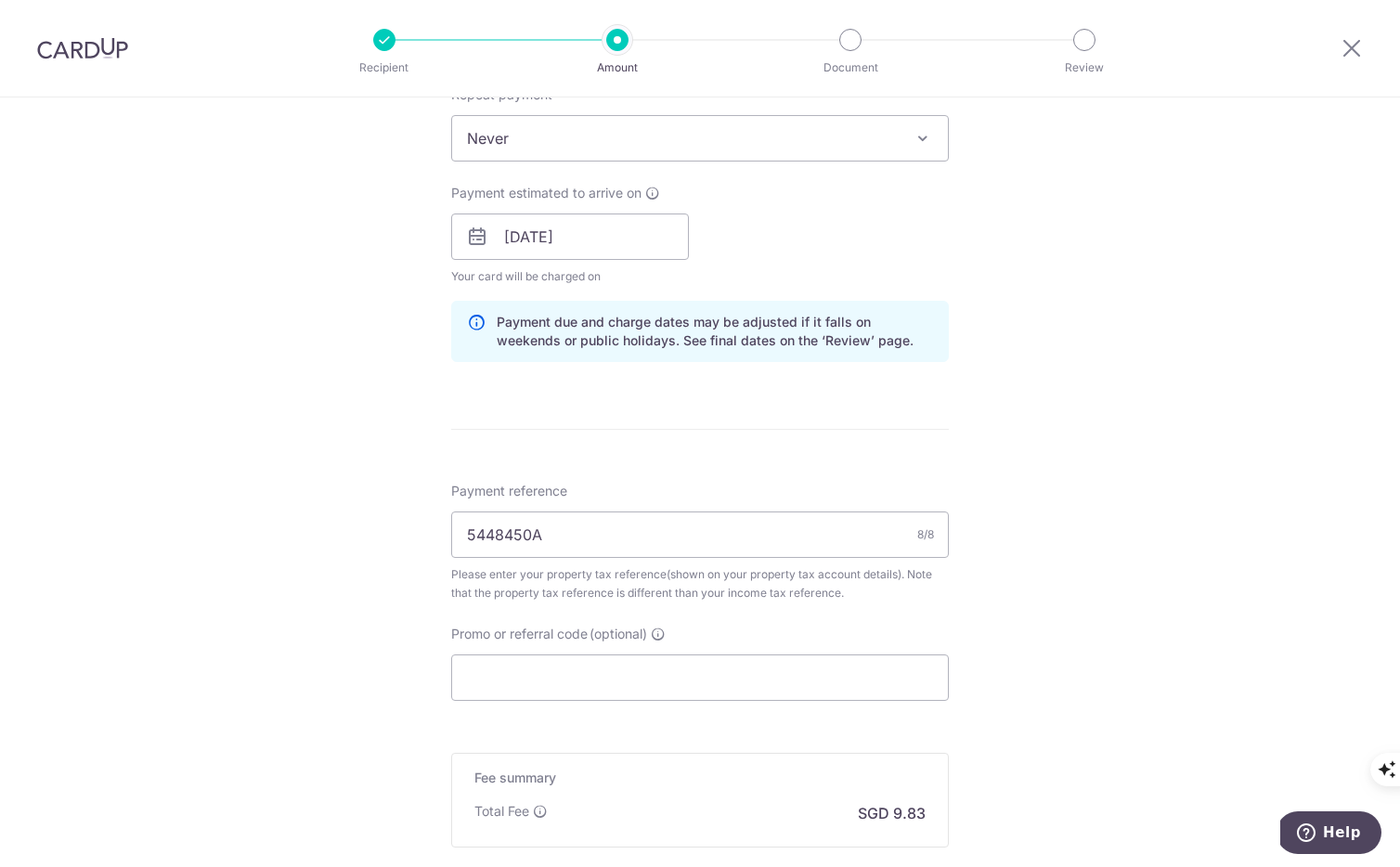
scroll to position [1030, 0]
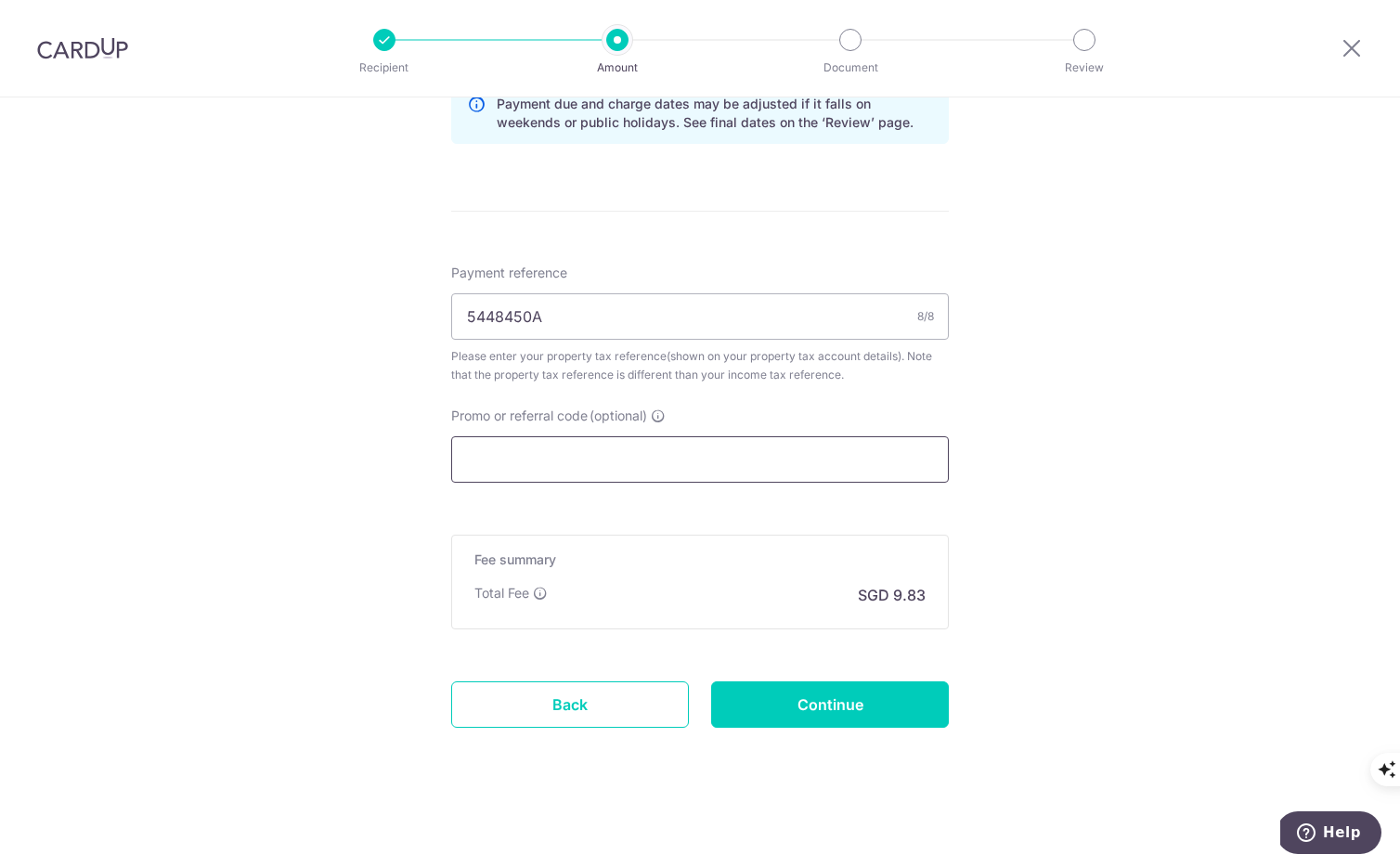
click at [865, 462] on input "Promo or referral code (optional)" at bounding box center [700, 459] width 498 height 46
paste input "3HOME25R"
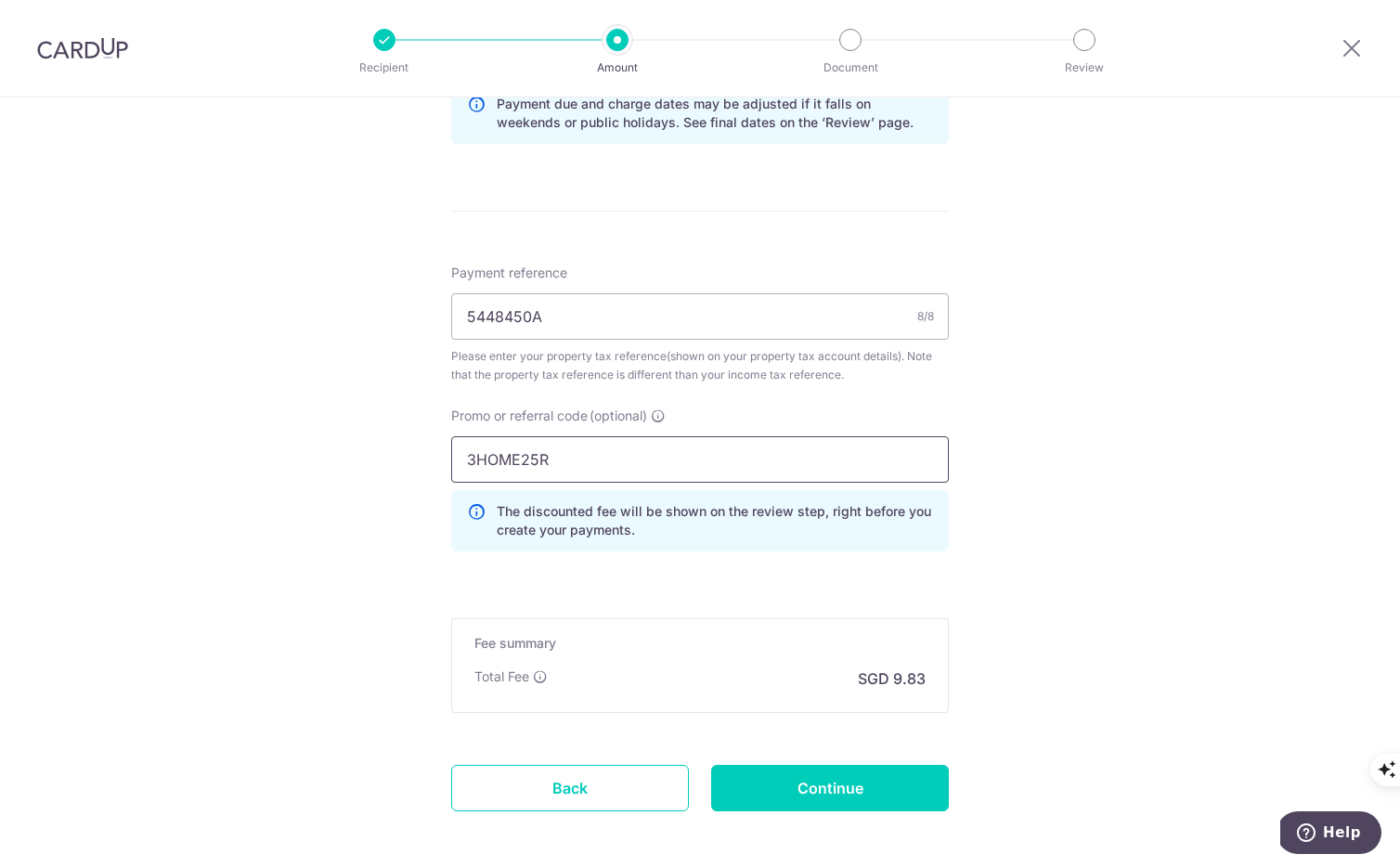
scroll to position [1115, 0]
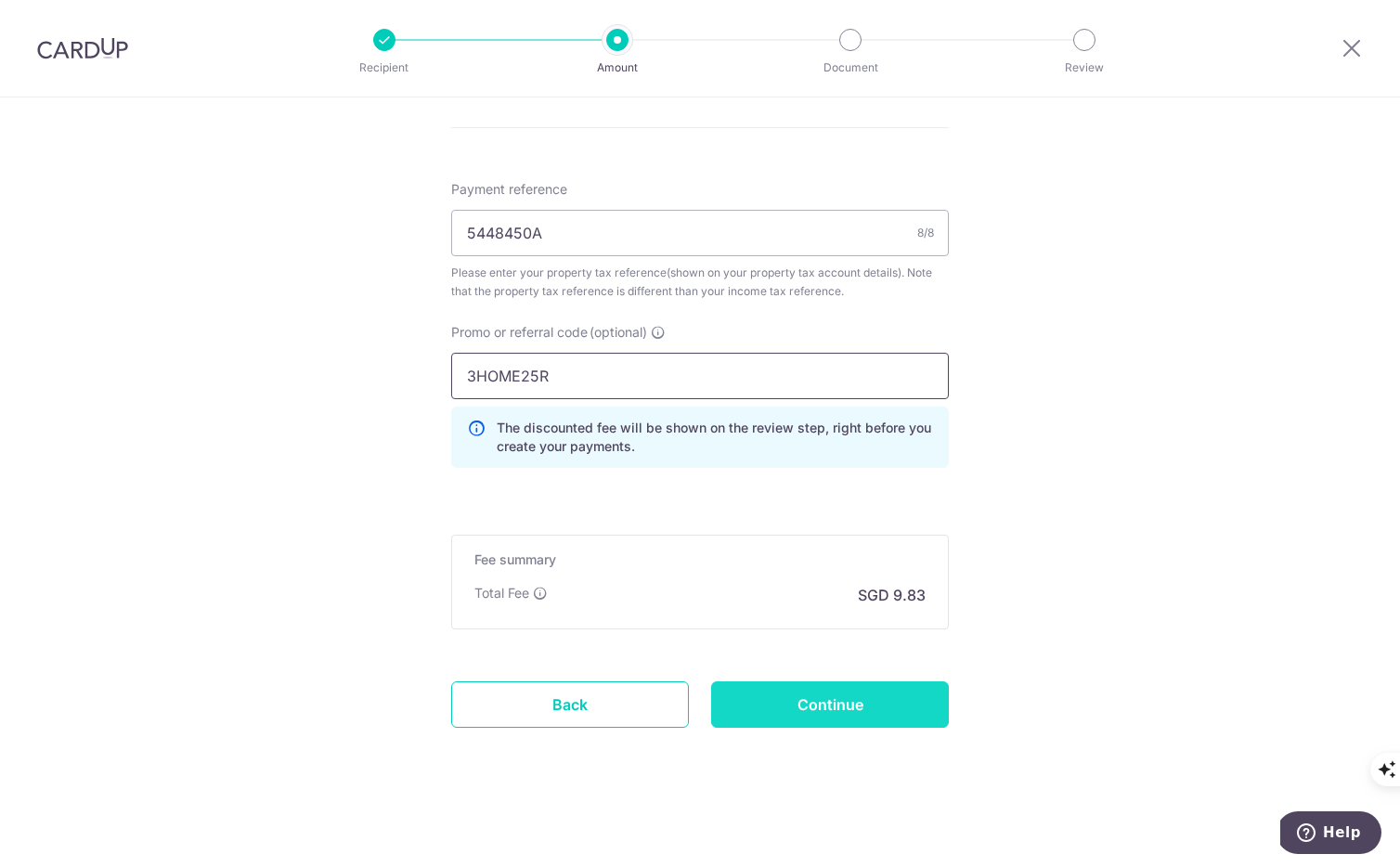
type input "3HOME25R"
click at [835, 699] on input "Continue" at bounding box center [830, 704] width 238 height 46
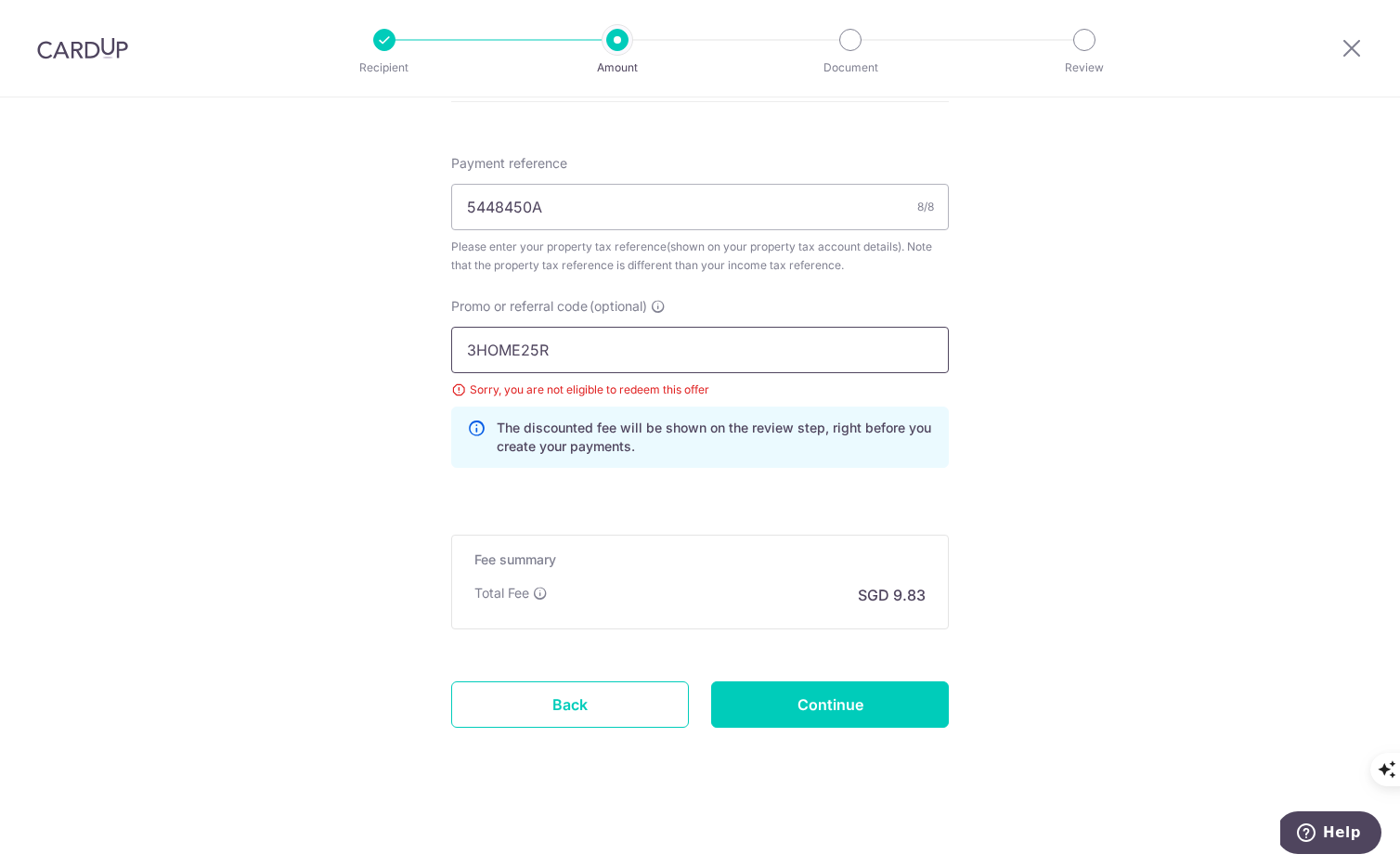
click at [519, 350] on input "3HOME25R" at bounding box center [700, 349] width 498 height 46
click at [787, 704] on input "Continue" at bounding box center [830, 704] width 238 height 46
click at [910, 205] on input "5448450A" at bounding box center [700, 206] width 498 height 46
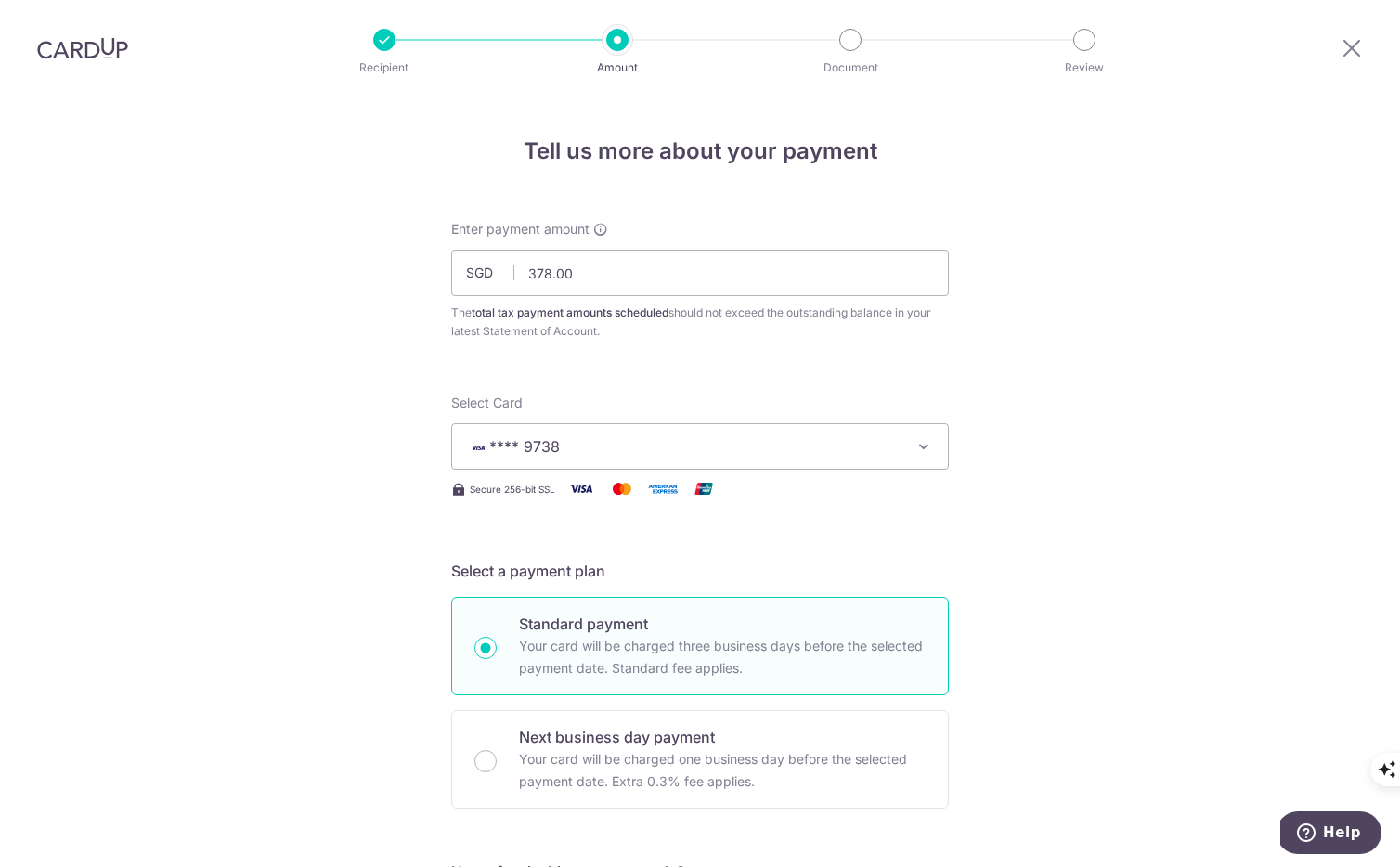
click at [127, 51] on div at bounding box center [82, 48] width 165 height 97
click at [96, 47] on img at bounding box center [82, 48] width 91 height 23
